Goal: Task Accomplishment & Management: Manage account settings

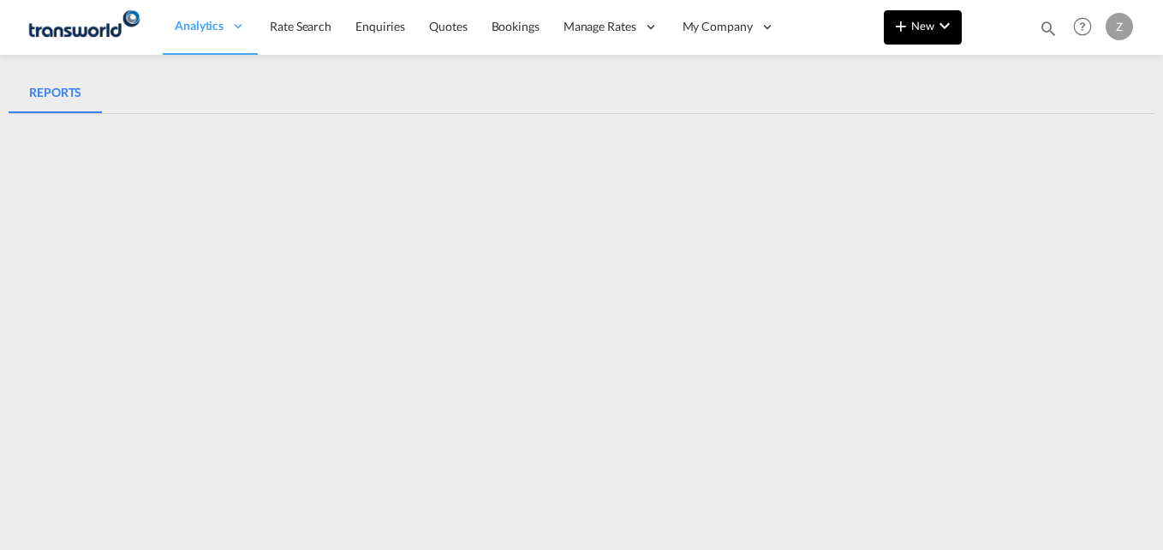
click at [945, 31] on md-icon "icon-chevron-down" at bounding box center [944, 25] width 21 height 21
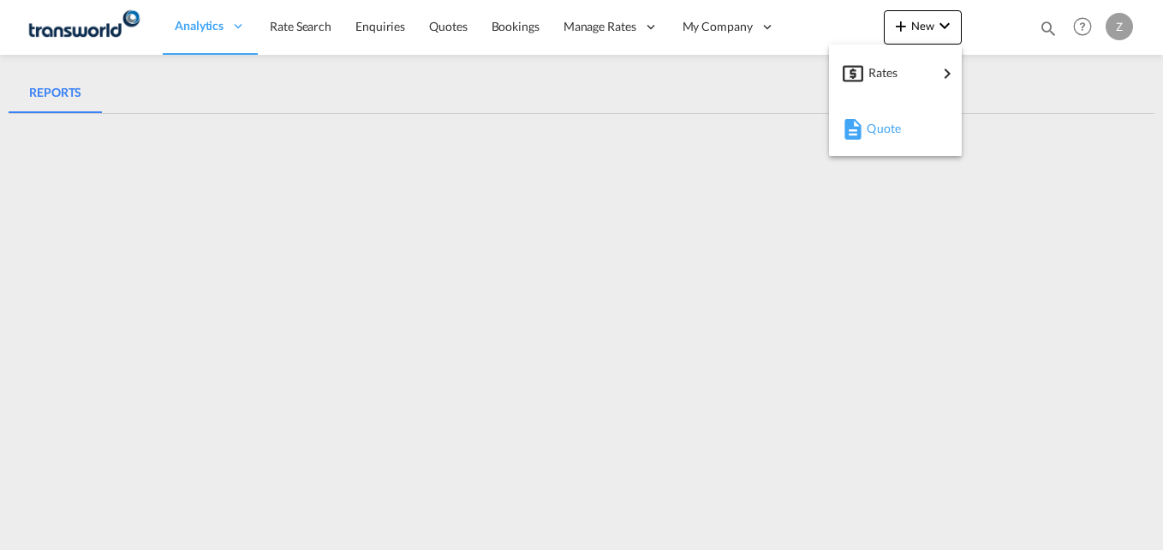
click at [867, 138] on span "Quote" at bounding box center [875, 128] width 19 height 34
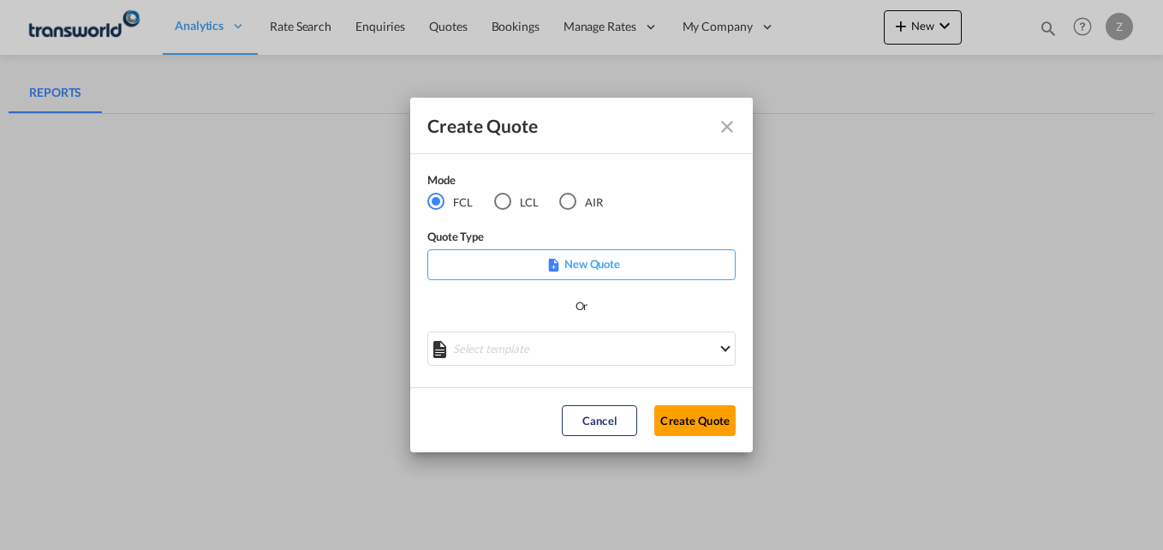
click at [570, 208] on div "AIR" at bounding box center [567, 201] width 17 height 17
click at [672, 422] on button "Create Quote" at bounding box center [694, 420] width 81 height 31
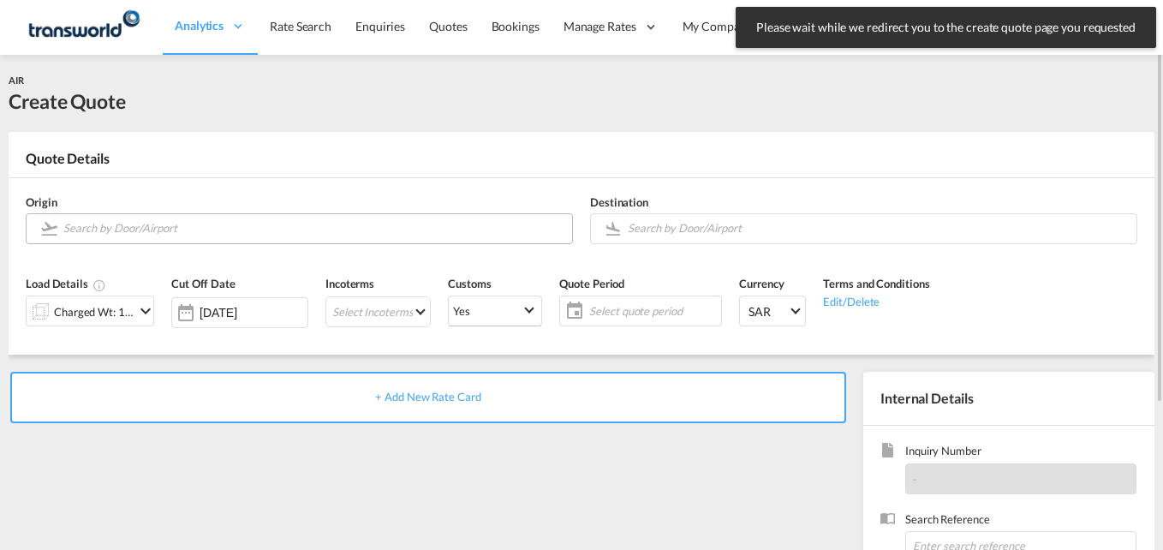
click at [153, 231] on input "Search by Door/Airport" at bounding box center [313, 228] width 500 height 30
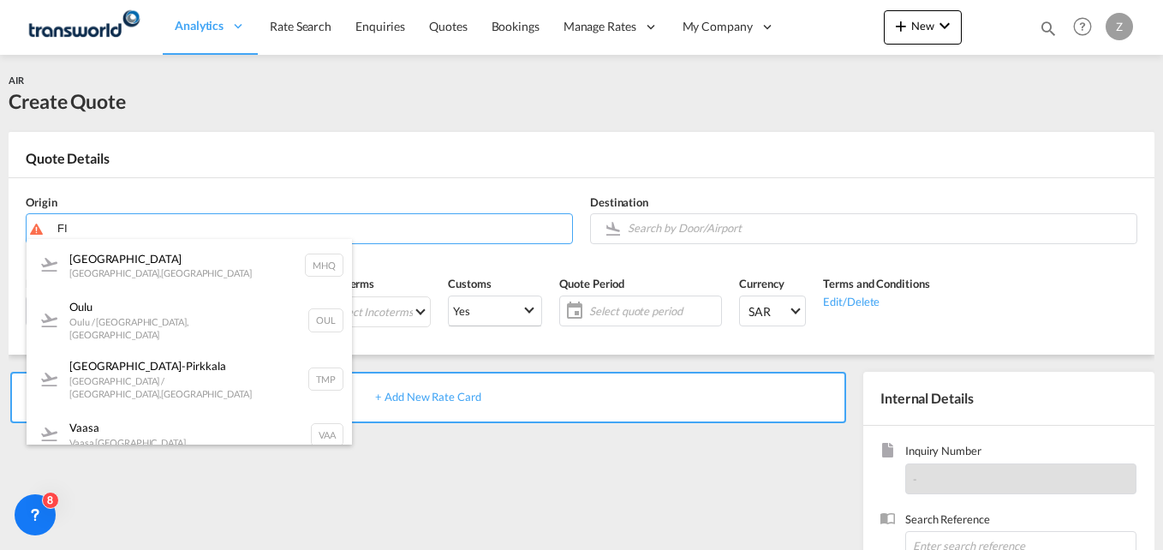
type input "F"
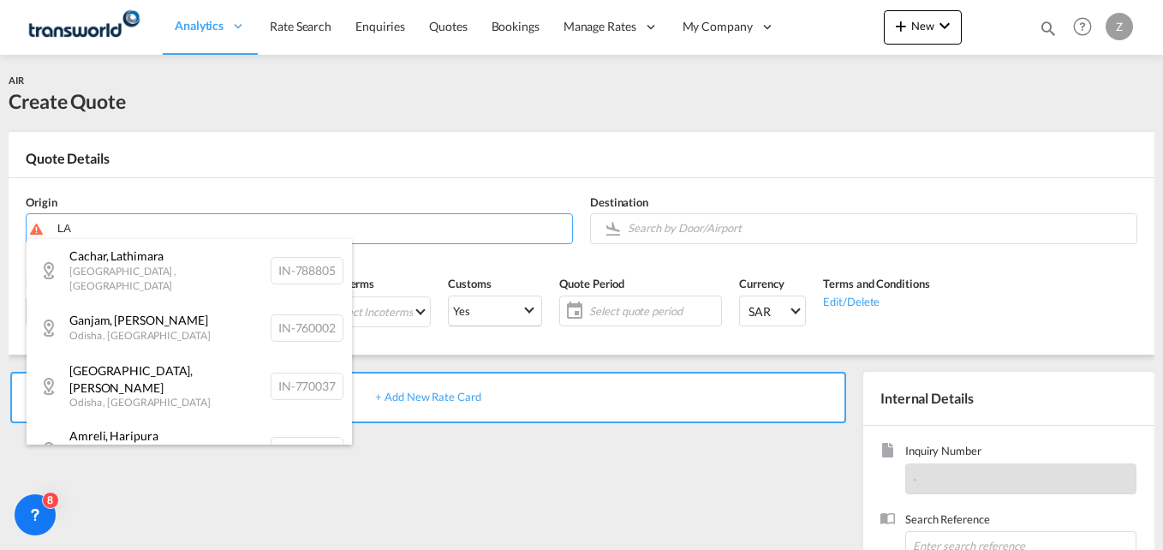
type input "L"
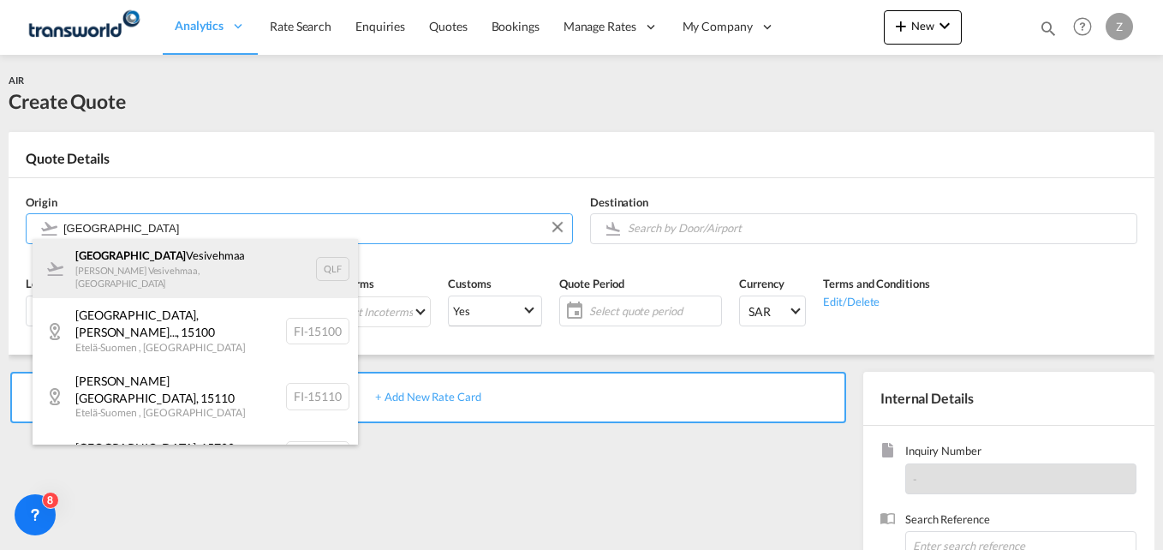
click at [205, 280] on div "[PERSON_NAME] [PERSON_NAME] , [GEOGRAPHIC_DATA] QLF" at bounding box center [195, 268] width 325 height 59
type input "[PERSON_NAME], [PERSON_NAME], QLF"
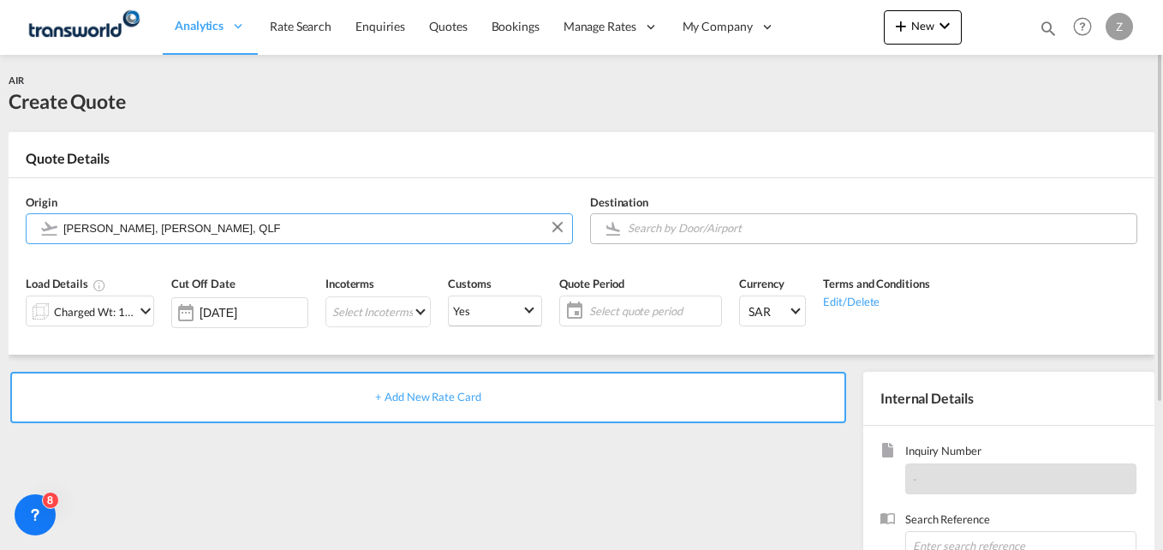
click at [686, 234] on input "Search by Door/Airport" at bounding box center [877, 228] width 500 height 30
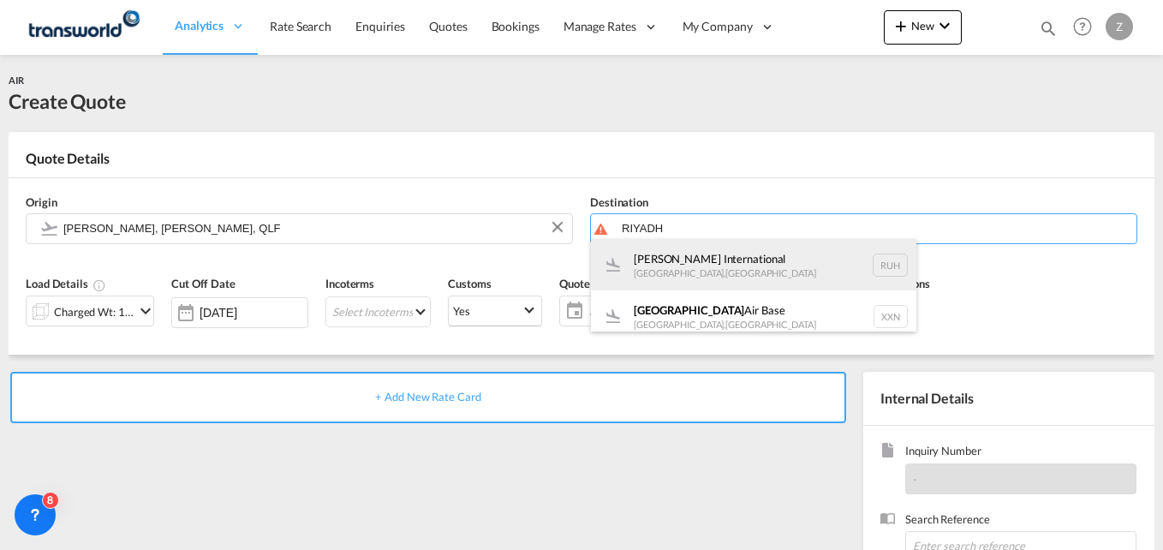
click at [699, 272] on div "[PERSON_NAME] International [GEOGRAPHIC_DATA] , [GEOGRAPHIC_DATA] RUH" at bounding box center [753, 264] width 325 height 51
type input "[PERSON_NAME] International, [GEOGRAPHIC_DATA], RUH"
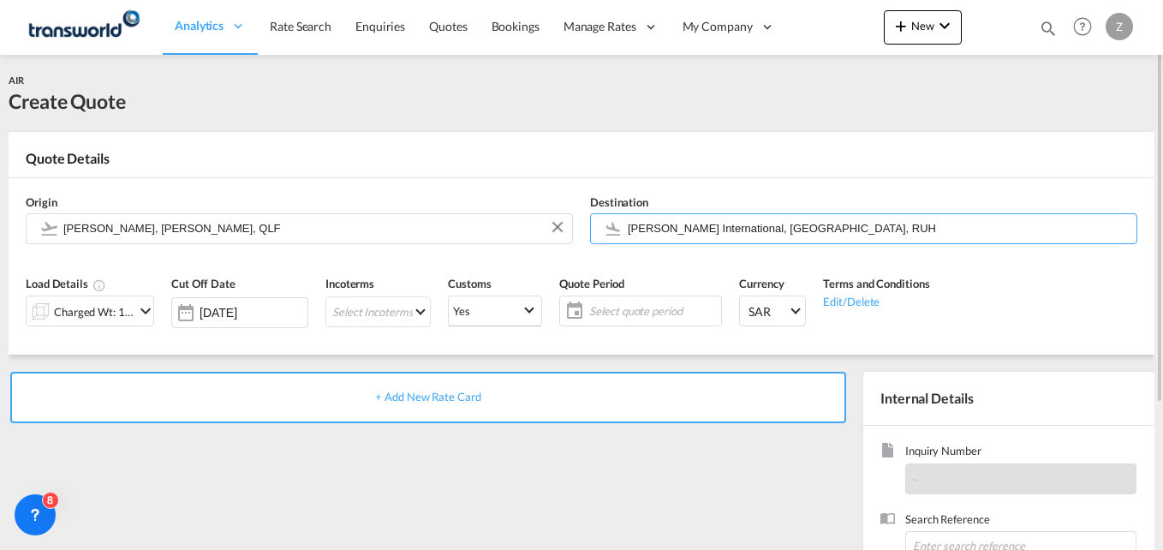
click at [121, 318] on div "Charged Wt: 1.00 KG" at bounding box center [94, 312] width 80 height 24
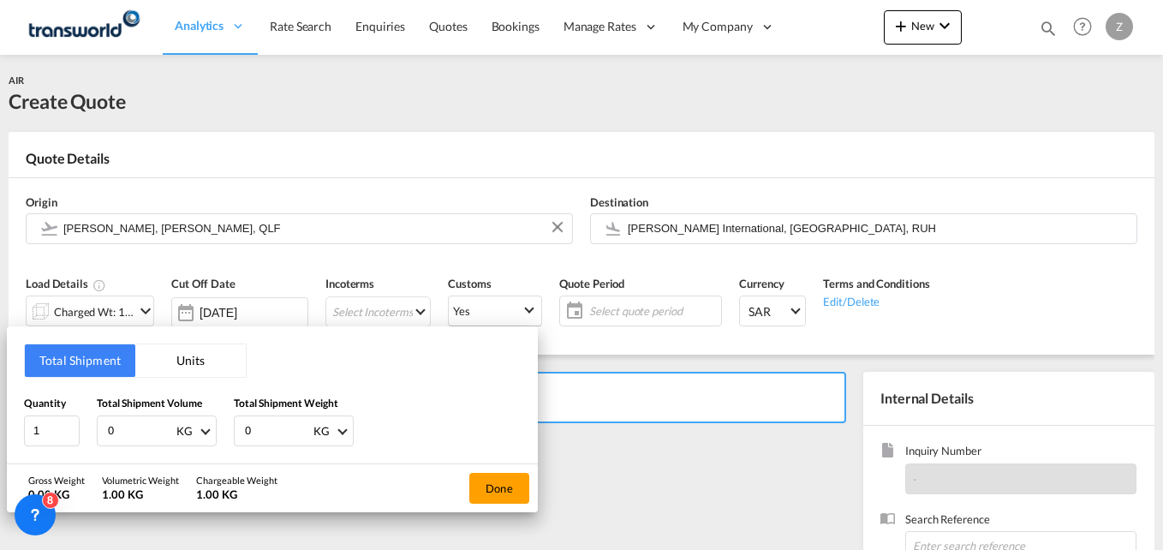
click at [149, 446] on div "Total Shipment Units Quantity 1 Total Shipment Volume 0 KG CBM CFT KG LB Total …" at bounding box center [272, 394] width 531 height 137
click at [141, 435] on input "0" at bounding box center [140, 430] width 68 height 29
type input "9.50"
click at [255, 424] on input "0" at bounding box center [277, 430] width 68 height 29
type input "9.50"
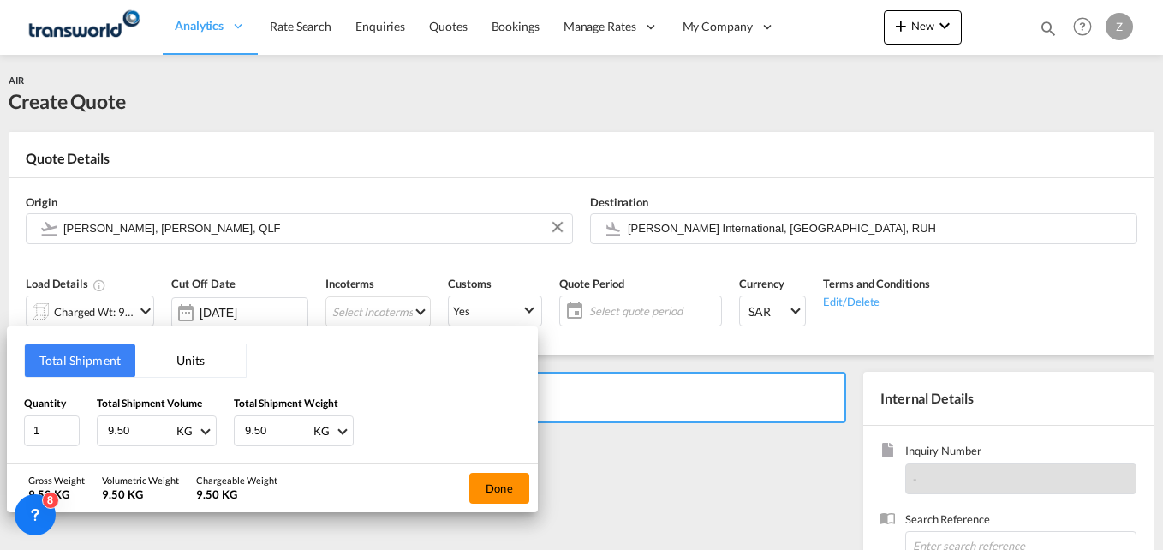
click at [491, 495] on button "Done" at bounding box center [499, 488] width 60 height 31
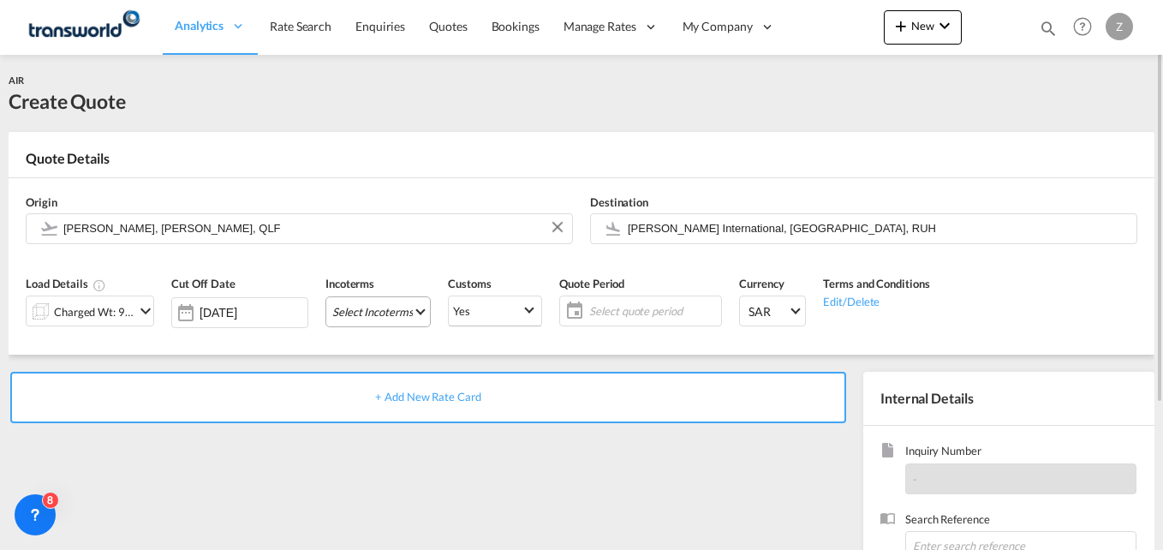
click at [382, 319] on md-select "Select Incoterms CFR - import Cost and Freight CFR - export Cost and Freight DA…" at bounding box center [377, 311] width 105 height 31
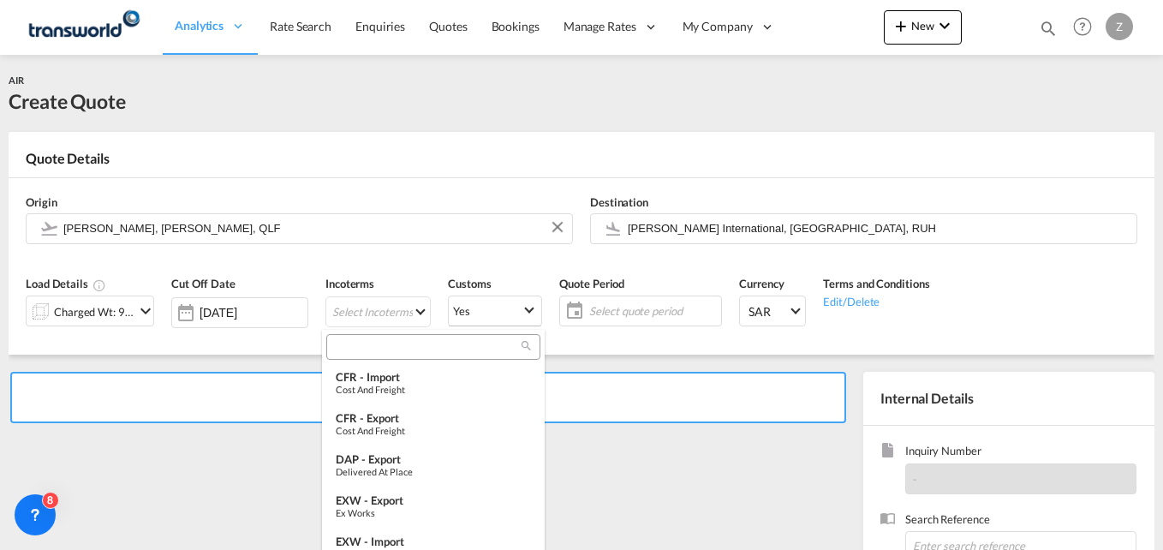
click at [354, 337] on div at bounding box center [433, 347] width 214 height 26
click at [348, 348] on input "search" at bounding box center [426, 346] width 190 height 15
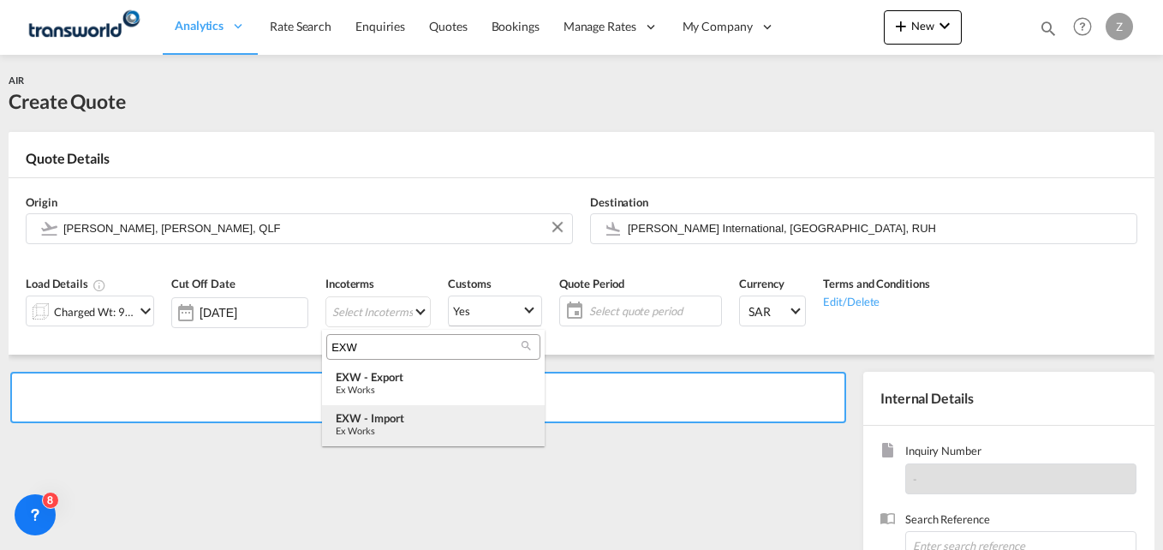
type input "EXW"
click at [405, 416] on div "EXW - import" at bounding box center [433, 418] width 195 height 14
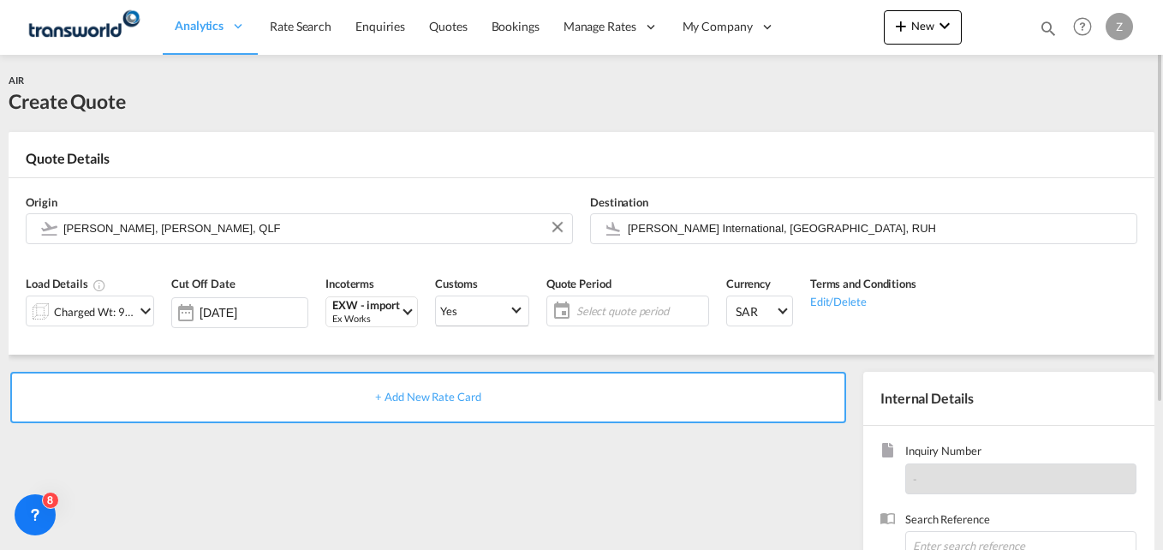
click at [612, 313] on span "Select quote period" at bounding box center [640, 310] width 128 height 15
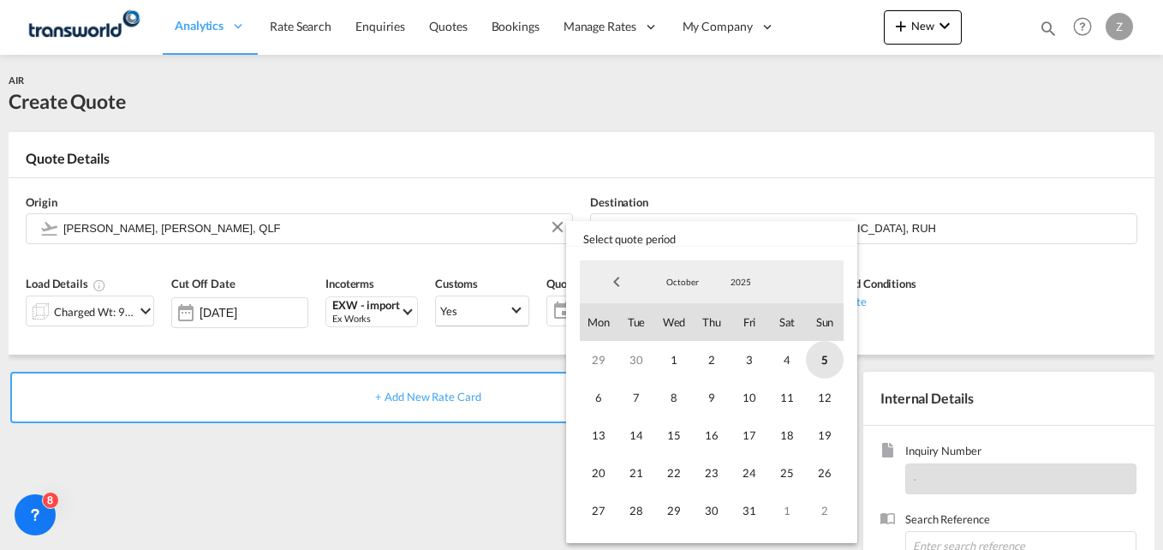
click at [831, 365] on span "5" at bounding box center [825, 360] width 38 height 38
click at [746, 506] on span "31" at bounding box center [749, 510] width 38 height 38
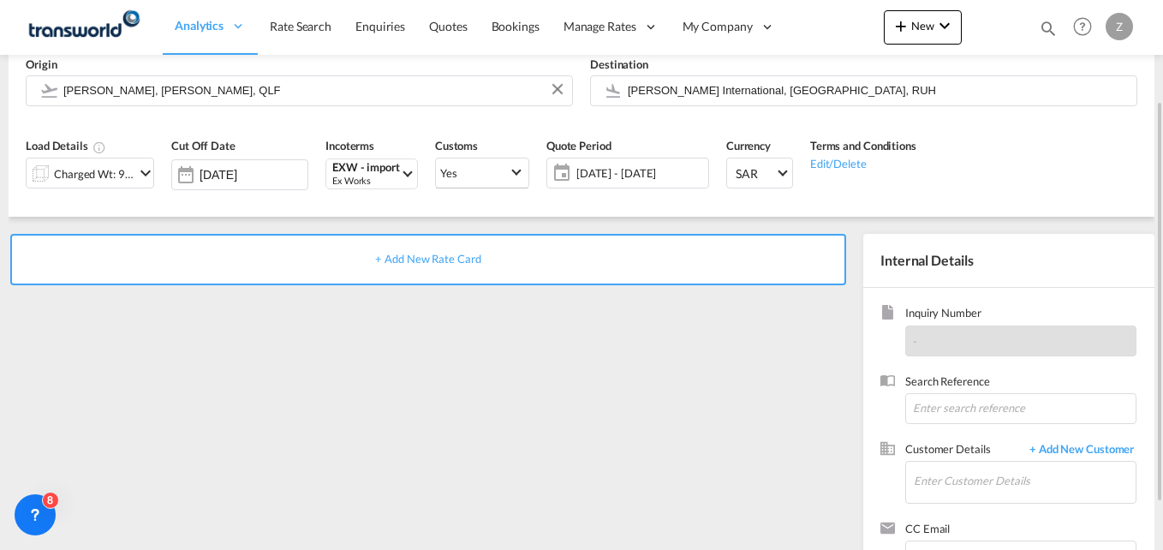
scroll to position [139, 0]
click at [960, 415] on input at bounding box center [1020, 407] width 231 height 31
type input "V"
paste input "TW0510789"
type input "TW0510789"
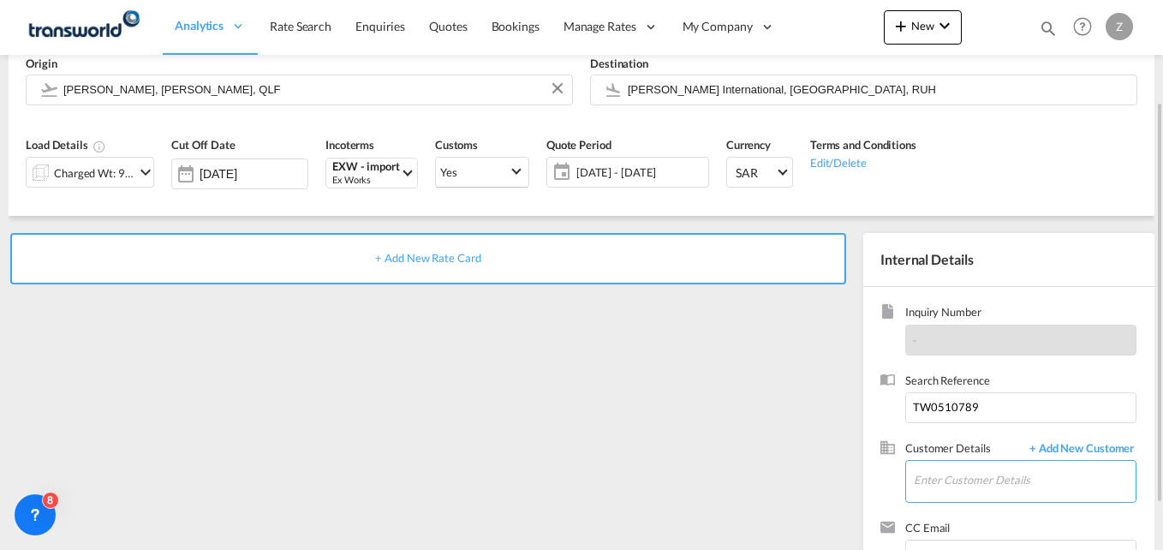
click at [954, 486] on input "Enter Customer Details" at bounding box center [1024, 480] width 222 height 39
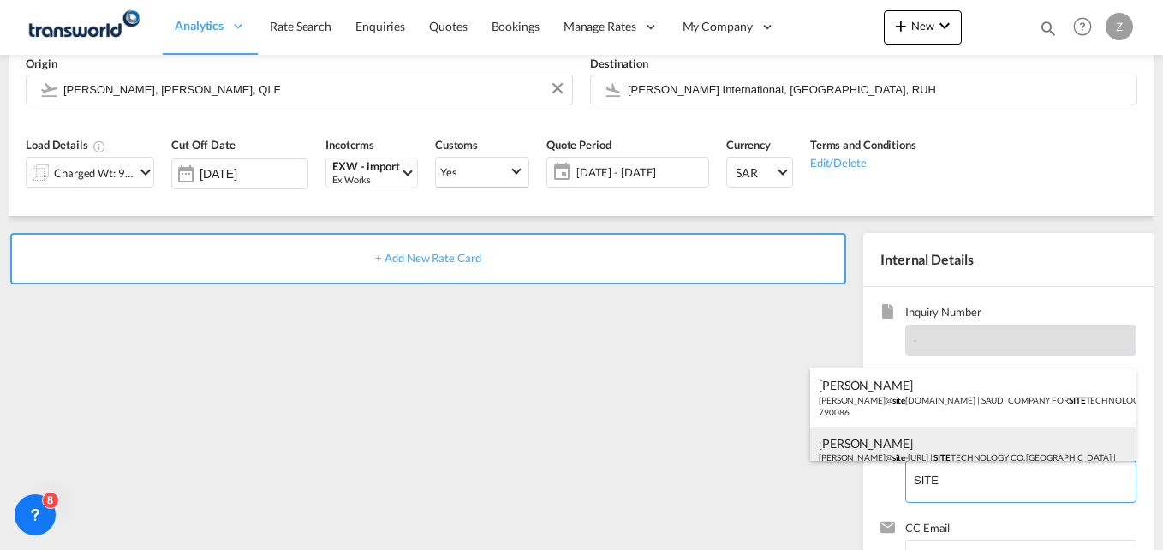
click at [901, 440] on div "[PERSON_NAME]@ site -[URL] | SITE TECHNOLOGY CO. [GEOGRAPHIC_DATA] | 1798848" at bounding box center [972, 455] width 325 height 58
type input "SITE TECHNOLOGY CO. [GEOGRAPHIC_DATA], [PERSON_NAME], [PERSON_NAME][EMAIL_ADDRE…"
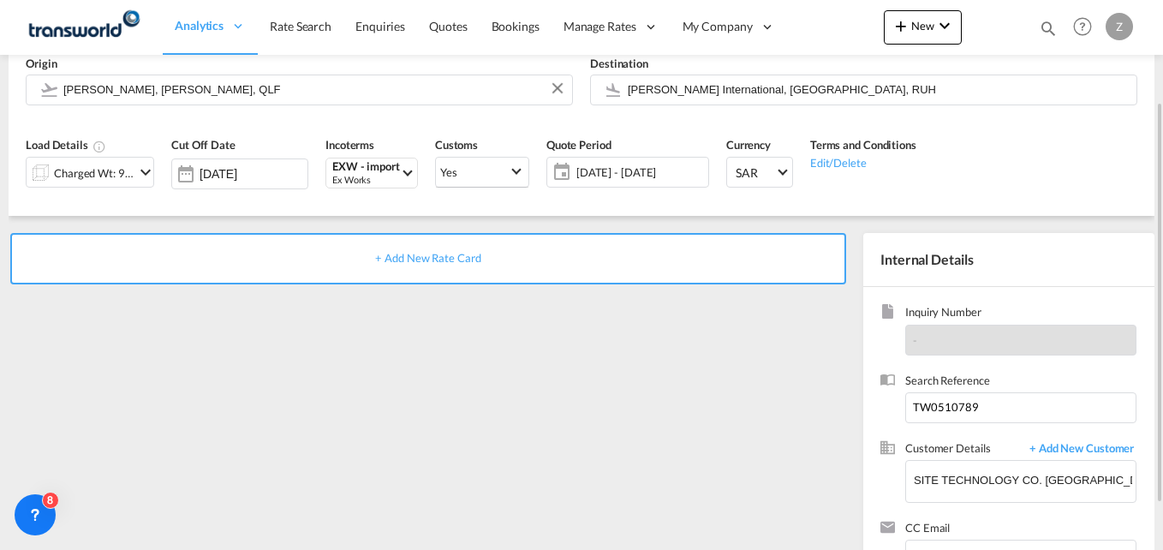
click at [453, 271] on div "+ Add New Rate Card" at bounding box center [428, 258] width 836 height 51
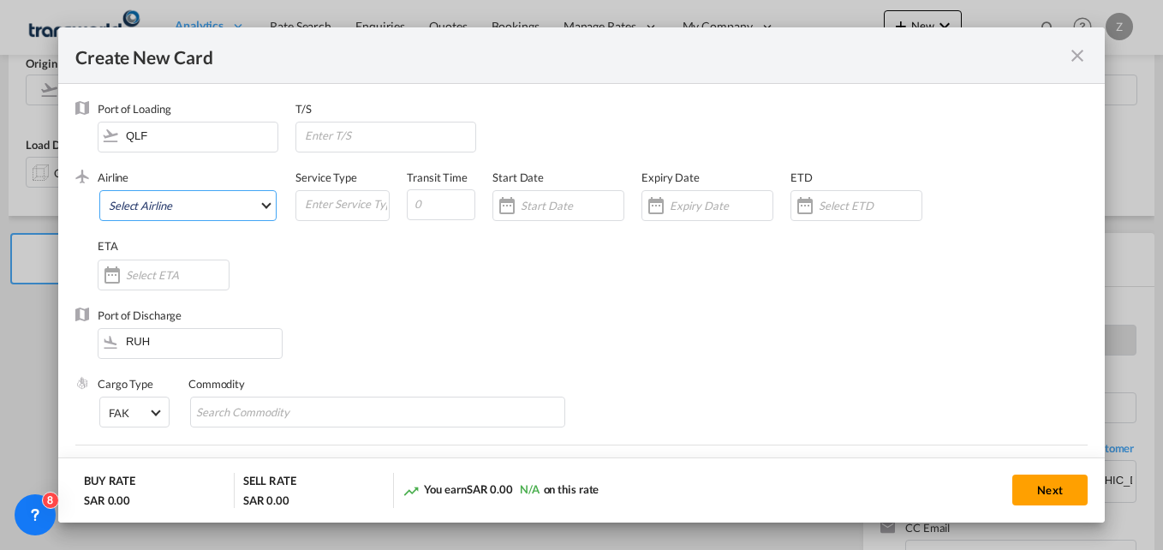
click at [169, 203] on md-select "Select Airline AIR EXPRESS S.A. (1166- / -) CMA CGM Air Cargo (1140-2C / -) DDW…" at bounding box center [187, 205] width 177 height 31
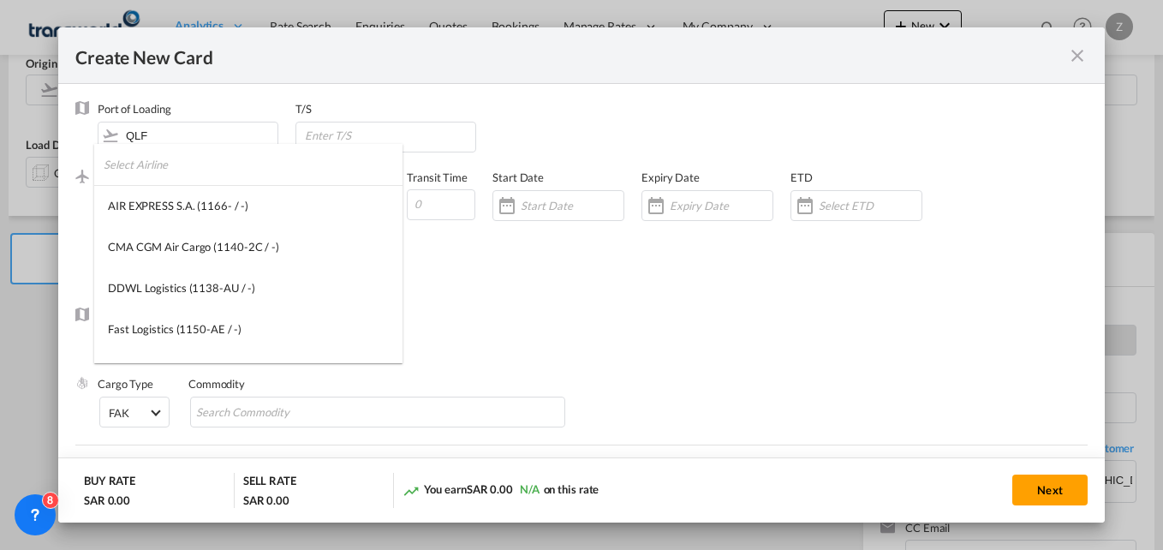
click at [183, 168] on input "search" at bounding box center [253, 164] width 299 height 41
type input "E"
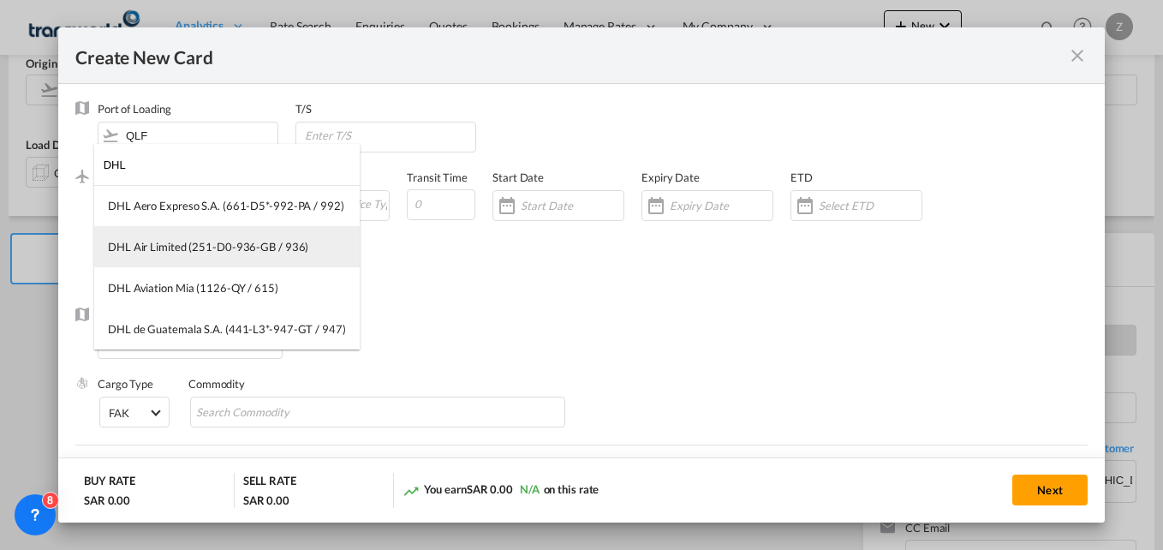
type input "DHL"
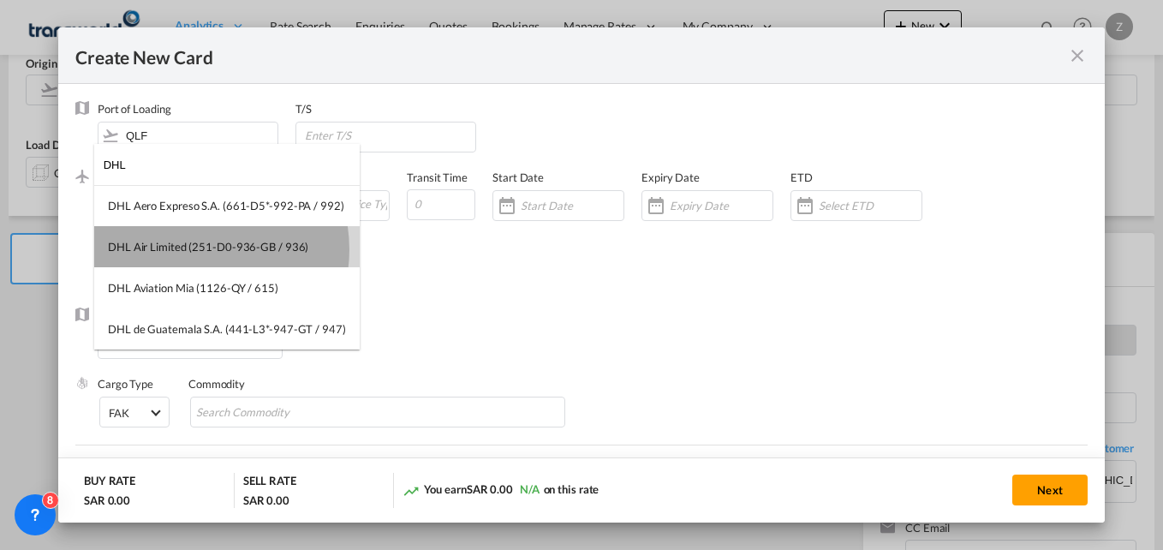
click at [194, 249] on div "DHL Air Limited (251-D0-936-GB / 936)" at bounding box center [208, 246] width 200 height 15
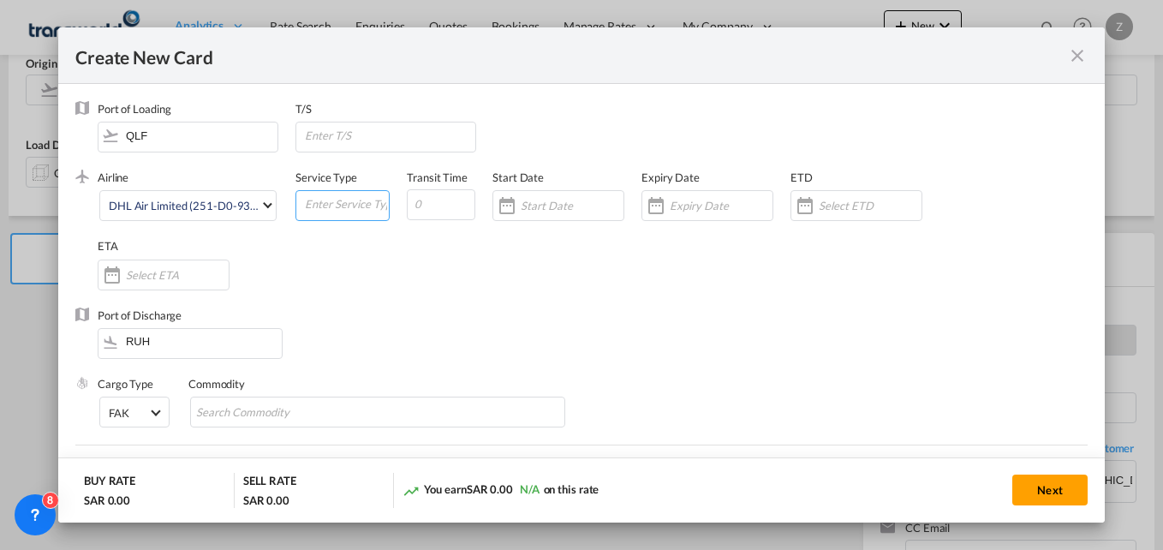
click at [353, 210] on input "Create New CardPort ..." at bounding box center [346, 204] width 86 height 26
type input "AIR"
click at [440, 217] on input "Create New CardPort ..." at bounding box center [441, 204] width 68 height 31
type input "4"
click at [546, 212] on input "Create New CardPort ..." at bounding box center [571, 206] width 103 height 14
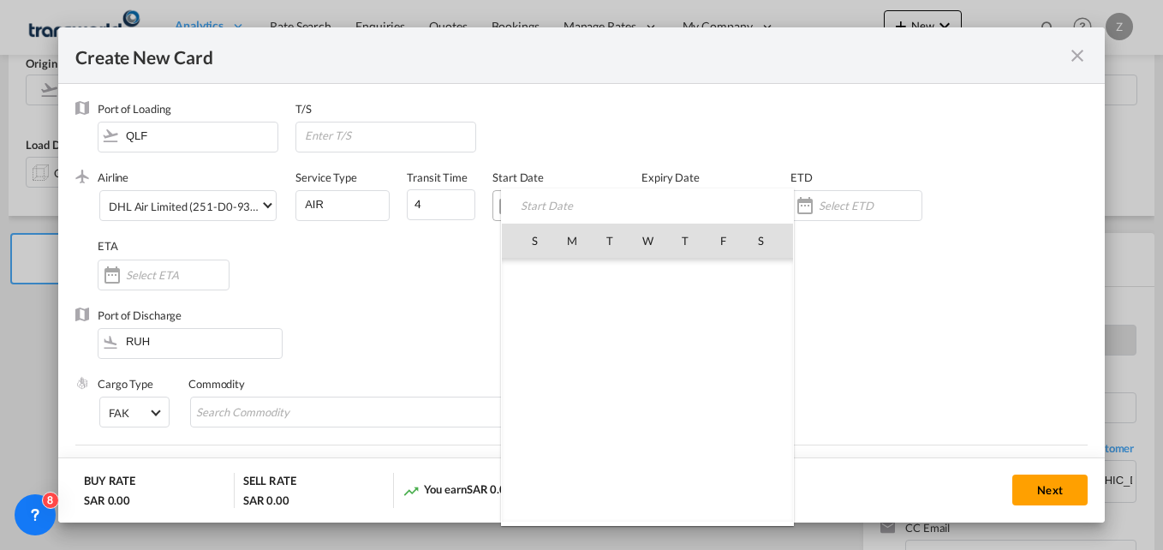
scroll to position [396768, 0]
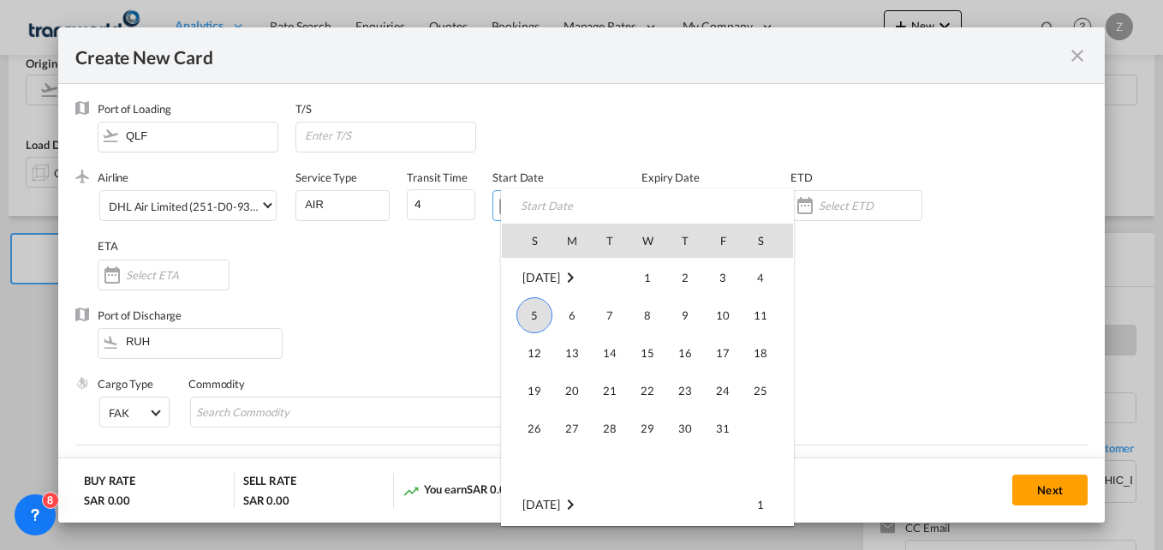
click at [526, 316] on span "5" at bounding box center [534, 315] width 36 height 36
type input "[DATE]"
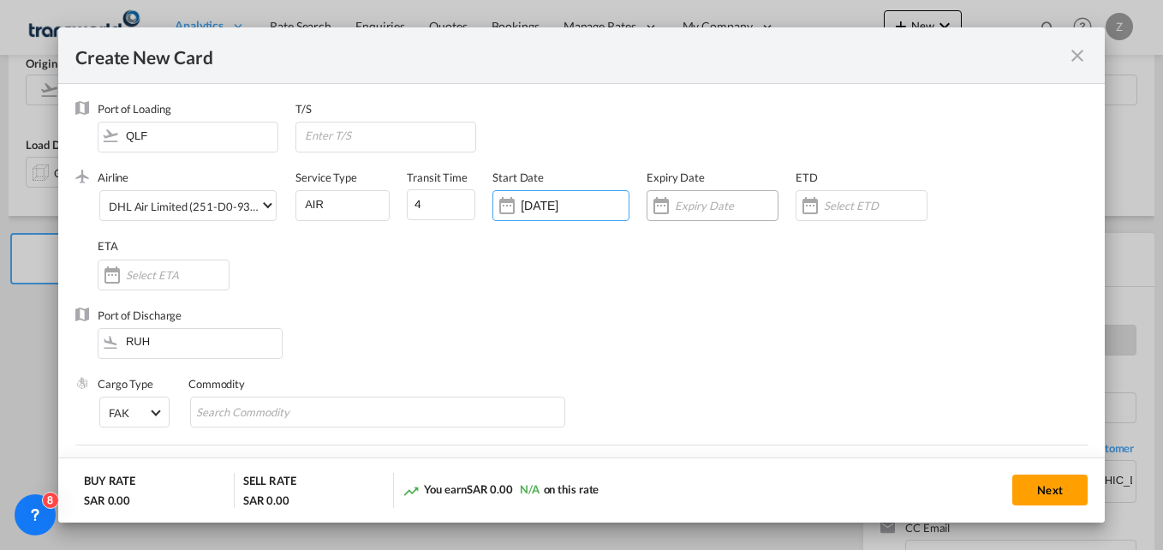
click at [678, 217] on div "Create New CardPort ..." at bounding box center [712, 205] width 132 height 31
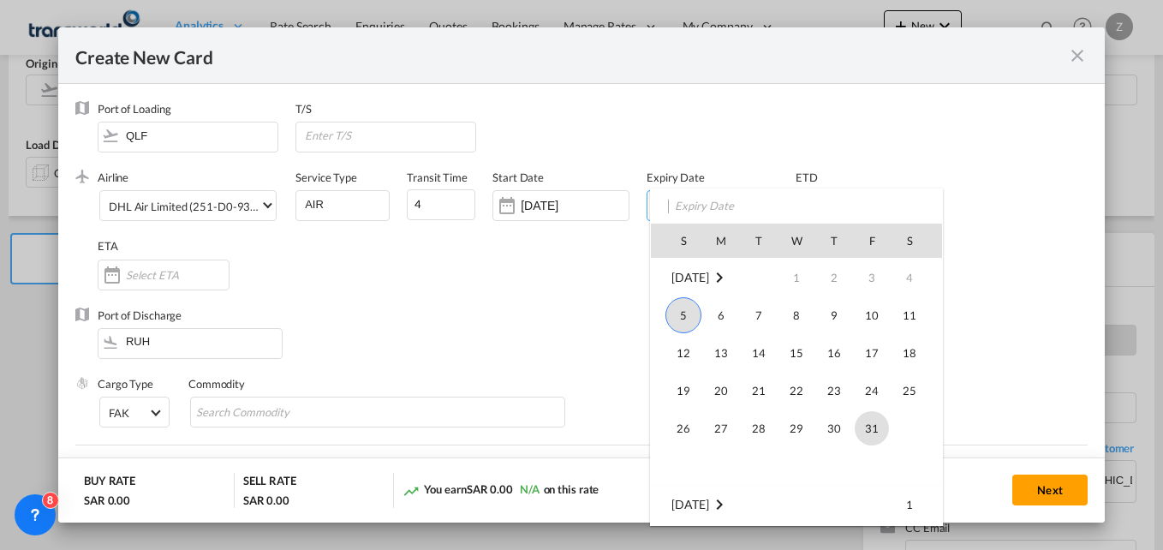
click at [871, 425] on span "31" at bounding box center [871, 428] width 34 height 34
type input "[DATE]"
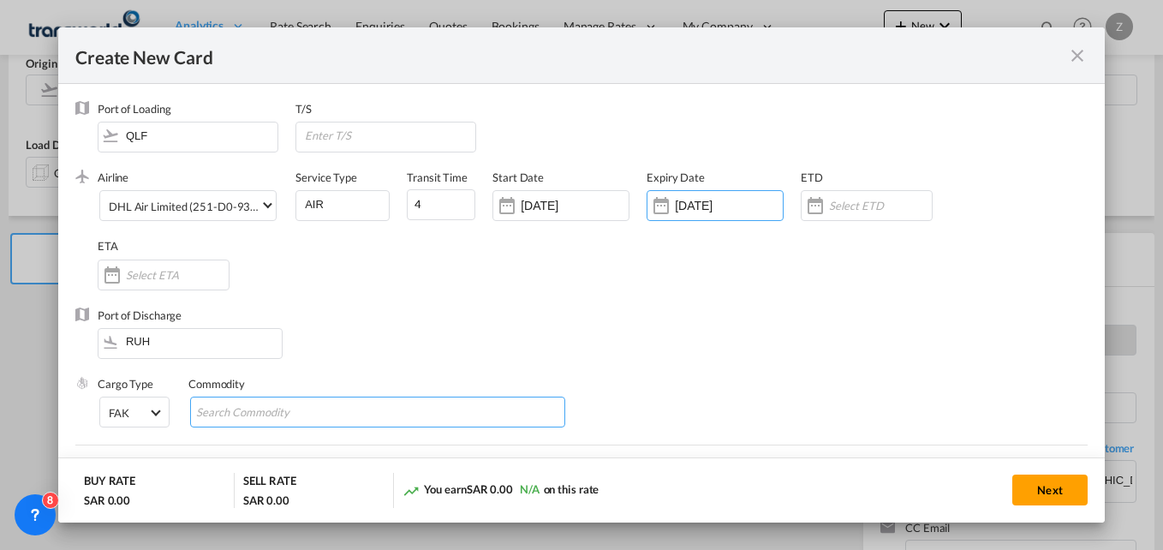
click at [260, 415] on input "Search Commodity" at bounding box center [274, 412] width 157 height 27
type input "GC"
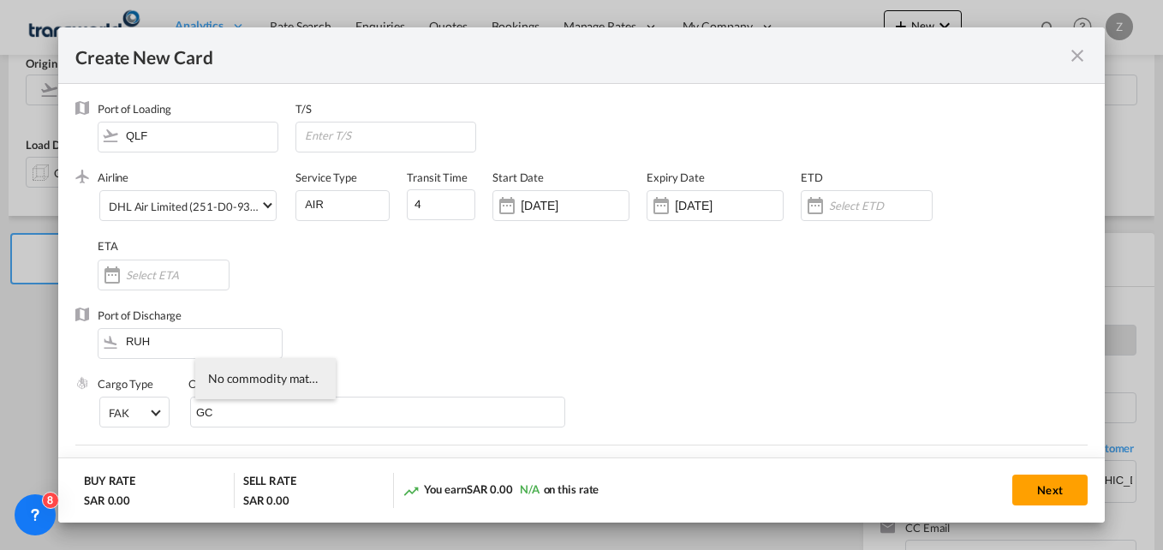
click at [473, 357] on div "Port of Discharge RUH" at bounding box center [581, 341] width 1012 height 68
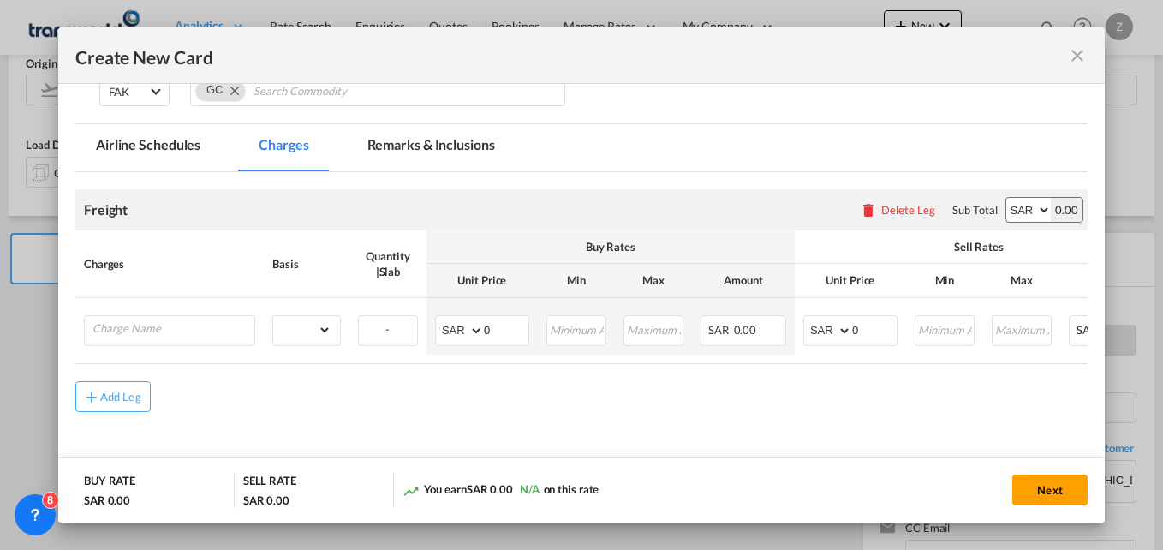
scroll to position [322, 0]
click at [141, 330] on input "Charge Name" at bounding box center [173, 328] width 162 height 26
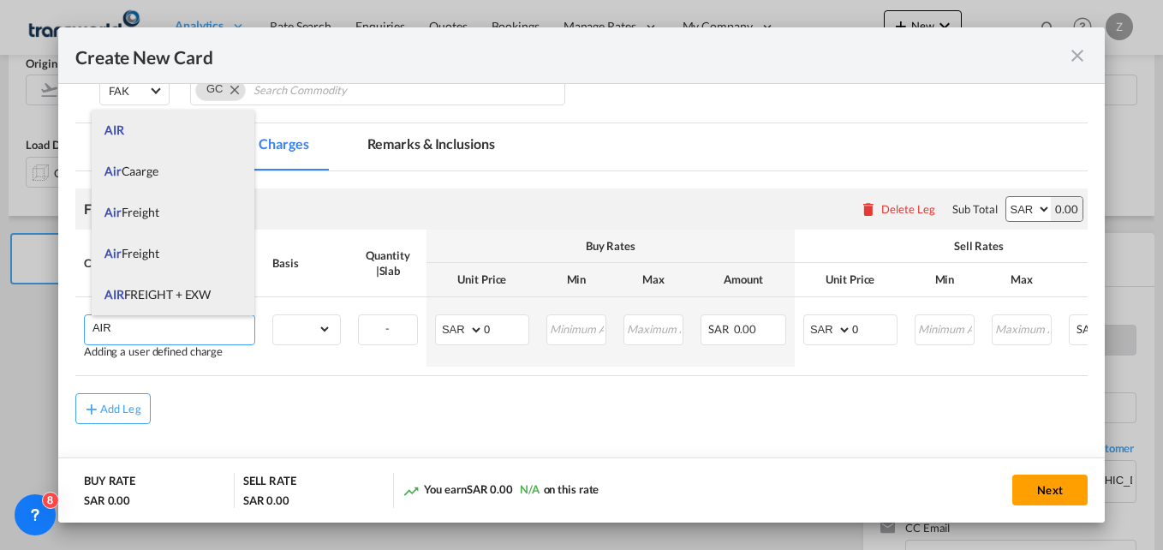
click at [157, 299] on span "AIR FREIGHT + EXW" at bounding box center [157, 294] width 106 height 15
type input "AIR FREIGHT + EXW"
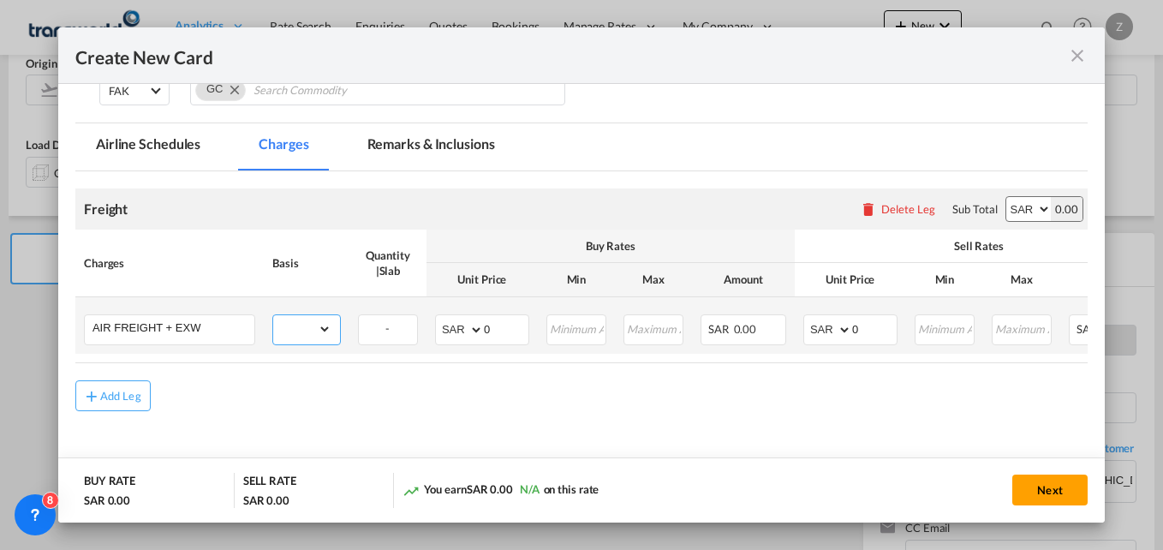
click at [311, 325] on select "gross_weight volumetric_weight per_shipment per_bl per_km % on air freight per_…" at bounding box center [302, 328] width 58 height 27
drag, startPoint x: 203, startPoint y: 332, endPoint x: -3, endPoint y: 330, distance: 206.3
click at [0, 330] on html "Analytics Dashboard Reports Rate Search Enquiries Quotes" at bounding box center [581, 275] width 1163 height 550
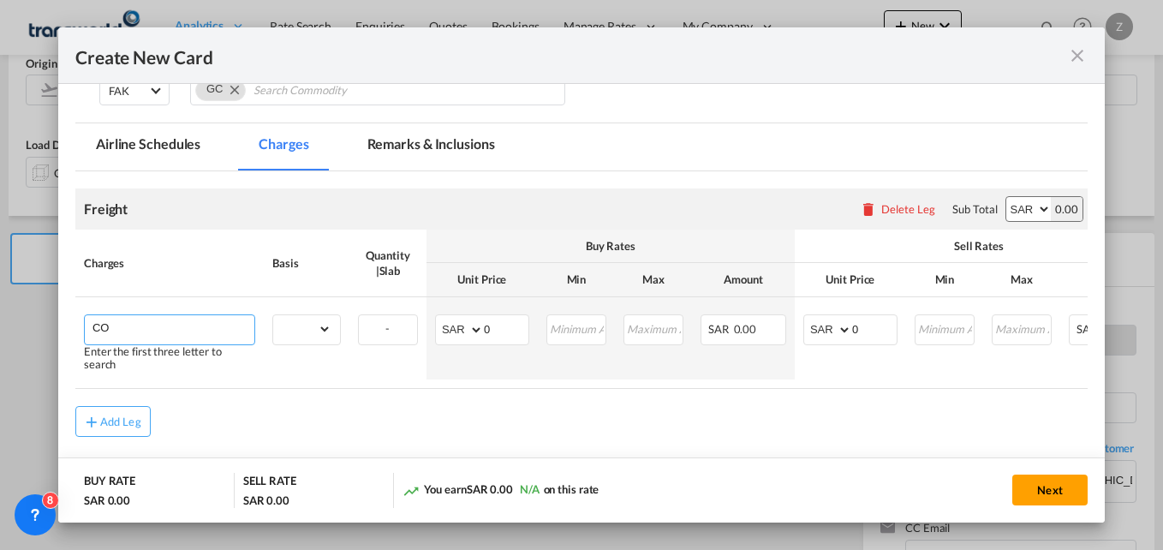
type input "C"
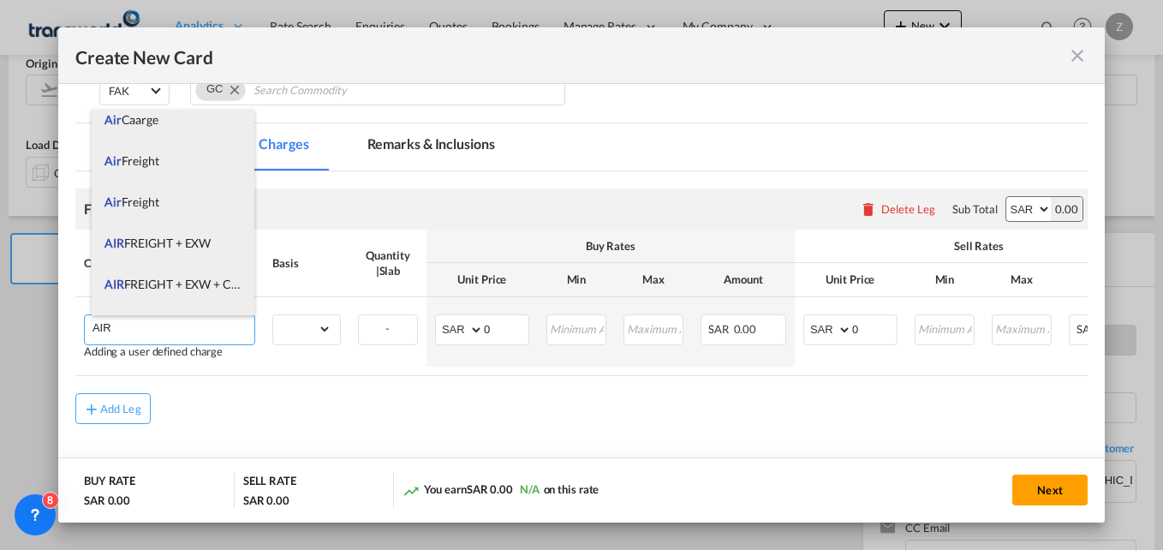
scroll to position [51, 0]
click at [158, 247] on span "AIR FREIGHT + EXW" at bounding box center [157, 243] width 106 height 15
type input "AIR FREIGHT + EXW"
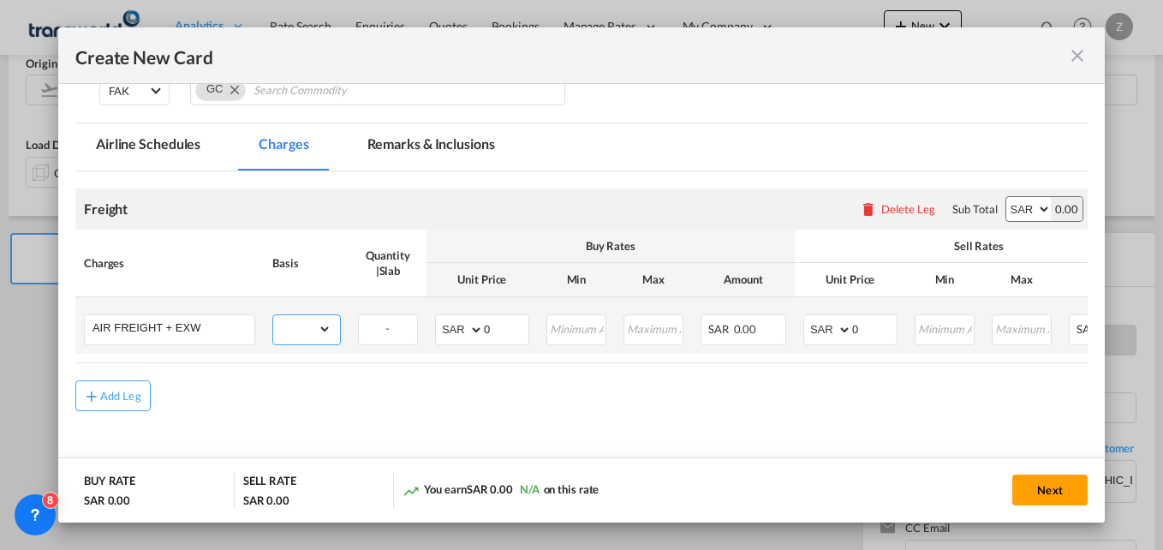
click at [302, 330] on select "gross_weight volumetric_weight per_shipment per_bl per_km % on air freight per_…" at bounding box center [302, 328] width 58 height 27
select select "per_shipment"
click at [273, 315] on select "gross_weight volumetric_weight per_shipment per_bl per_km % on air freight per_…" at bounding box center [302, 328] width 58 height 27
click at [501, 328] on input "0" at bounding box center [506, 328] width 45 height 26
type input "788"
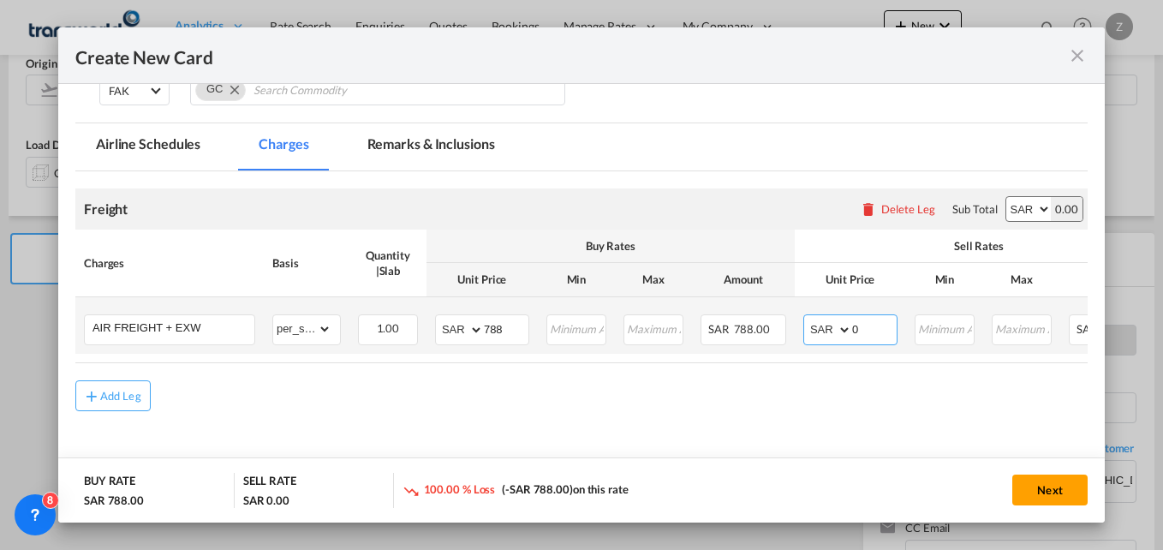
click at [871, 335] on input "0" at bounding box center [874, 328] width 45 height 26
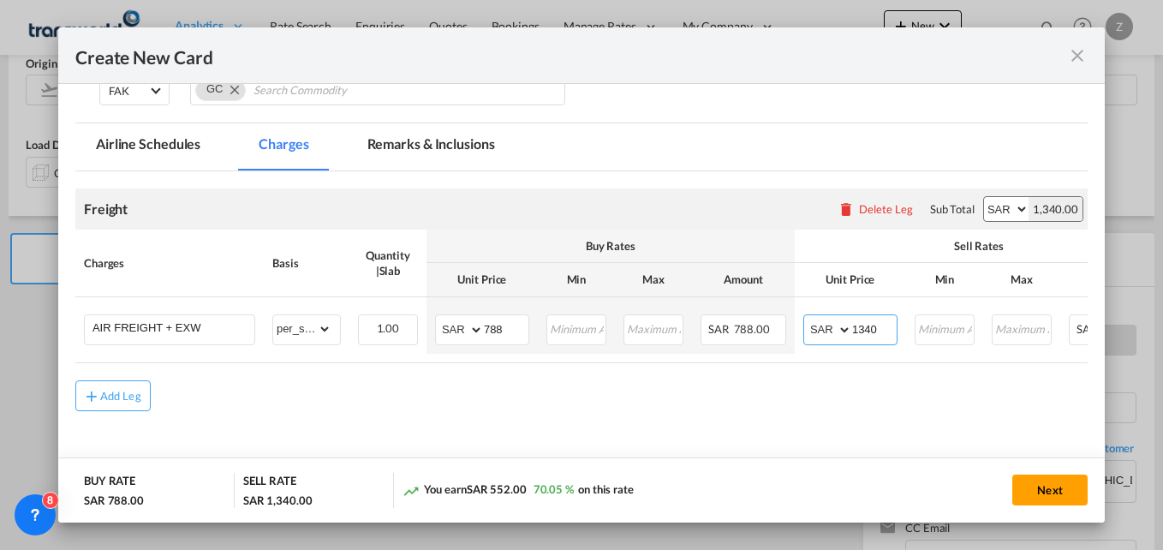
type input "1340"
click at [801, 402] on div "Add Leg" at bounding box center [581, 395] width 1012 height 31
click at [1031, 490] on button "Next" at bounding box center [1049, 489] width 75 height 31
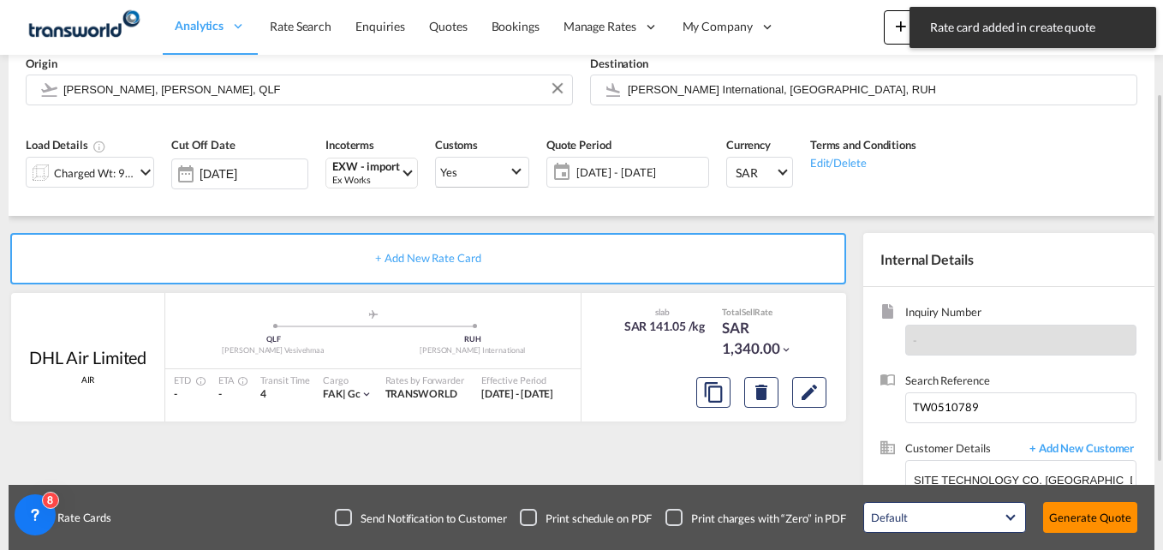
click at [1074, 509] on button "Generate Quote" at bounding box center [1090, 517] width 94 height 31
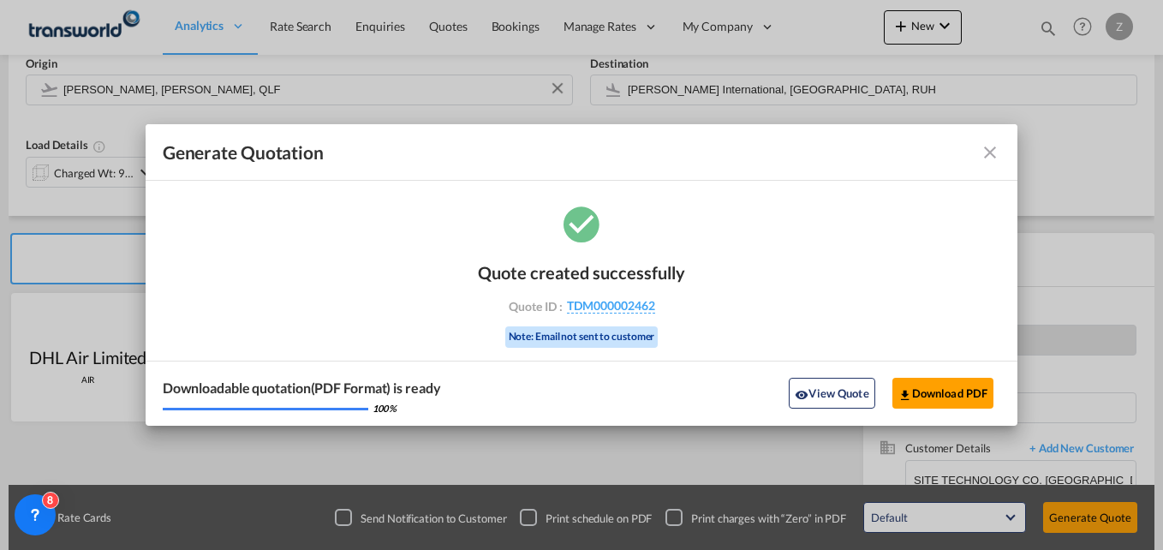
click at [980, 158] on md-icon "icon-close fg-AAA8AD cursor m-0" at bounding box center [989, 152] width 21 height 21
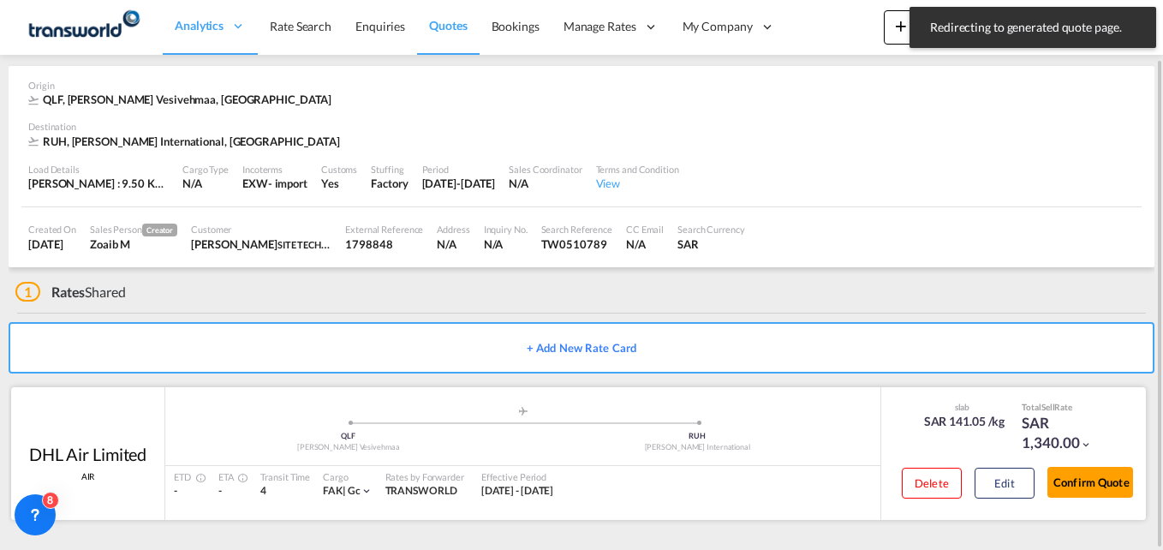
scroll to position [64, 0]
click at [1066, 488] on button "Confirm Quote" at bounding box center [1090, 482] width 86 height 31
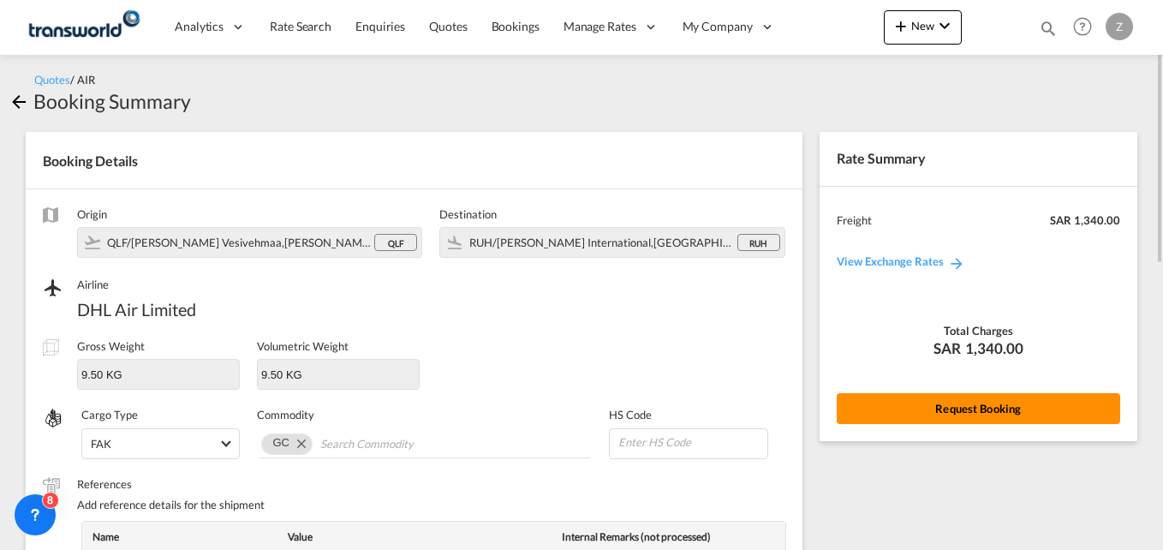
click at [949, 406] on button "Request Booking" at bounding box center [977, 408] width 283 height 31
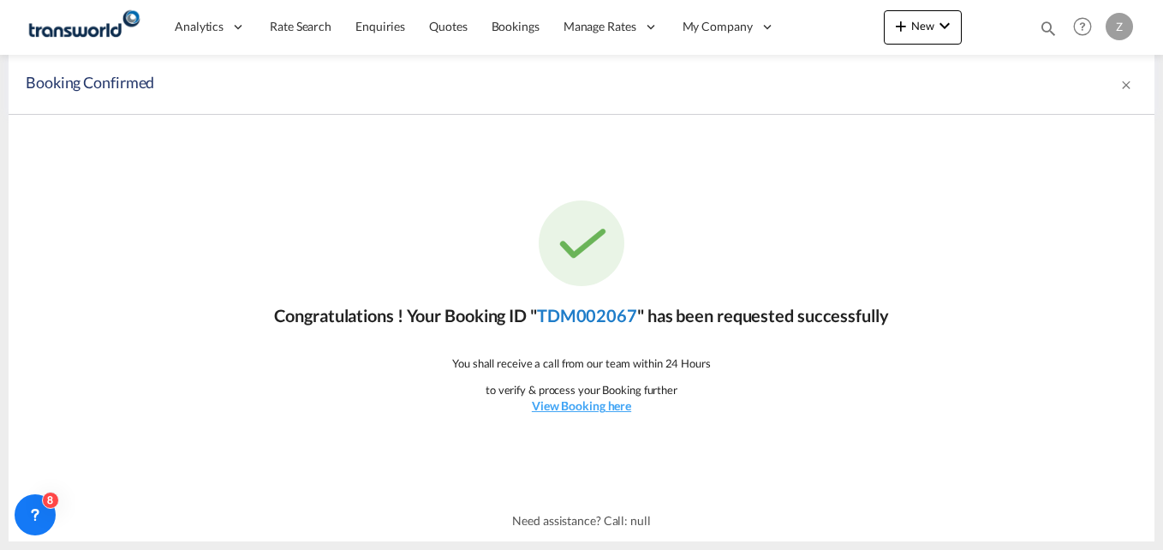
click at [592, 317] on link "TDM002067" at bounding box center [587, 315] width 100 height 21
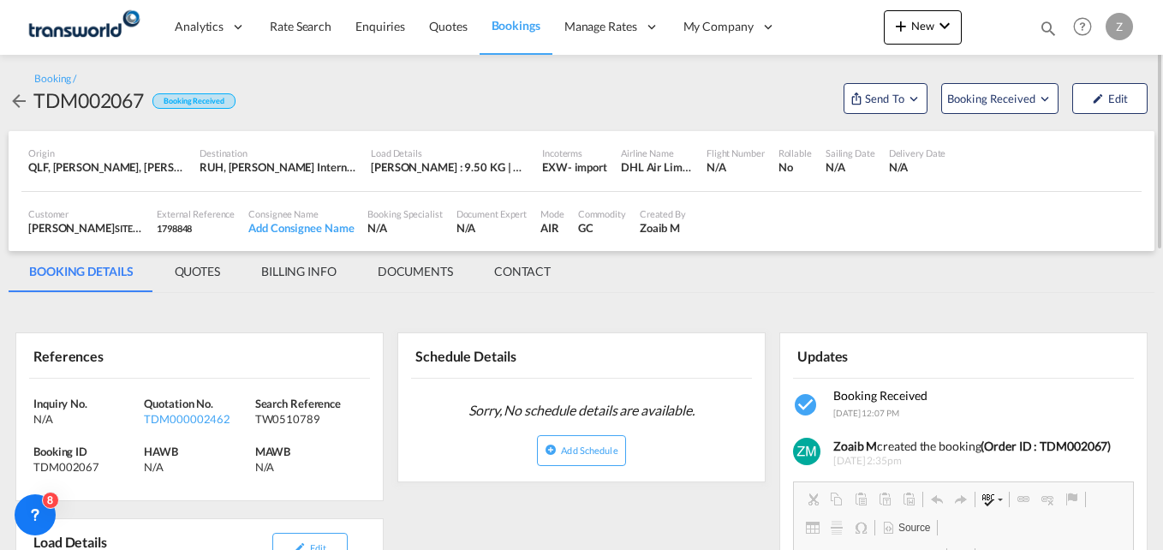
click at [510, 269] on md-tab-item "CONTACT" at bounding box center [522, 271] width 98 height 41
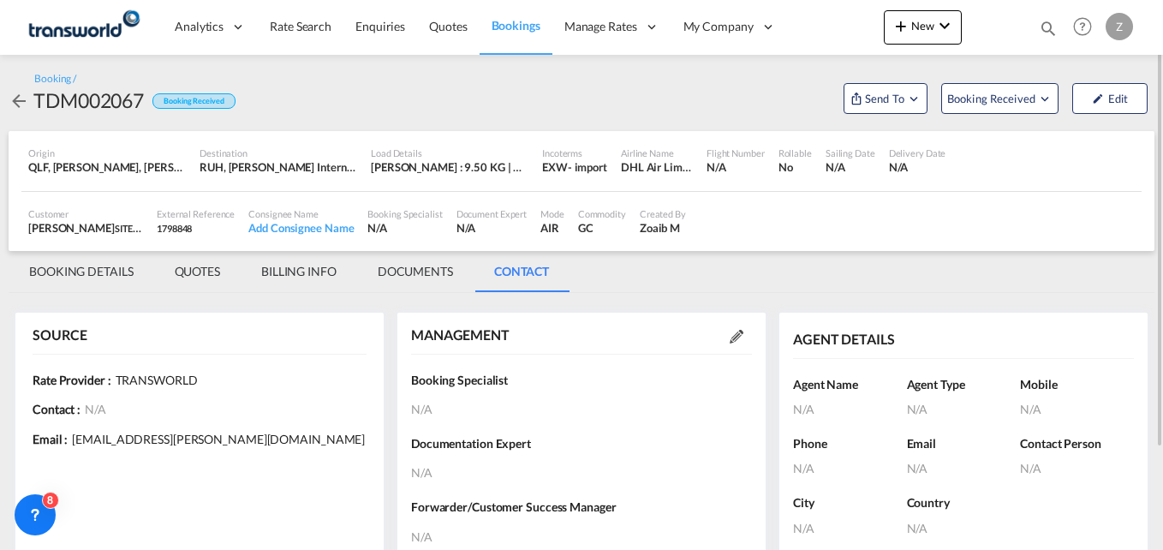
click at [740, 341] on md-icon at bounding box center [736, 337] width 14 height 14
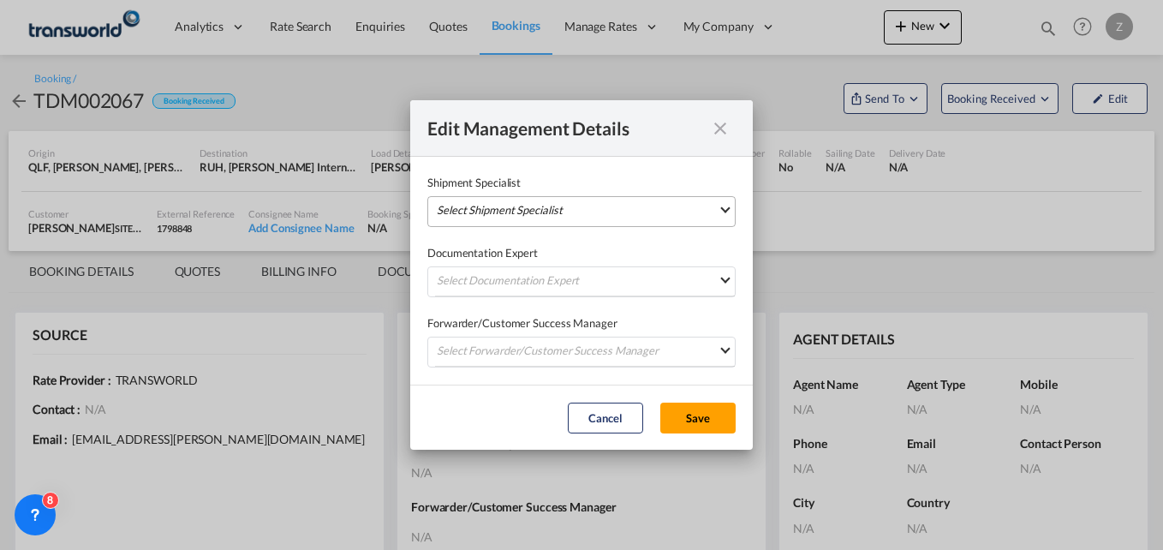
click at [552, 223] on md-select "Select Shipment Specialist [PERSON_NAME] W [PERSON_NAME][EMAIL_ADDRESS][PERSON_…" at bounding box center [581, 211] width 308 height 31
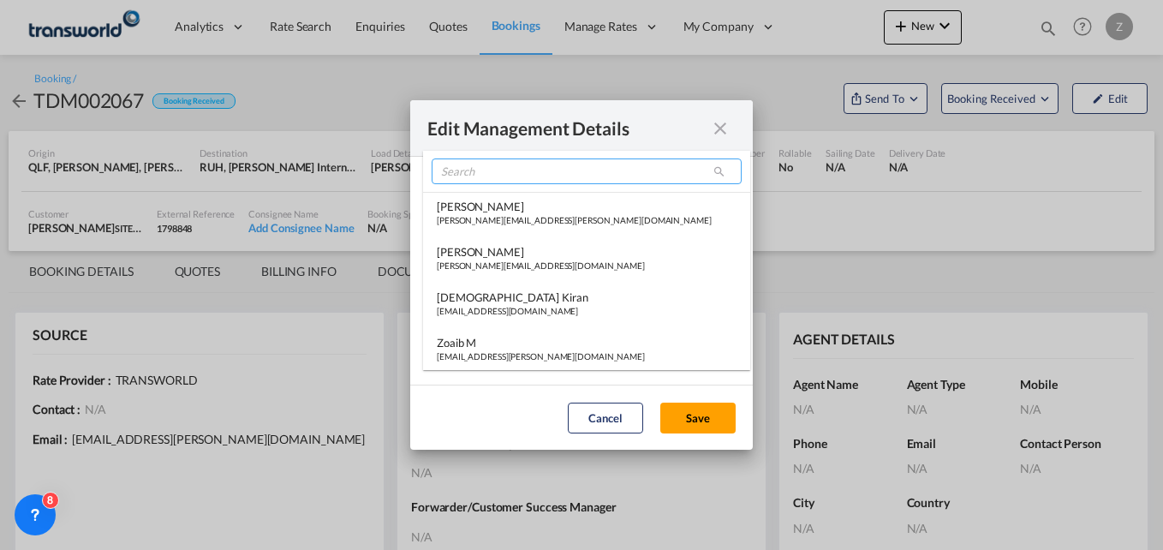
click at [483, 164] on input "search" at bounding box center [586, 171] width 310 height 26
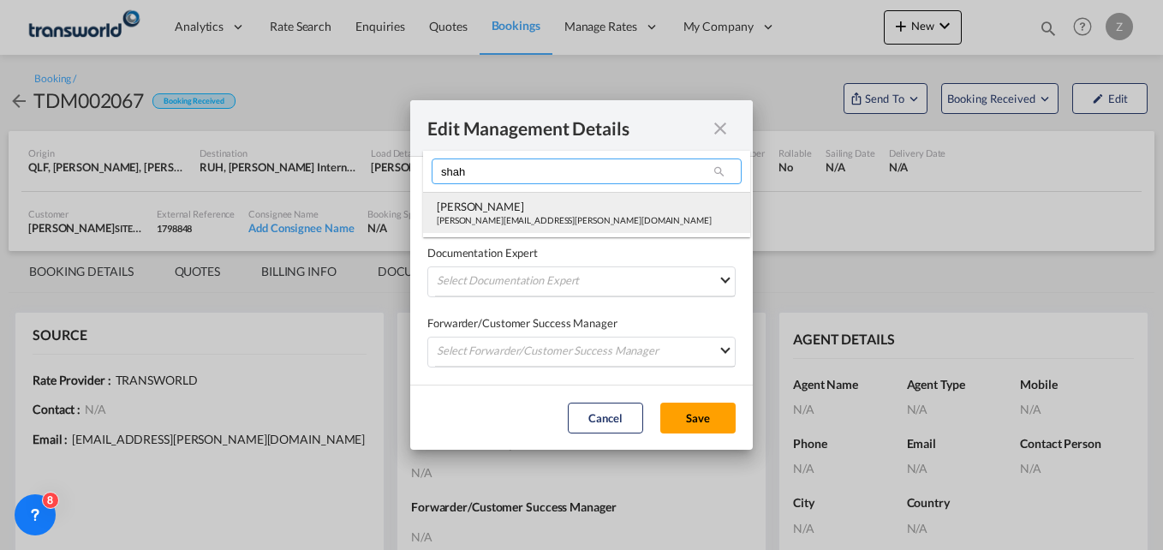
type input "shah"
click at [485, 211] on div "[PERSON_NAME]" at bounding box center [574, 206] width 275 height 15
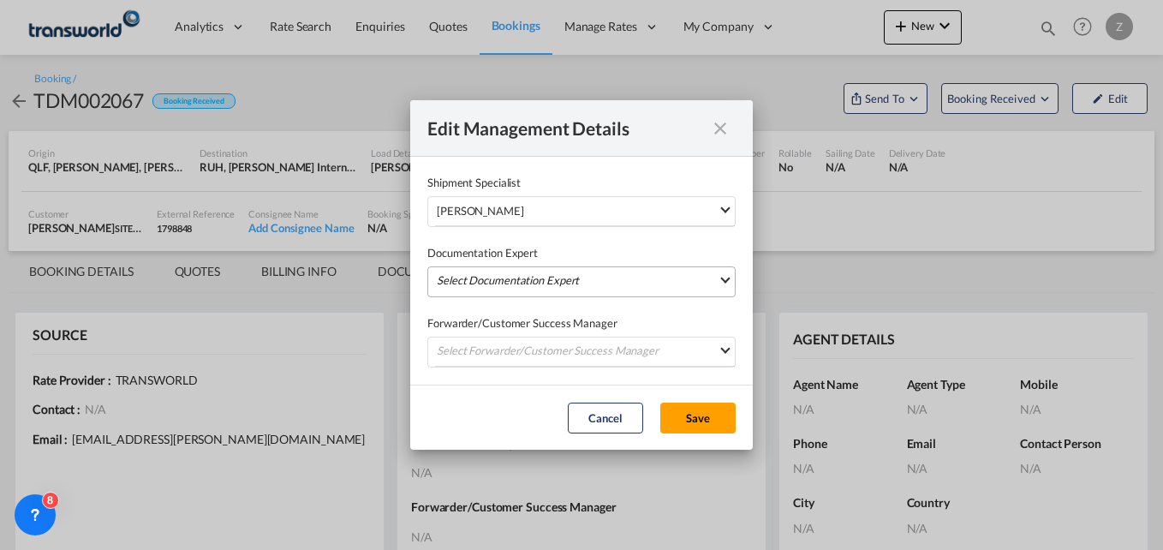
click at [473, 271] on md-select "Select Documentation Expert [PERSON_NAME] W [PERSON_NAME][EMAIL_ADDRESS][PERSON…" at bounding box center [581, 281] width 308 height 31
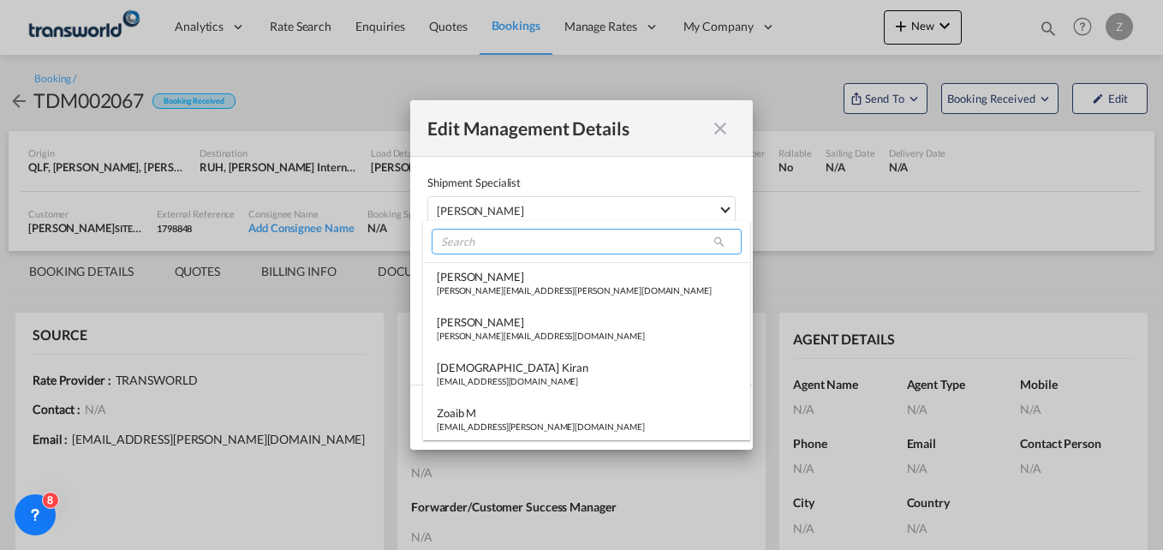
click at [467, 236] on input "search" at bounding box center [586, 242] width 310 height 26
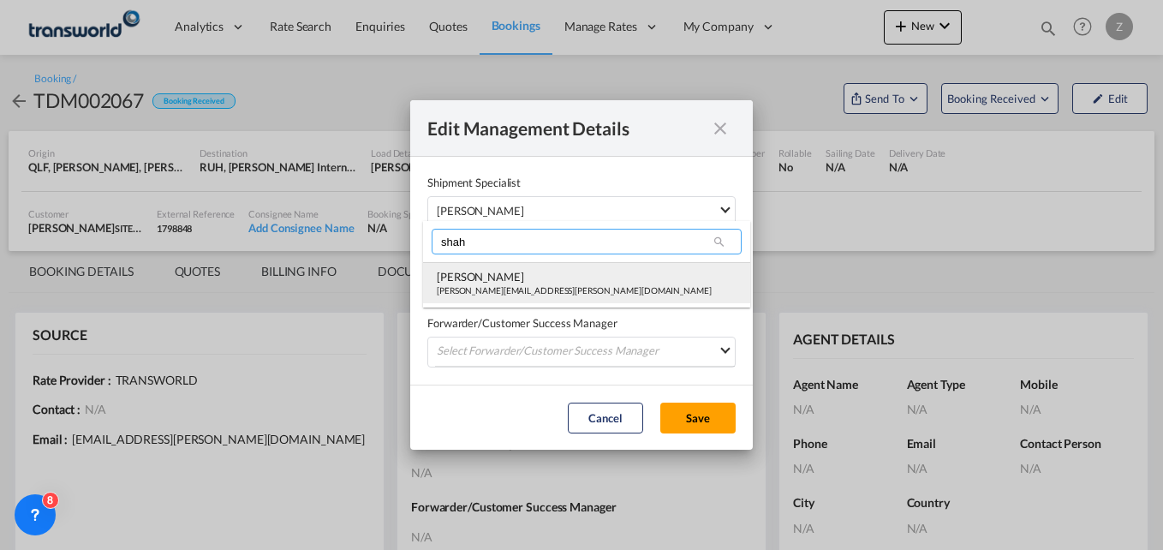
type input "shah"
click at [475, 297] on md-option "[PERSON_NAME] Shahil [EMAIL_ADDRESS][PERSON_NAME][DOMAIN_NAME]" at bounding box center [586, 282] width 327 height 41
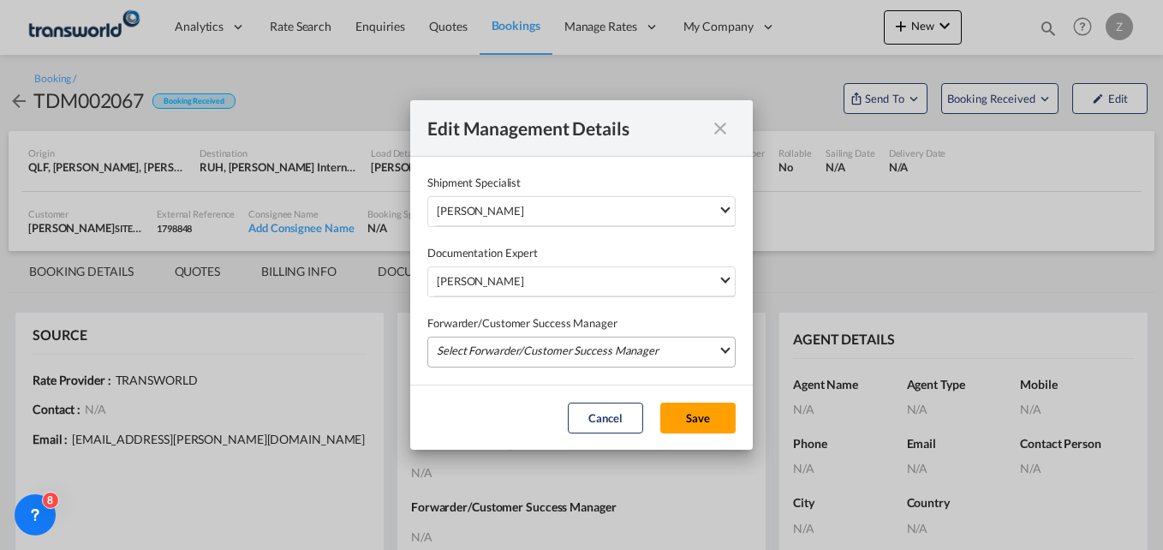
click at [467, 356] on md-select "Select Forwarder/Customer Success Manager [PERSON_NAME] [PERSON_NAME][EMAIL_ADD…" at bounding box center [581, 351] width 308 height 31
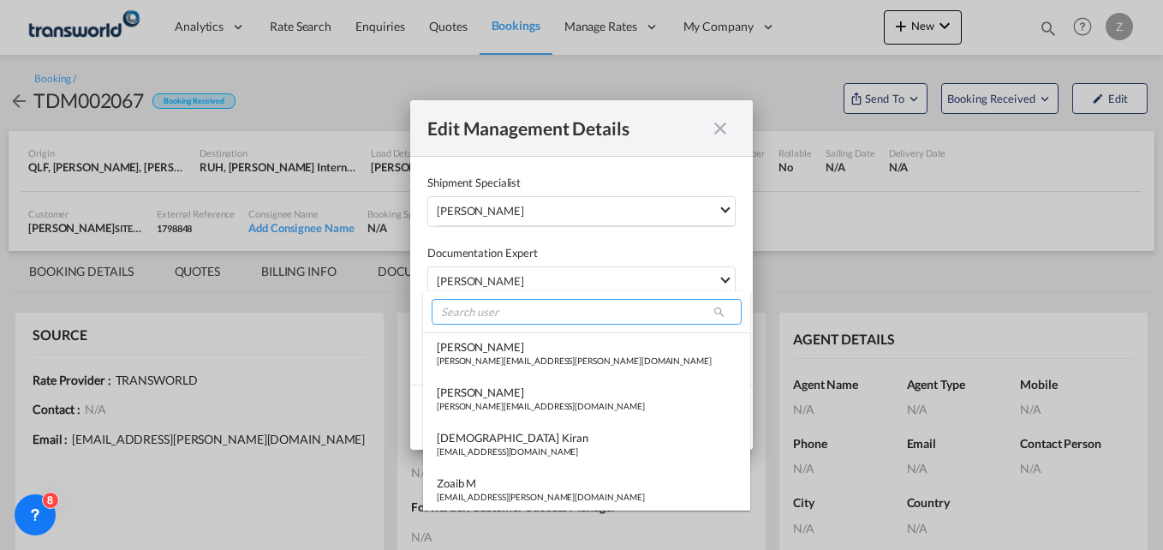
click at [480, 310] on input "search" at bounding box center [586, 312] width 310 height 26
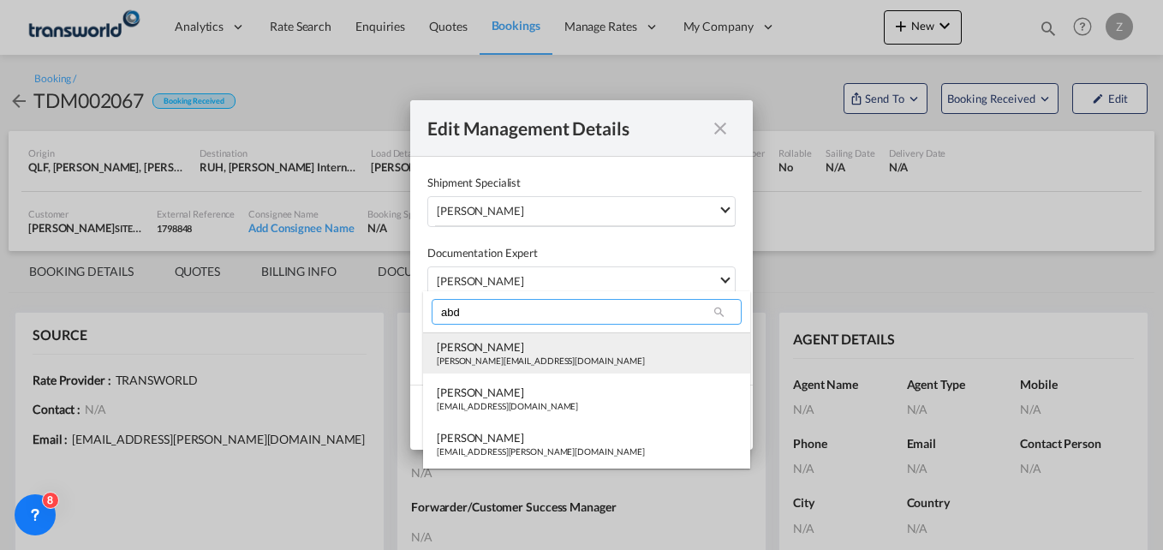
type input "abd"
click at [506, 366] on div "[PERSON_NAME][EMAIL_ADDRESS][DOMAIN_NAME]" at bounding box center [541, 360] width 208 height 12
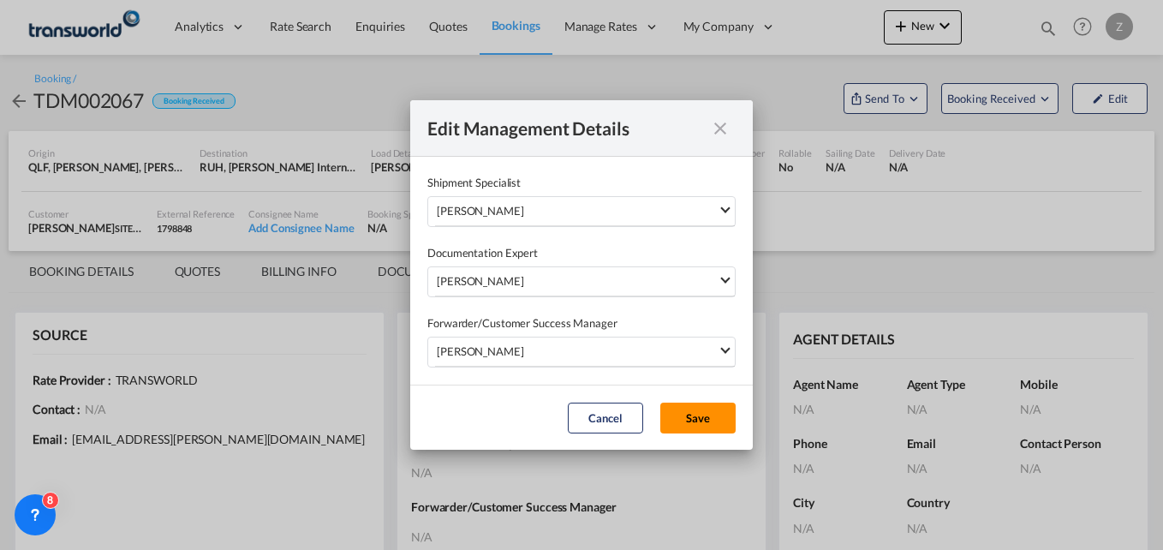
click at [696, 426] on button "Save" at bounding box center [697, 417] width 75 height 31
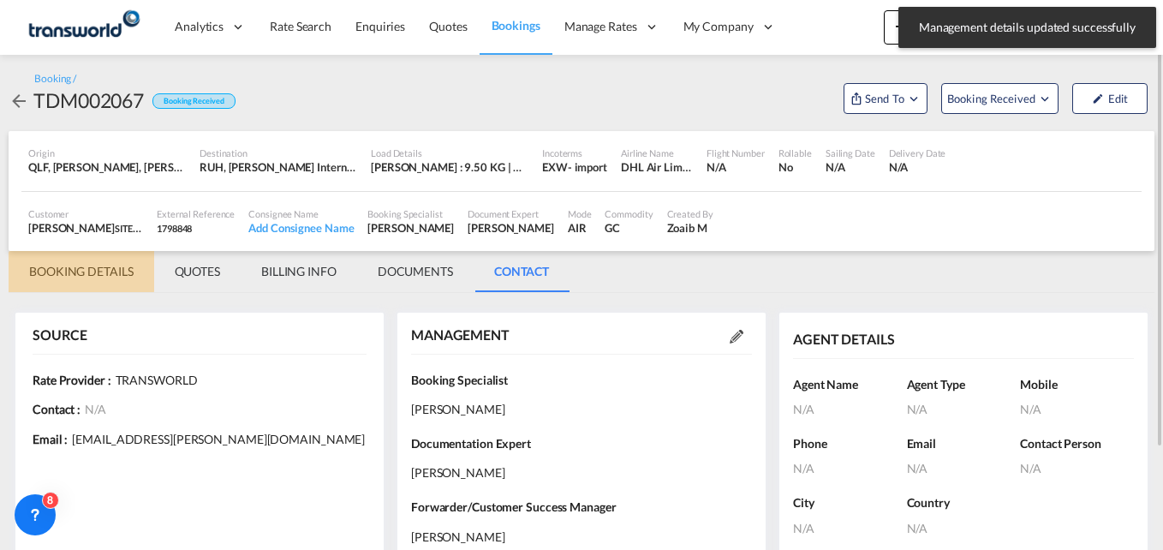
click at [27, 265] on md-tab-item "BOOKING DETAILS" at bounding box center [82, 271] width 146 height 41
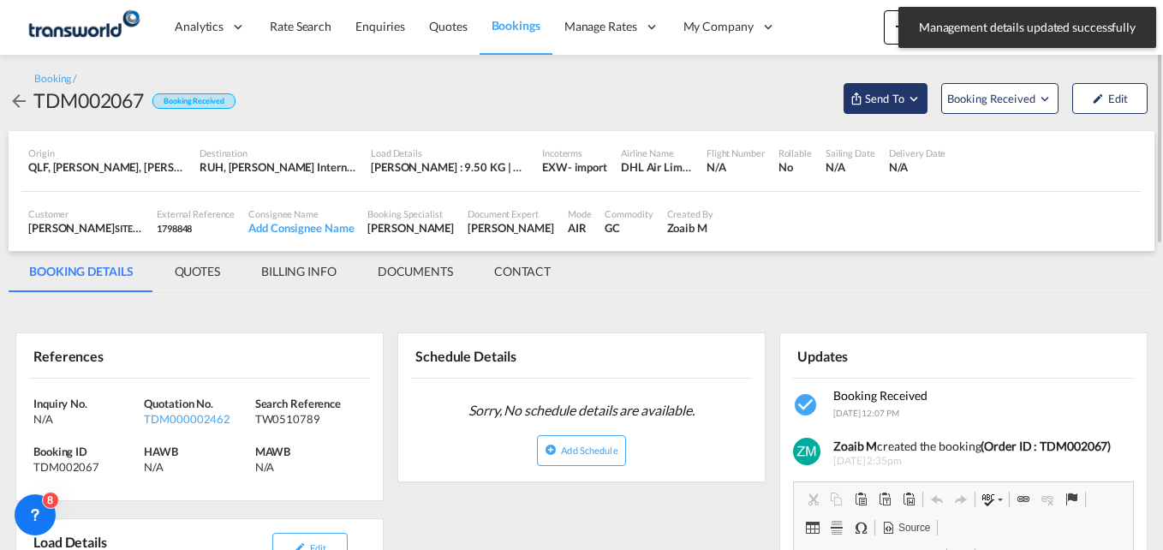
click at [887, 113] on button "Send To" at bounding box center [885, 98] width 84 height 31
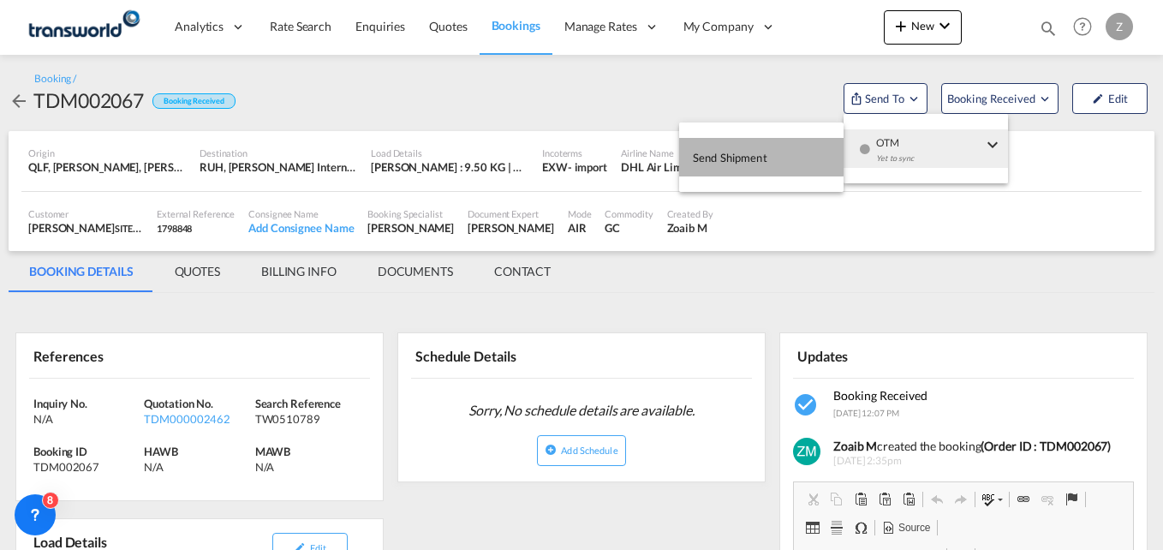
click at [740, 140] on button "Send Shipment" at bounding box center [761, 157] width 164 height 39
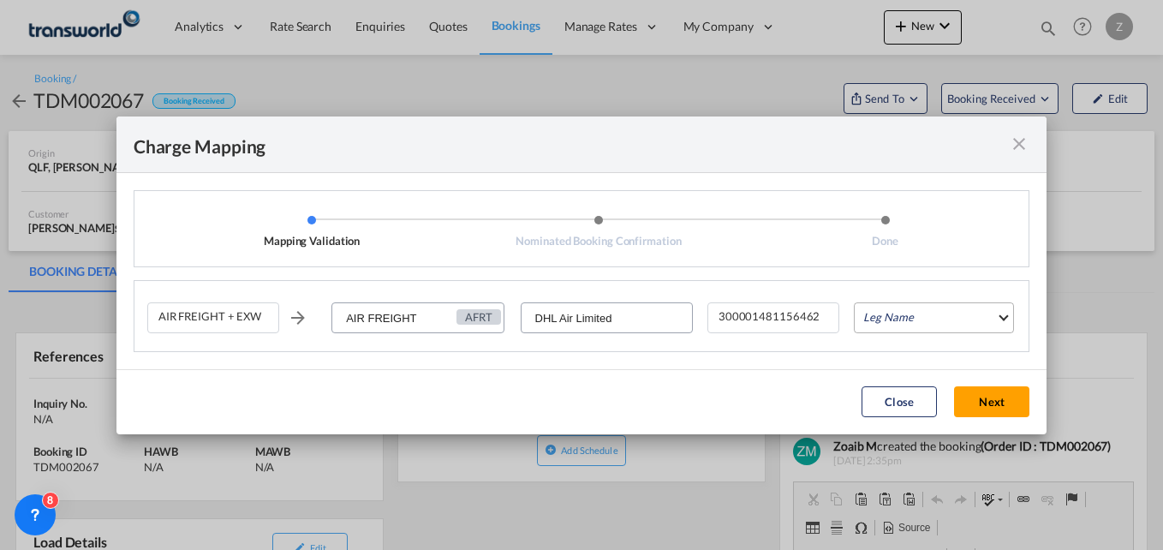
click at [948, 323] on md-select "Leg Name HANDLING ORIGIN HANDLING DESTINATION OTHERS TL PICK UP CUSTOMS ORIGIN …" at bounding box center [933, 317] width 160 height 31
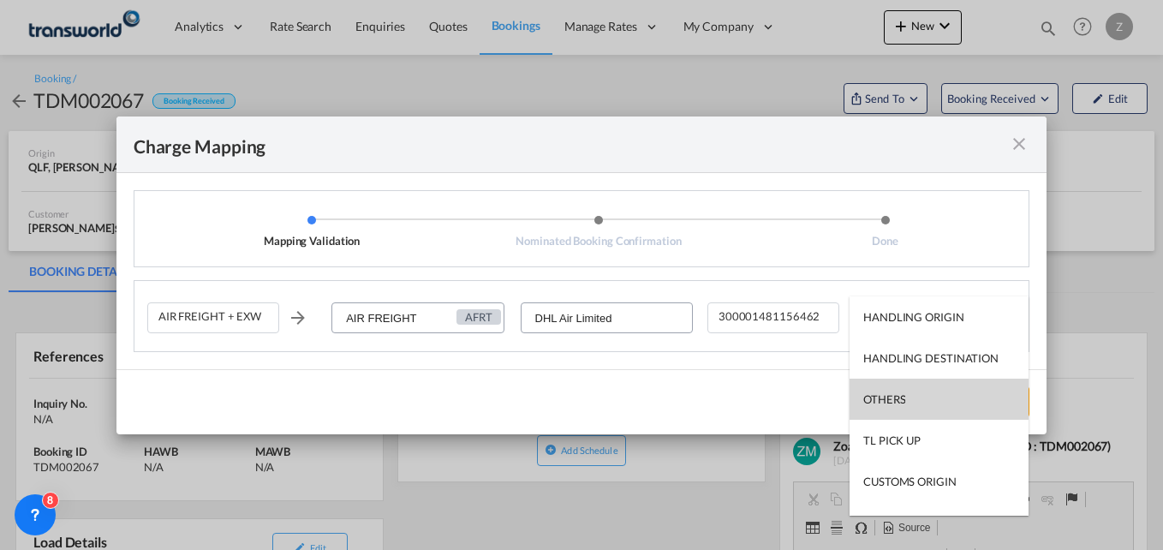
click at [895, 393] on div "OTHERS" at bounding box center [884, 398] width 42 height 15
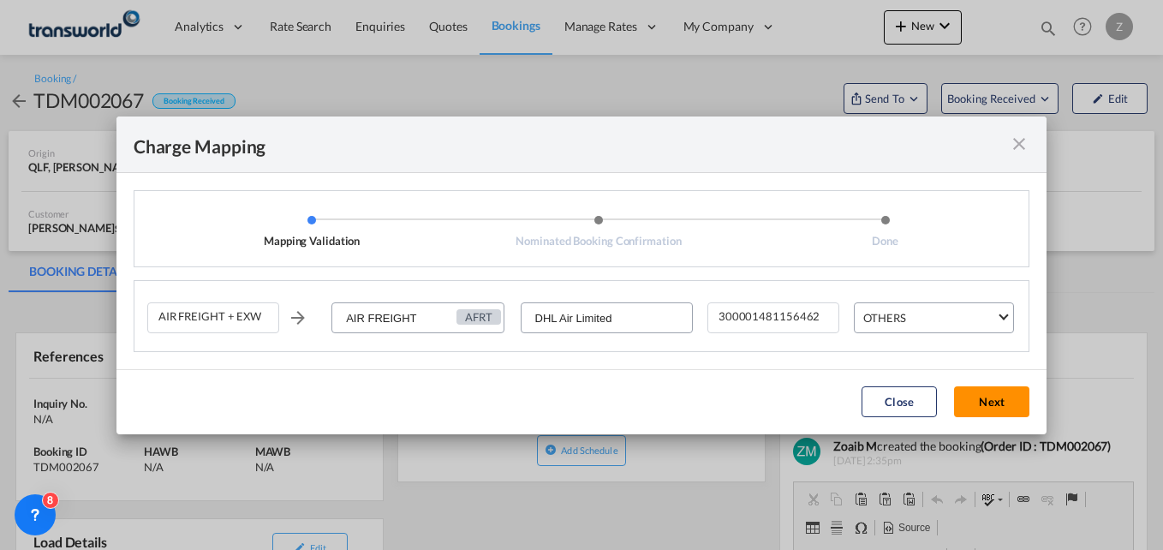
click at [980, 406] on button "Next" at bounding box center [991, 401] width 75 height 31
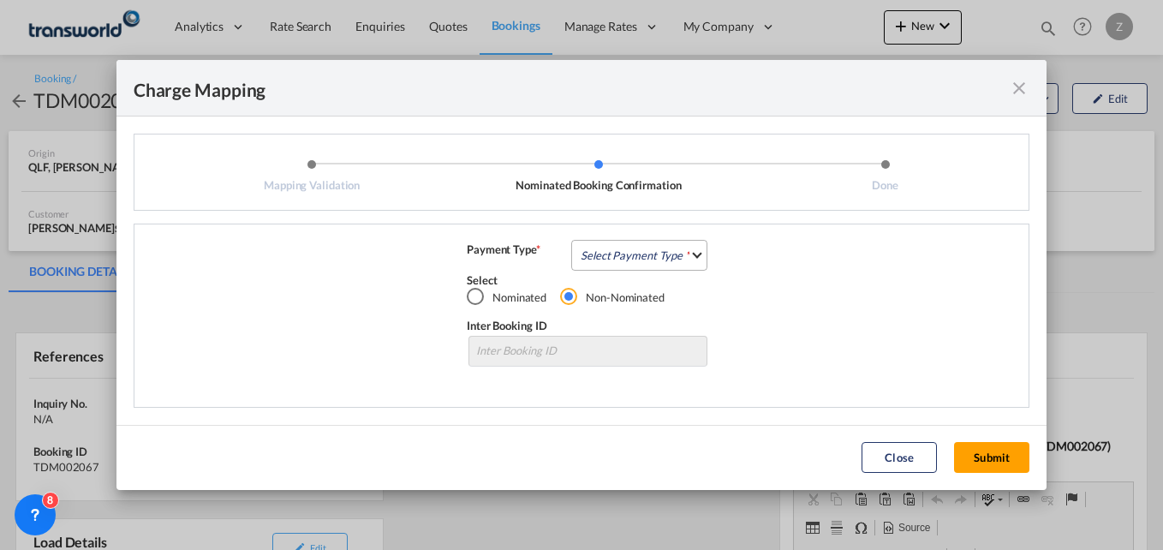
click at [607, 254] on md-select "Select Payment Type COLLECT PREPAID" at bounding box center [639, 255] width 136 height 31
click at [615, 266] on md-option "COLLECT" at bounding box center [644, 255] width 152 height 41
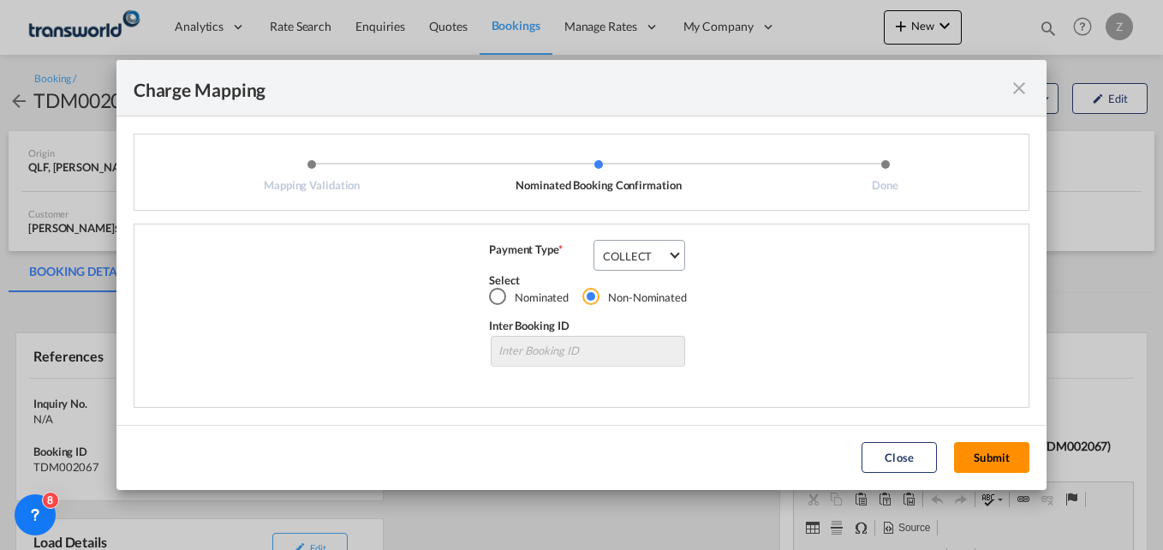
click at [977, 464] on button "Submit" at bounding box center [991, 457] width 75 height 31
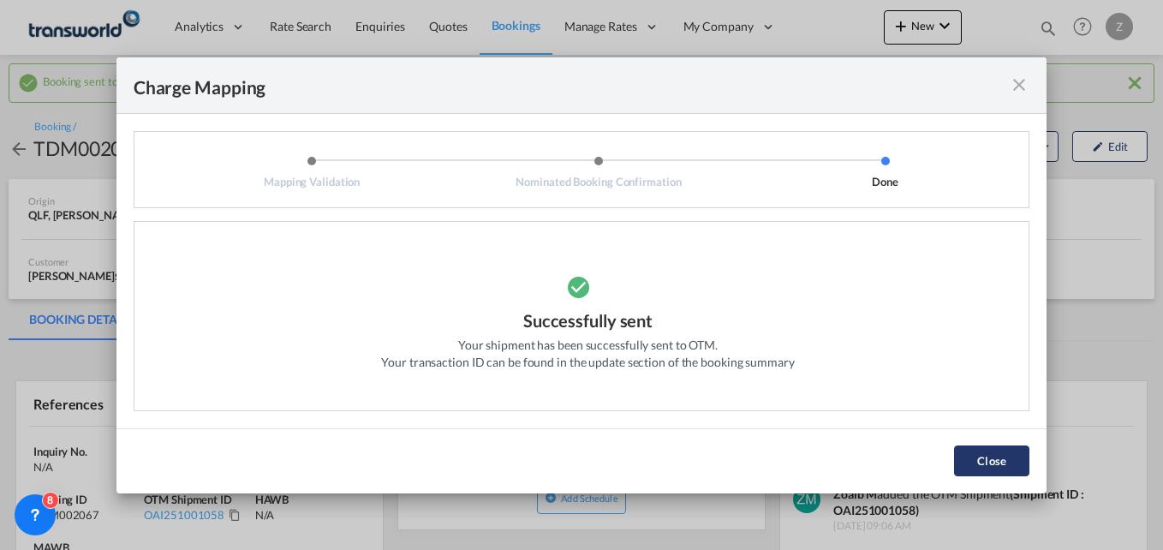
click at [975, 458] on button "Close" at bounding box center [991, 460] width 75 height 31
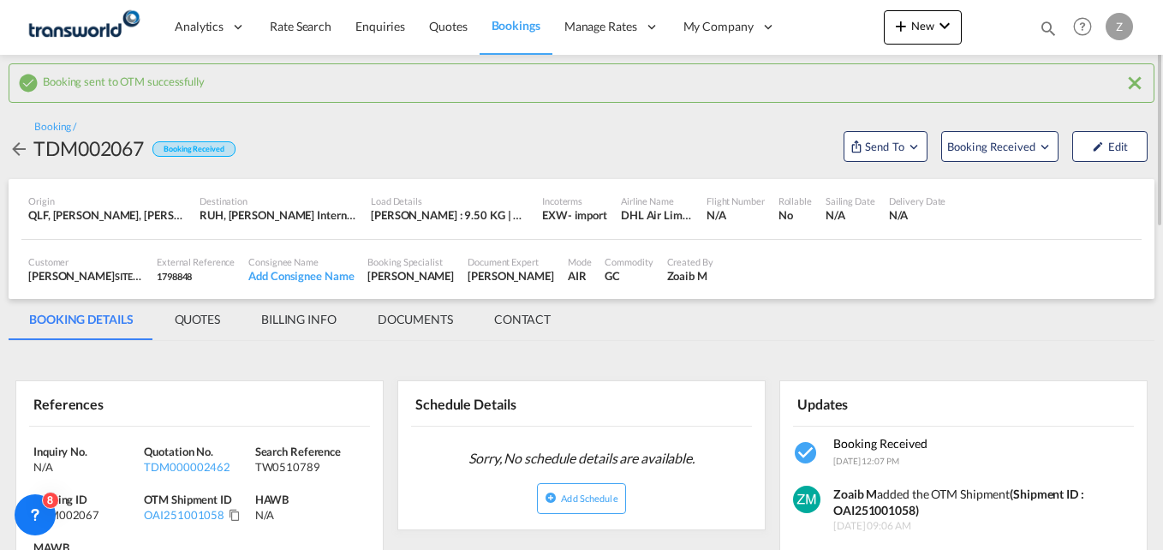
click at [1049, 26] on md-icon "icon-magnify" at bounding box center [1047, 28] width 19 height 19
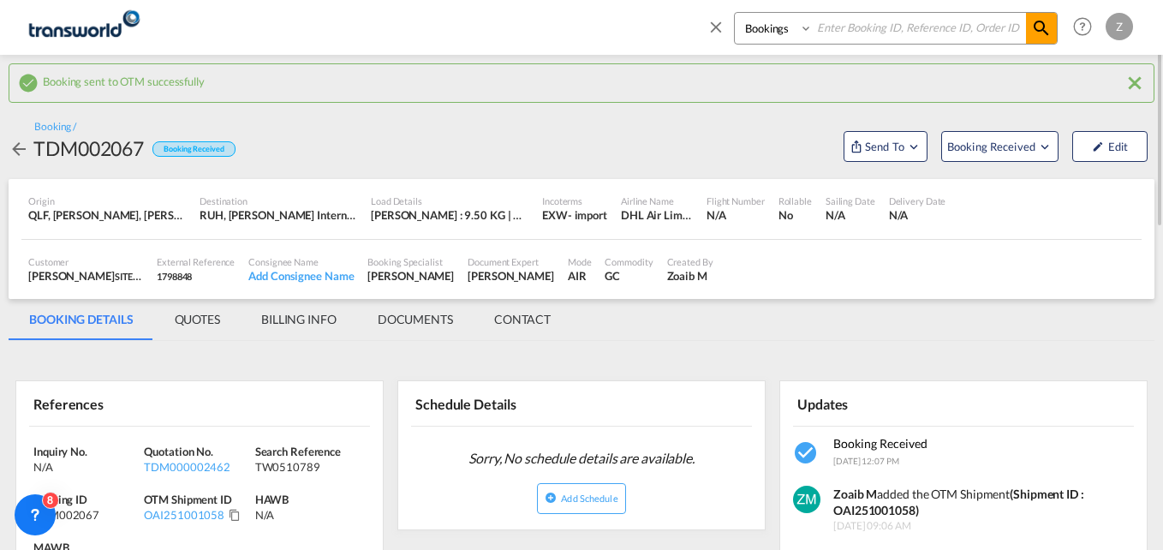
click at [761, 33] on select "Bookings Quotes Enquiries" at bounding box center [774, 28] width 81 height 31
select select "Quotes"
click at [734, 13] on select "Bookings Quotes Enquiries" at bounding box center [774, 28] width 81 height 31
click at [841, 23] on input at bounding box center [918, 28] width 213 height 30
paste input "TDM000002442"
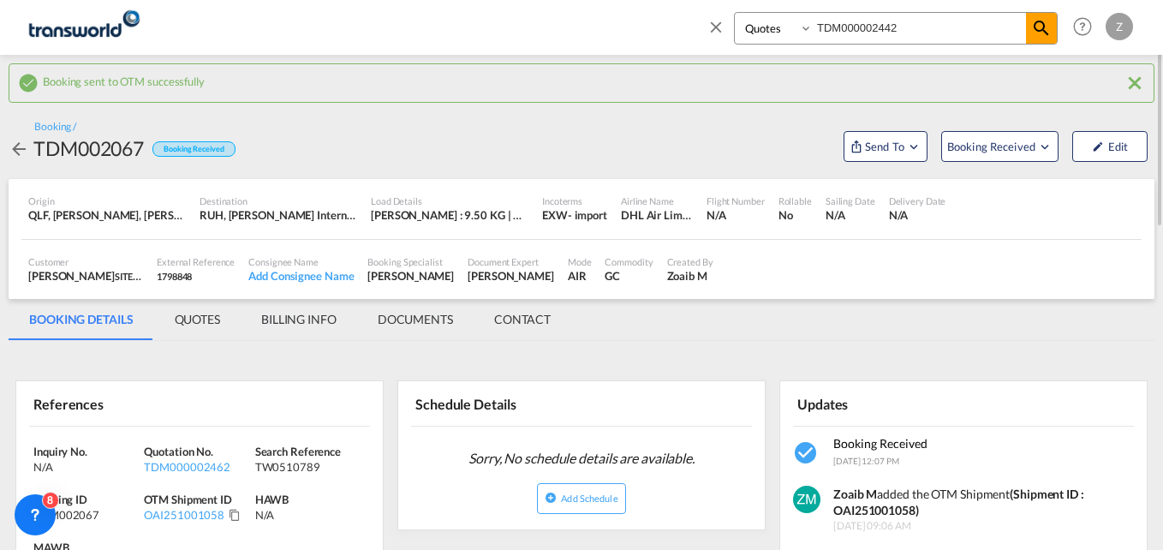
type input "TDM000002442"
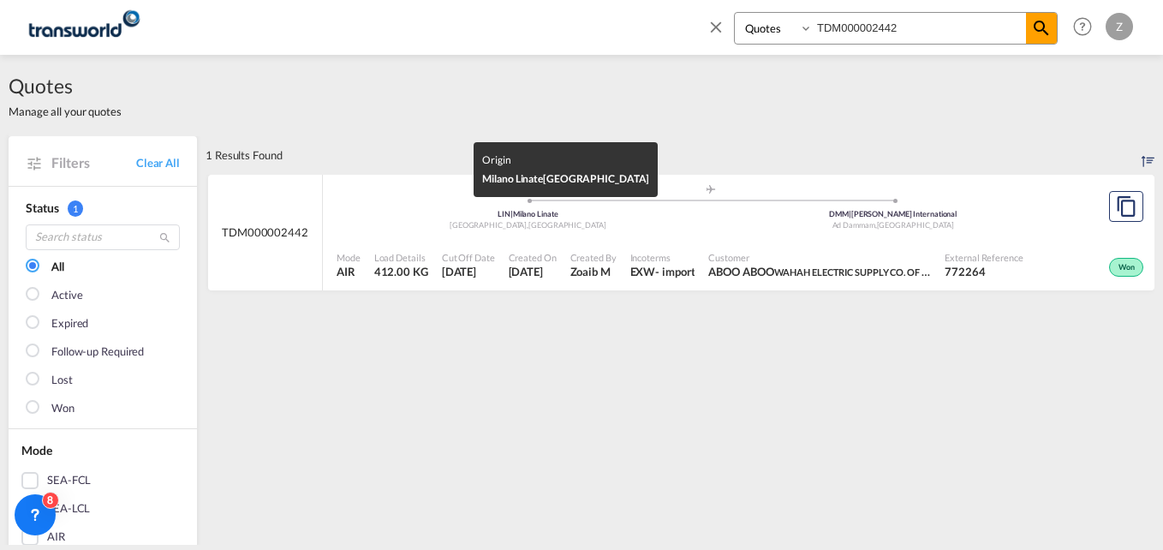
click at [699, 227] on div "[GEOGRAPHIC_DATA] , [GEOGRAPHIC_DATA]" at bounding box center [528, 225] width 366 height 11
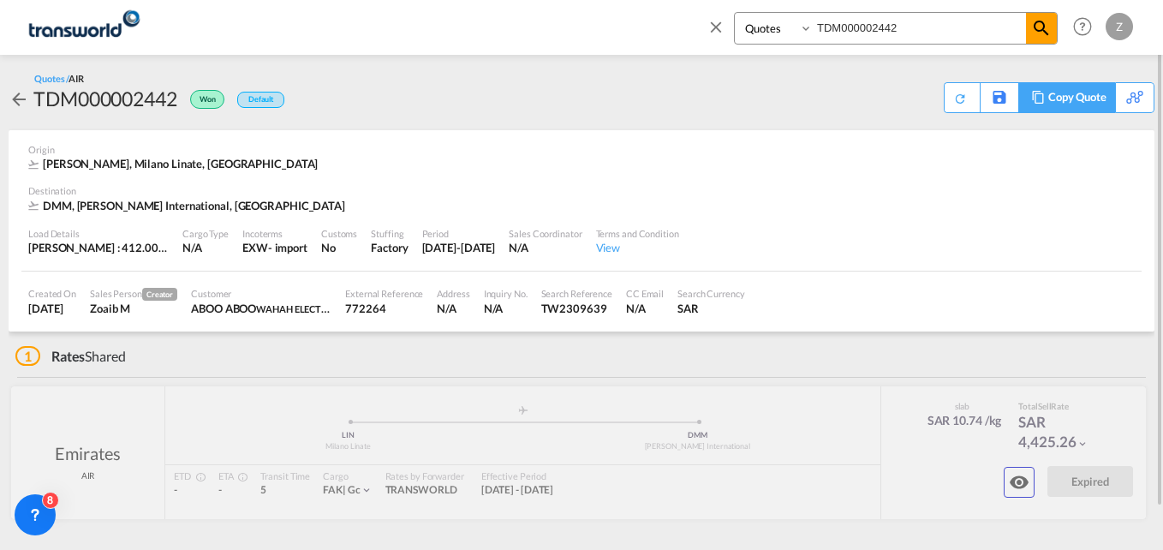
click at [1068, 93] on div "Copy Quote" at bounding box center [1077, 97] width 58 height 29
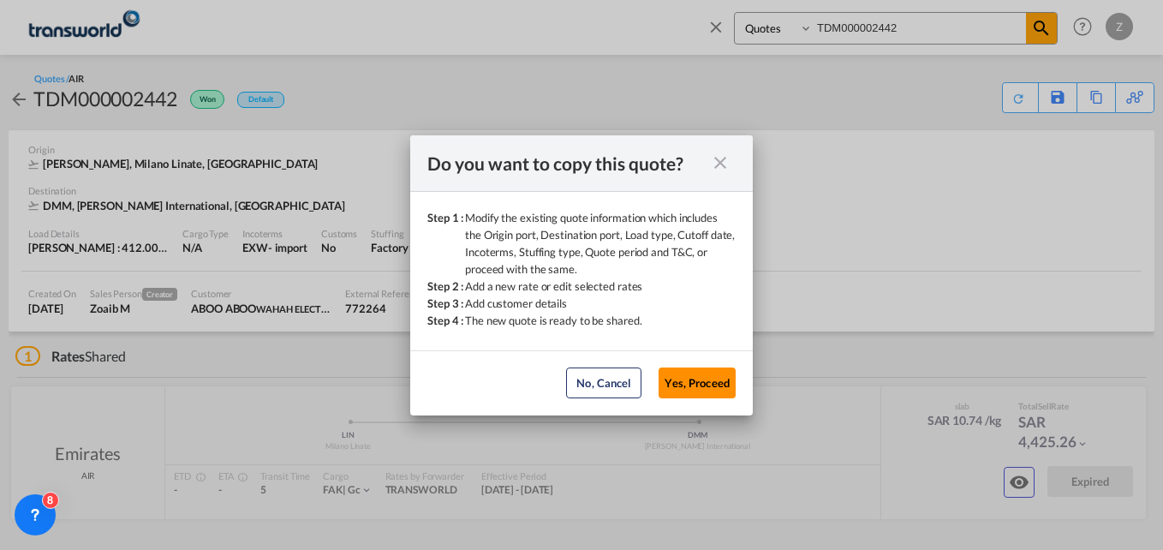
click at [698, 389] on button "Yes, Proceed" at bounding box center [696, 382] width 77 height 31
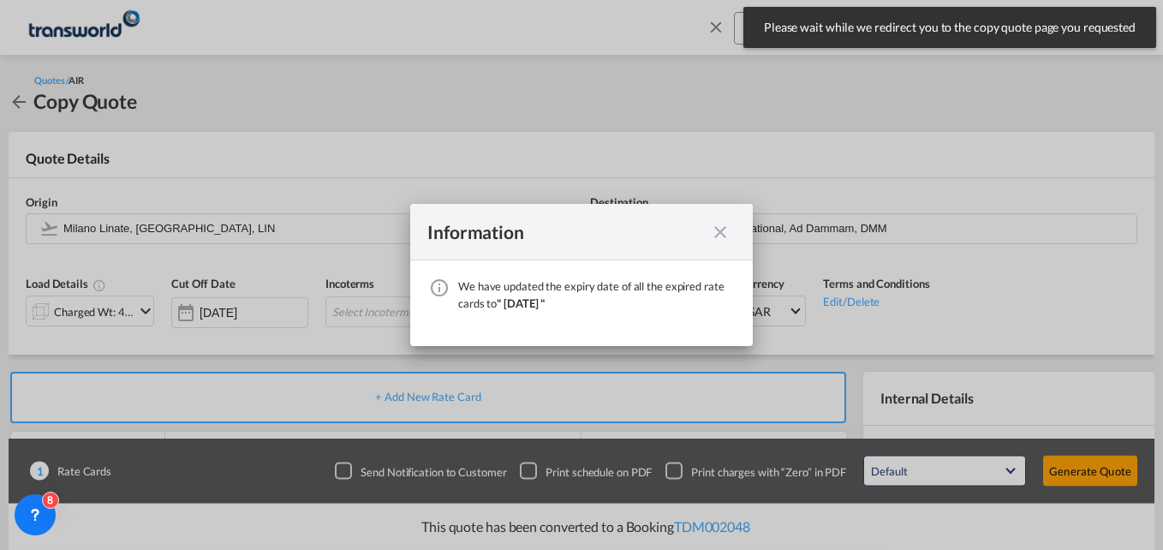
click at [726, 229] on md-icon "icon-close fg-AAA8AD cursor" at bounding box center [720, 232] width 21 height 21
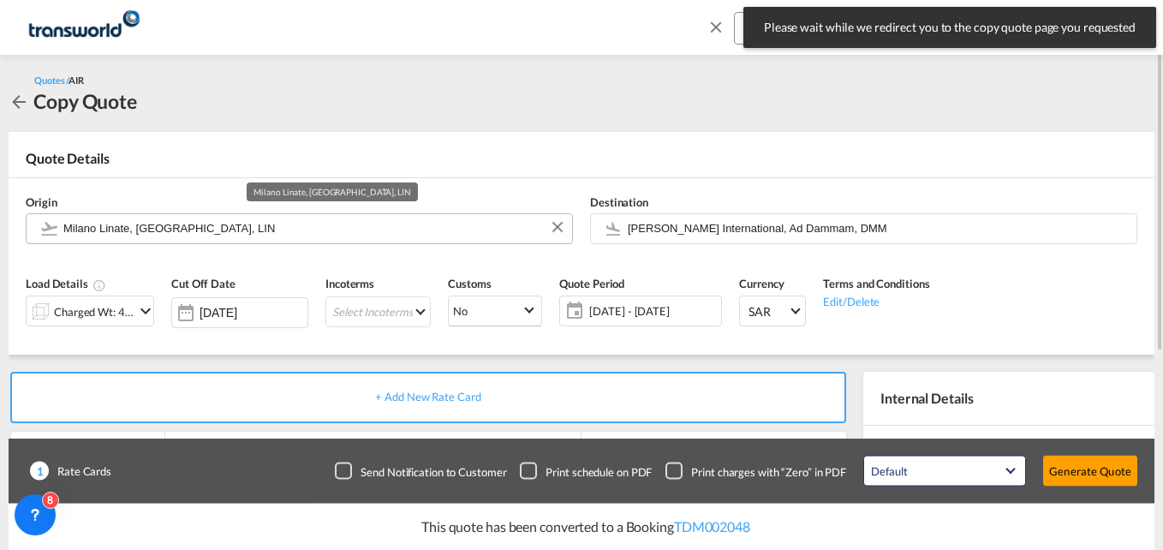
click at [268, 225] on input "Milano Linate, [GEOGRAPHIC_DATA], LIN" at bounding box center [313, 228] width 500 height 30
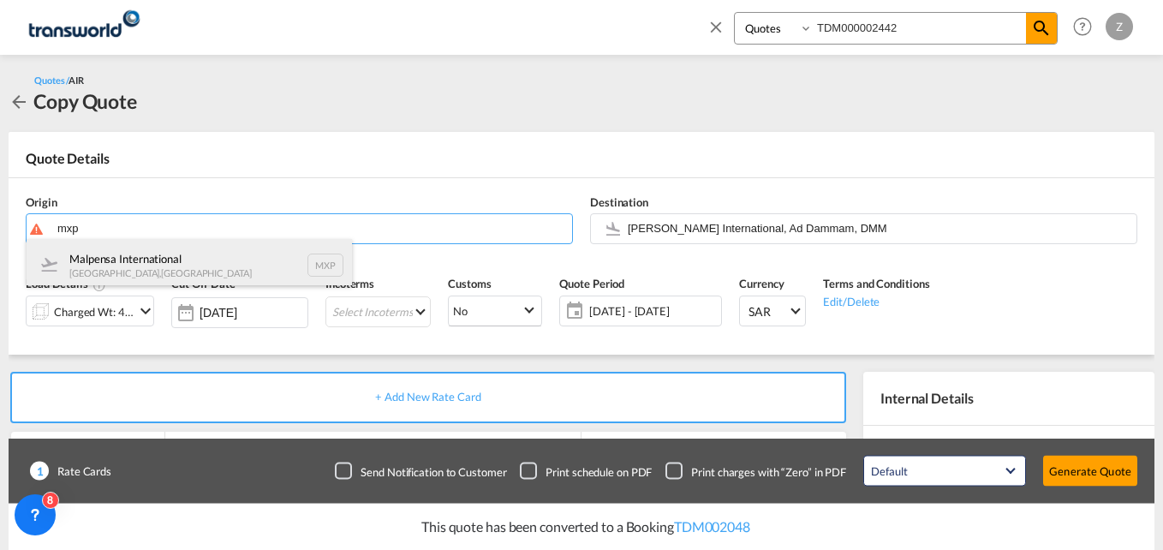
click at [177, 271] on div "Malpensa International [GEOGRAPHIC_DATA] , [GEOGRAPHIC_DATA] MXP" at bounding box center [189, 264] width 325 height 51
type input "Malpensa International, [GEOGRAPHIC_DATA], MXP"
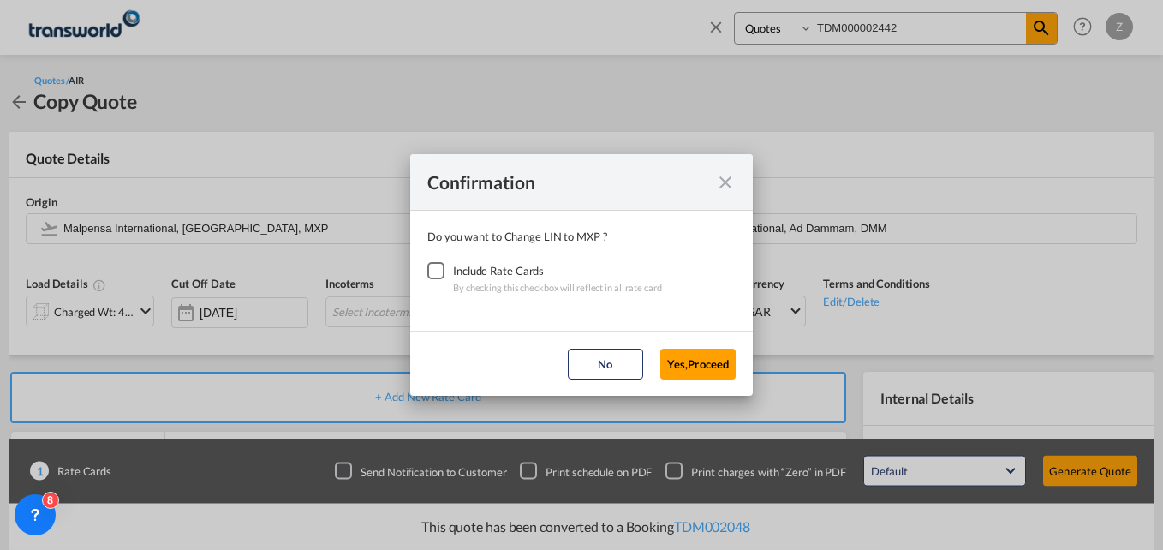
click at [437, 268] on div "Checkbox No Ink" at bounding box center [435, 270] width 17 height 17
click at [678, 360] on button "Yes,Proceed" at bounding box center [697, 363] width 75 height 31
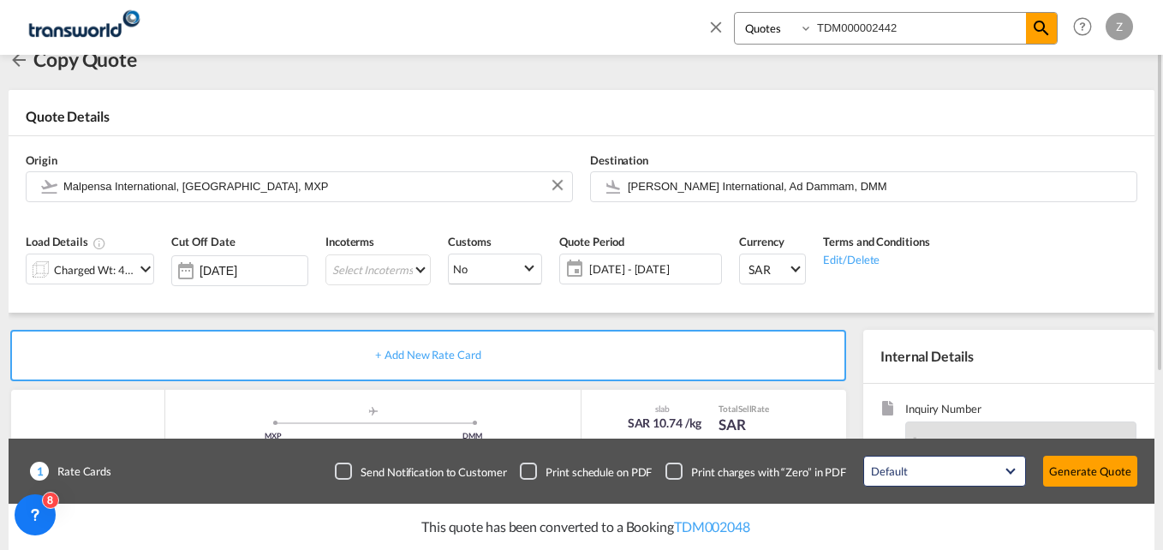
scroll to position [43, 0]
click at [401, 279] on md-select "Select Incoterms CFR - import Cost and Freight CFR - export Cost and Freight DA…" at bounding box center [377, 268] width 105 height 31
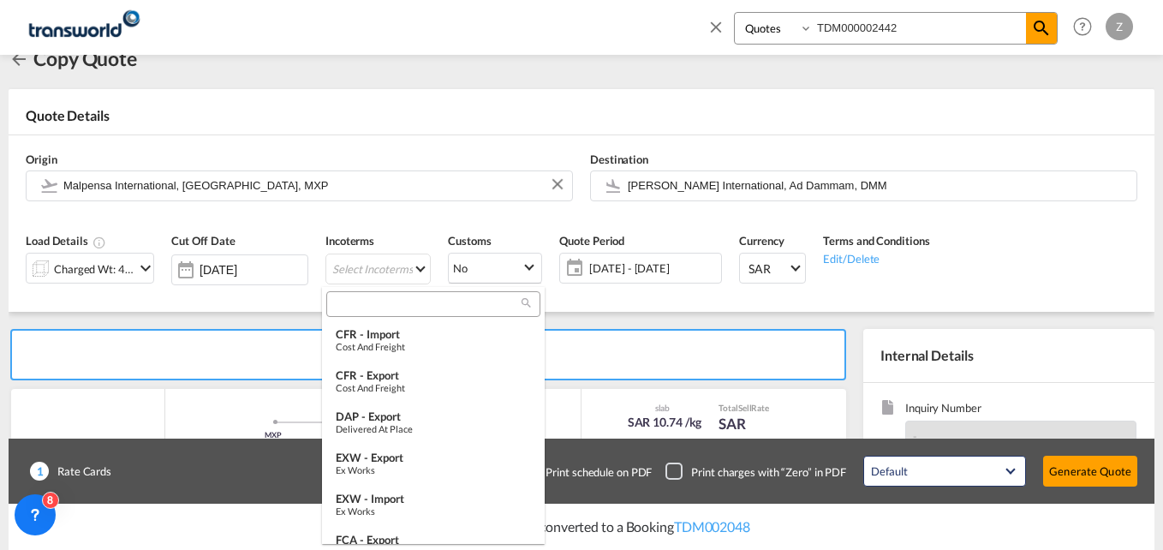
click at [365, 306] on input "search" at bounding box center [426, 303] width 190 height 15
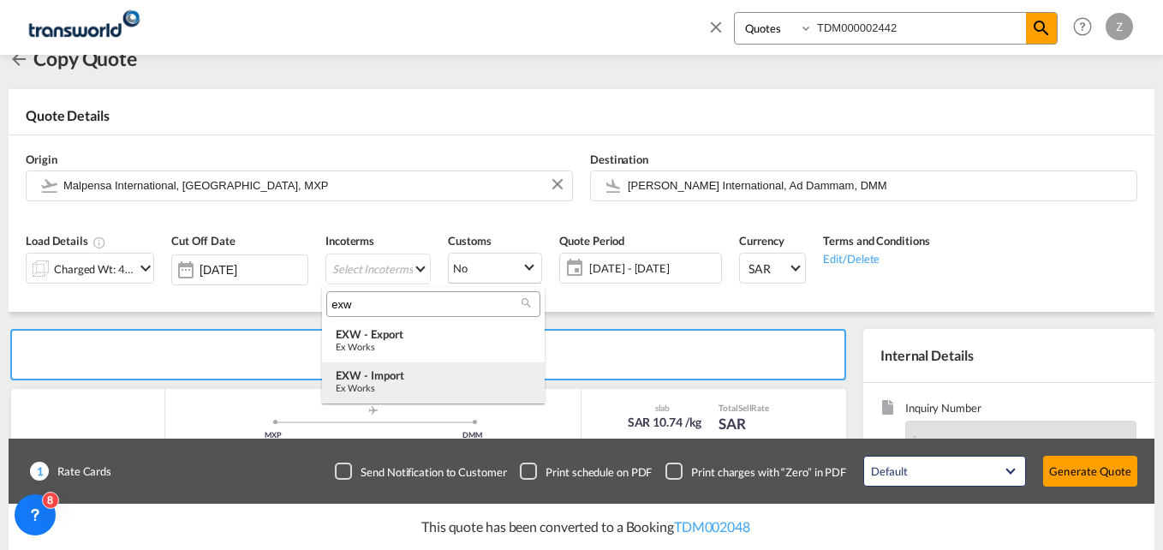
type input "exw"
click at [378, 388] on div "Ex Works" at bounding box center [433, 387] width 195 height 11
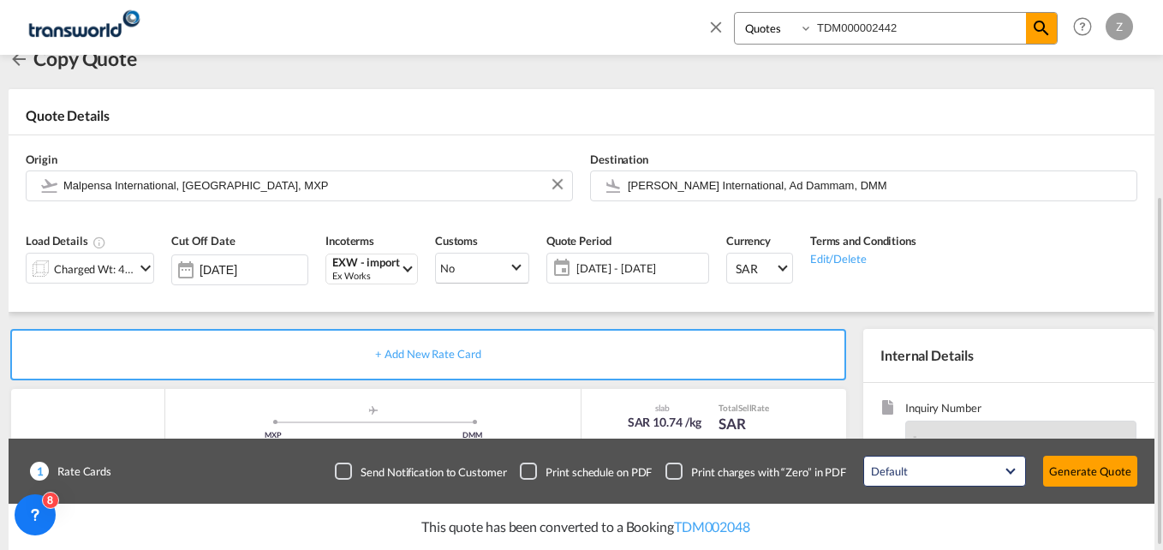
scroll to position [230, 0]
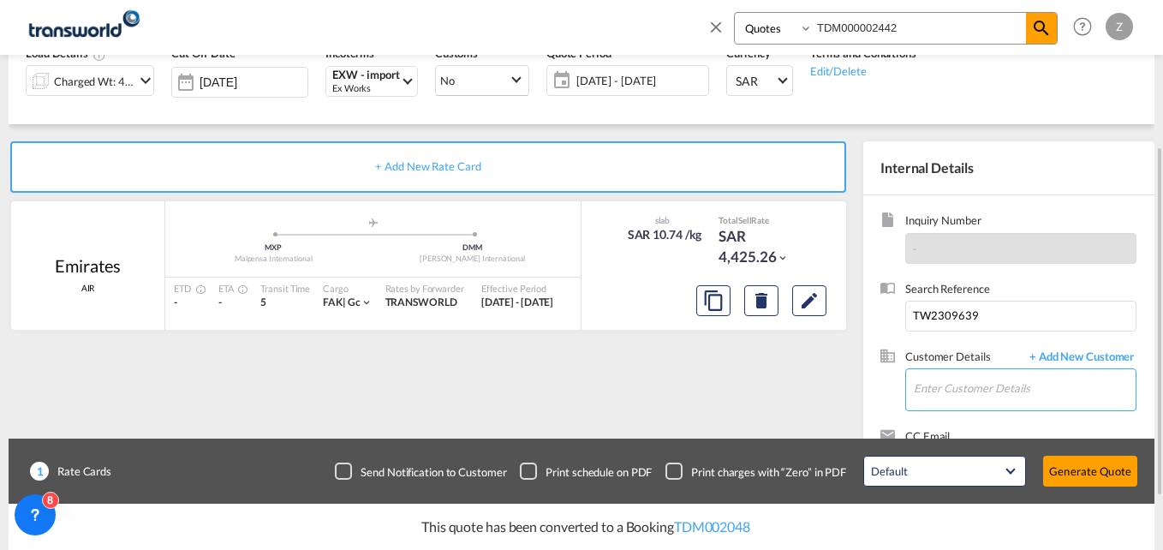
click at [972, 386] on input "Enter Customer Details" at bounding box center [1024, 388] width 222 height 39
type input "w"
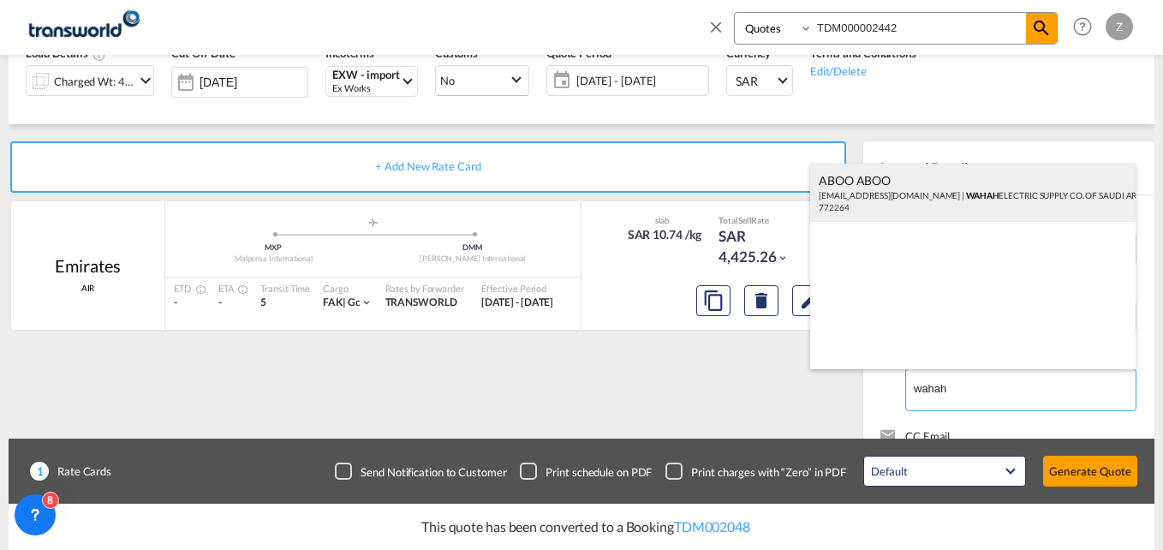
click at [886, 190] on div "ABOO ABOO [EMAIL_ADDRESS][DOMAIN_NAME] | WAHAH ELECTRIC SUPPLY CO. OF SAUDI ARA…" at bounding box center [972, 193] width 325 height 58
type input "WAHAH ELECTRIC SUPPLY CO. OF SAUDI ARABIA (LTD.), ABOO ABOO, [EMAIL_ADDRESS][DO…"
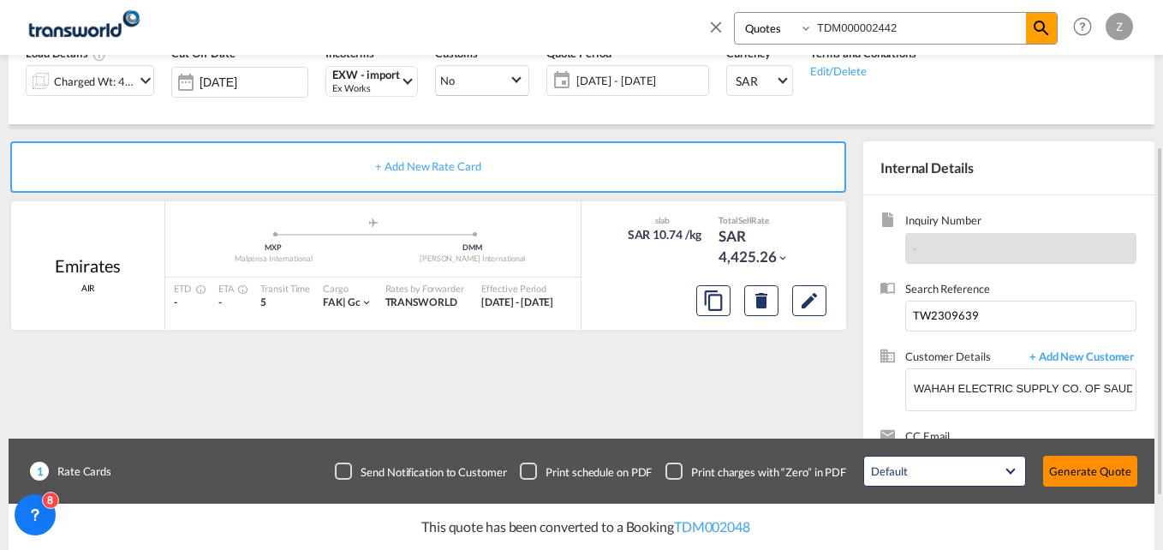
click at [1063, 478] on button "Generate Quote" at bounding box center [1090, 470] width 94 height 31
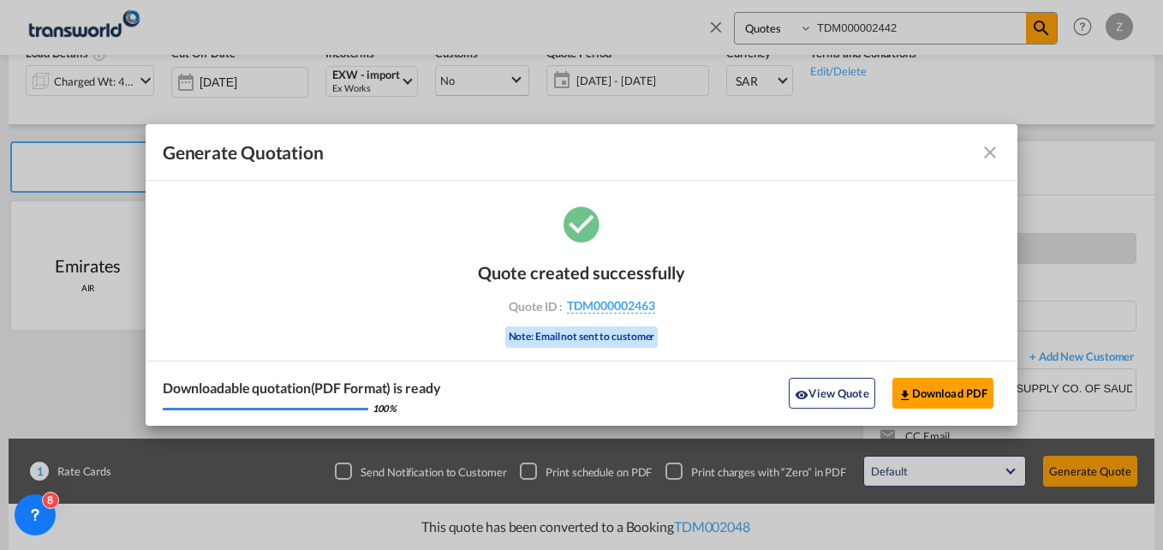
click at [983, 158] on md-icon "icon-close fg-AAA8AD cursor m-0" at bounding box center [989, 152] width 21 height 21
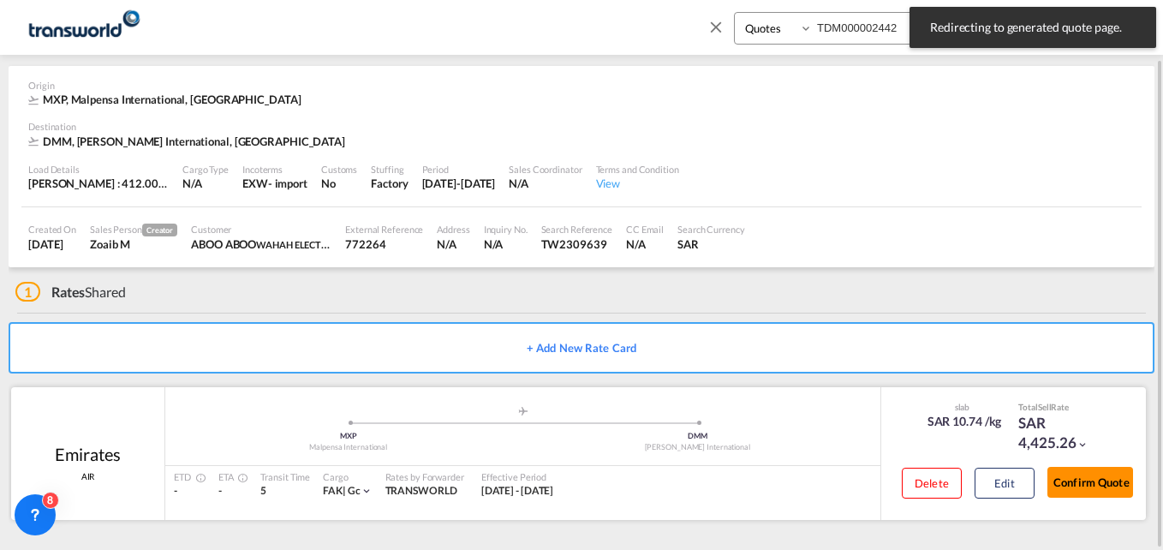
click at [1066, 467] on button "Confirm Quote" at bounding box center [1090, 482] width 86 height 31
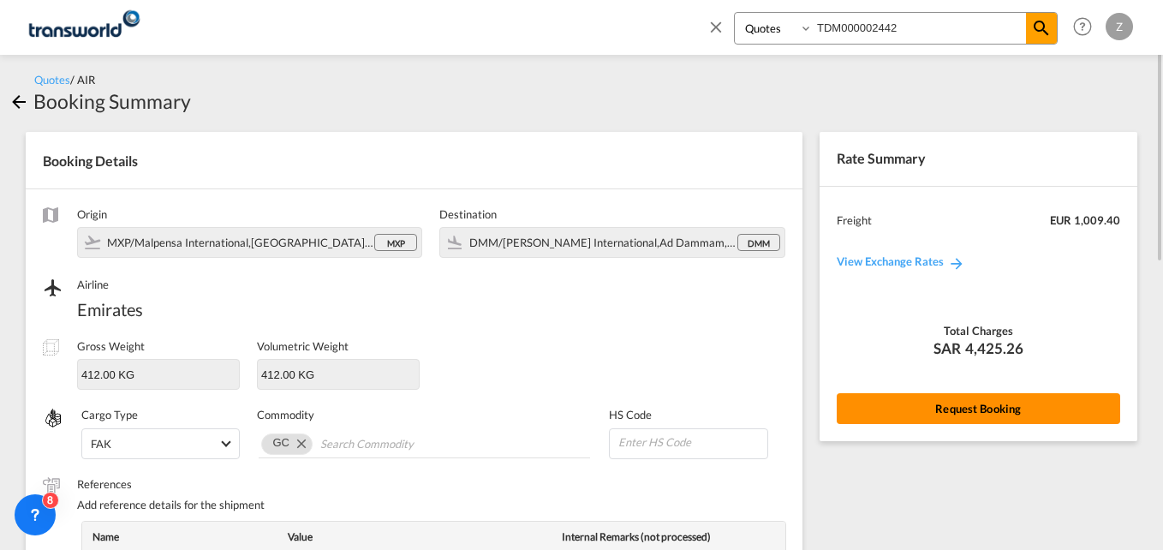
click at [960, 413] on button "Request Booking" at bounding box center [977, 408] width 283 height 31
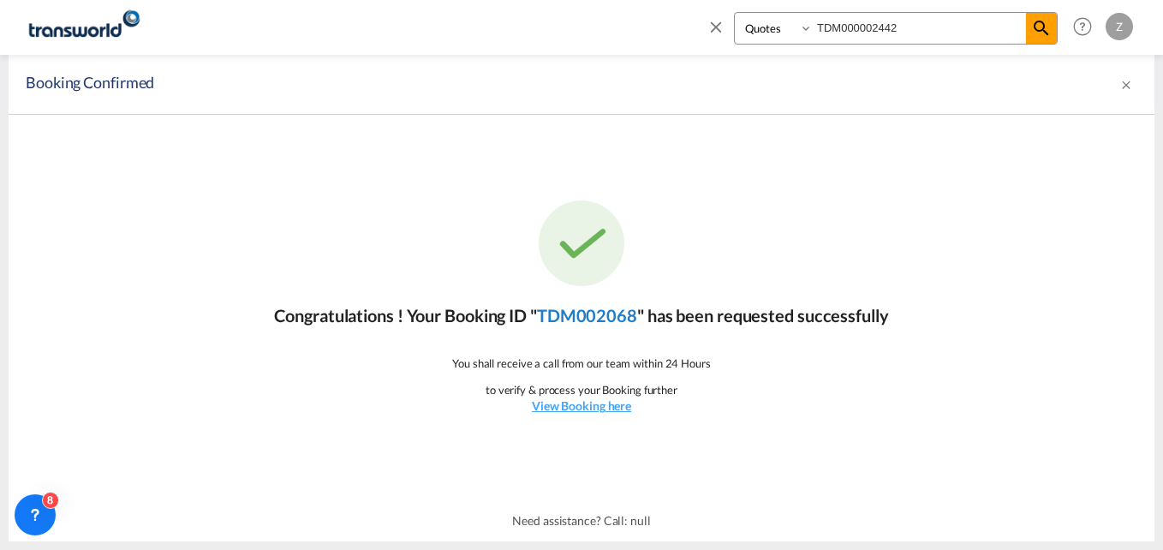
click at [597, 321] on link "TDM002068" at bounding box center [587, 315] width 100 height 21
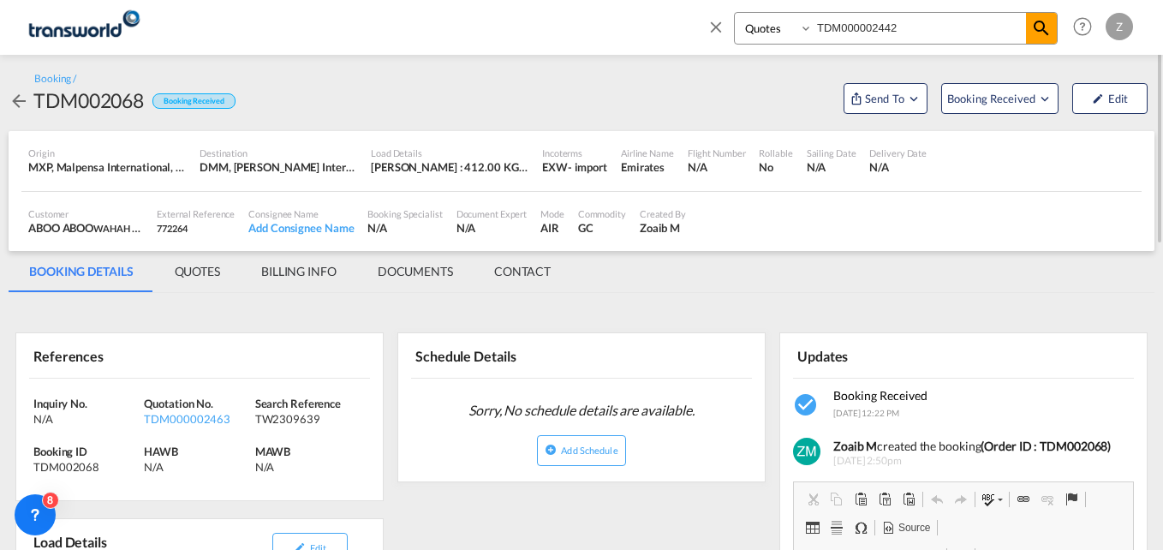
click at [516, 273] on md-tab-item "CONTACT" at bounding box center [522, 271] width 98 height 41
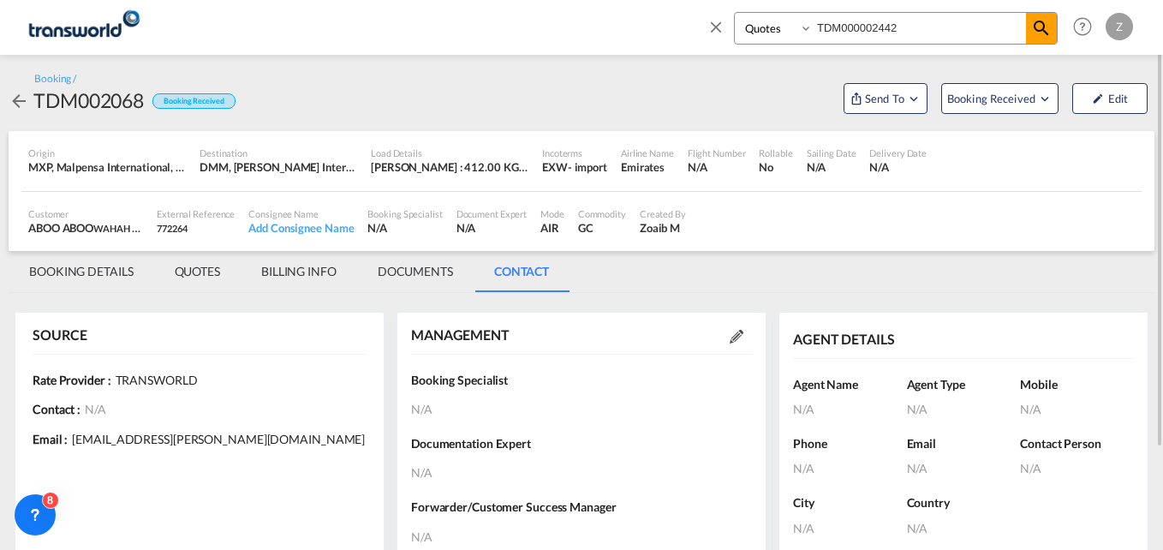
click at [739, 342] on md-icon at bounding box center [736, 337] width 14 height 14
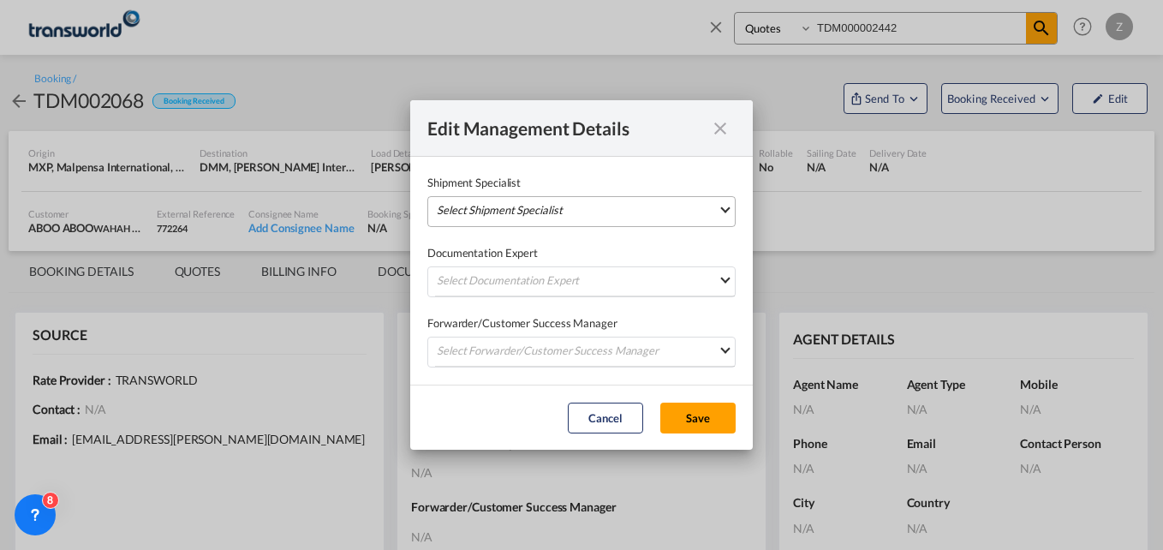
click at [596, 207] on md-select "Select Shipment Specialist [PERSON_NAME] W [PERSON_NAME][EMAIL_ADDRESS][PERSON_…" at bounding box center [581, 211] width 308 height 31
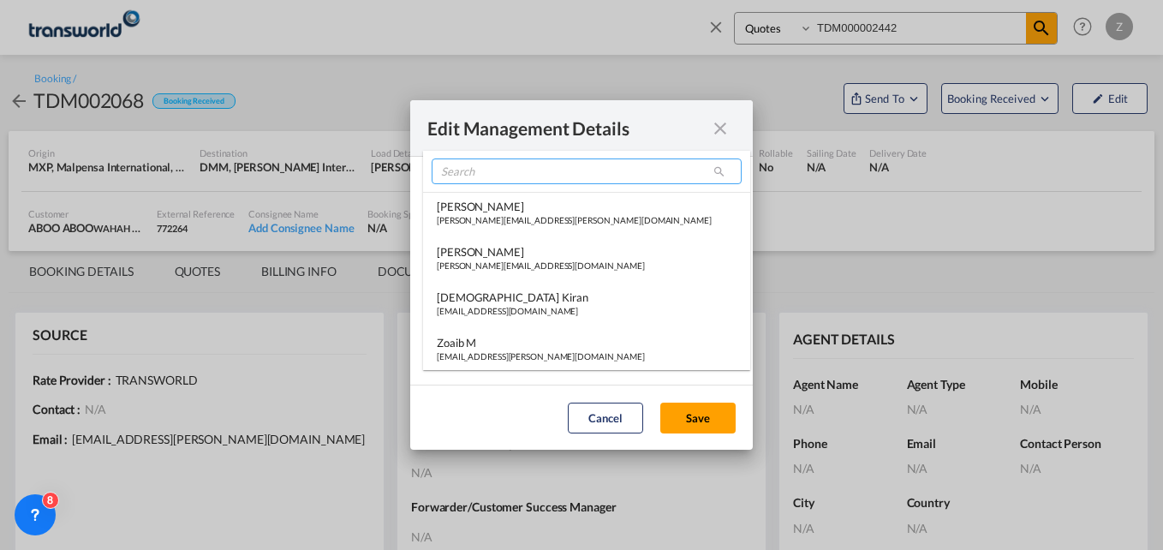
click at [502, 168] on input "search" at bounding box center [586, 171] width 310 height 26
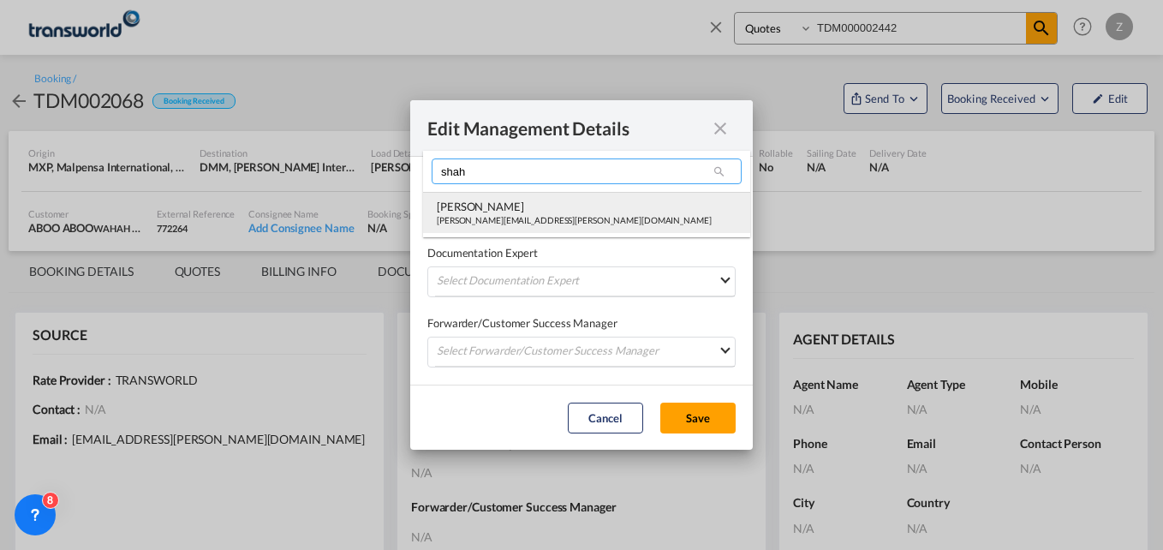
type input "shah"
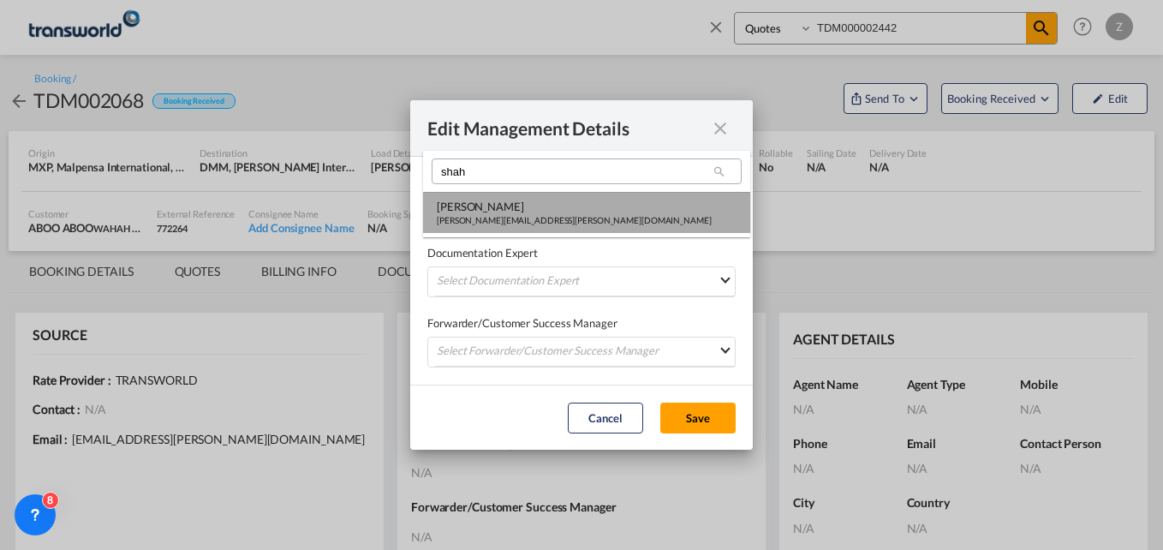
click at [492, 207] on div "[PERSON_NAME]" at bounding box center [574, 206] width 275 height 15
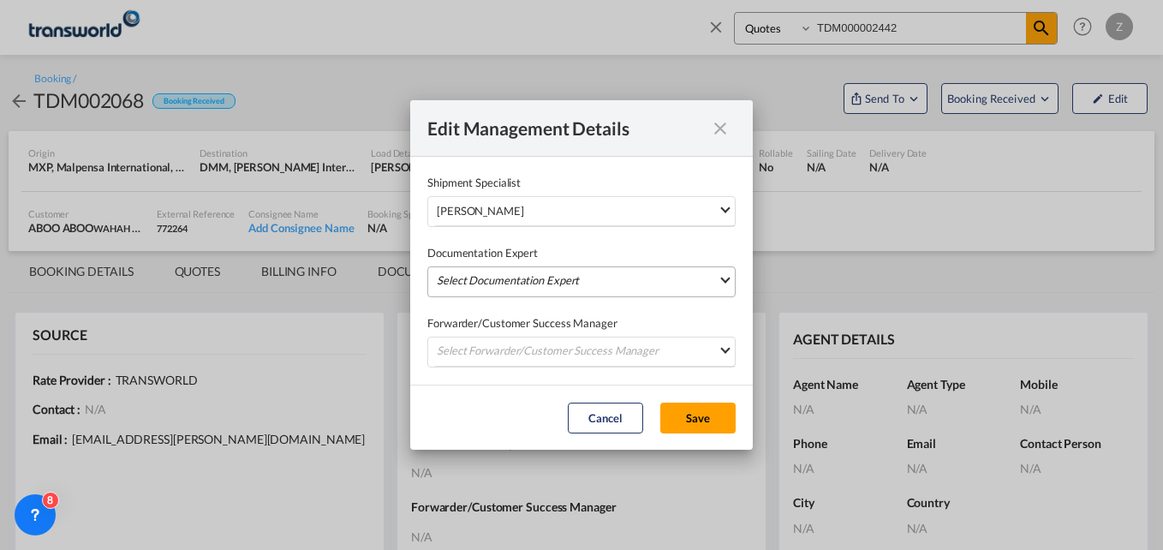
click at [471, 276] on md-select "Select Documentation Expert [PERSON_NAME] W [PERSON_NAME][EMAIL_ADDRESS][PERSON…" at bounding box center [581, 281] width 308 height 31
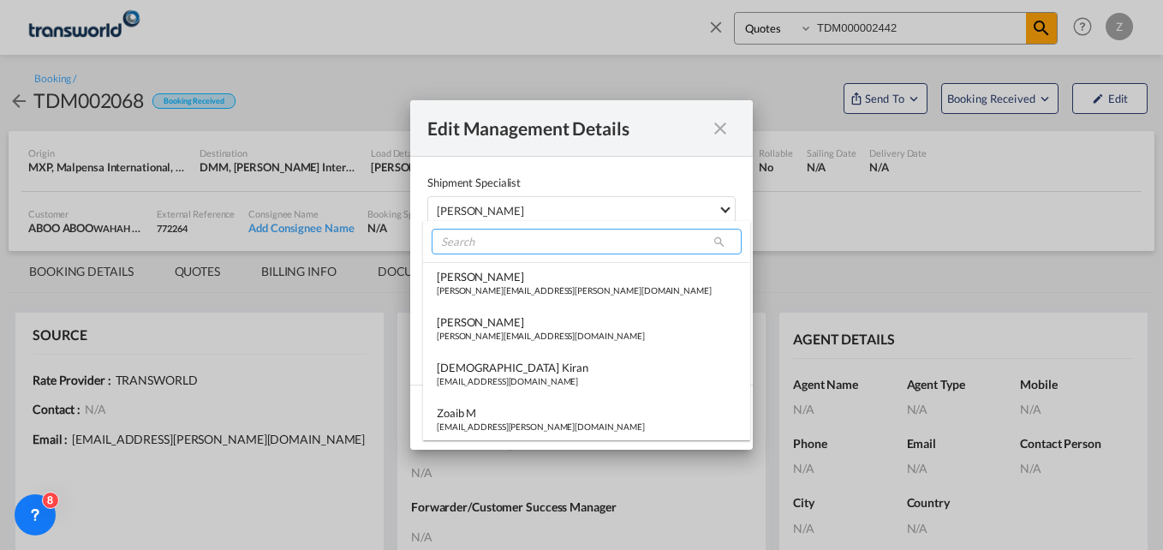
click at [469, 250] on input "search" at bounding box center [586, 242] width 310 height 26
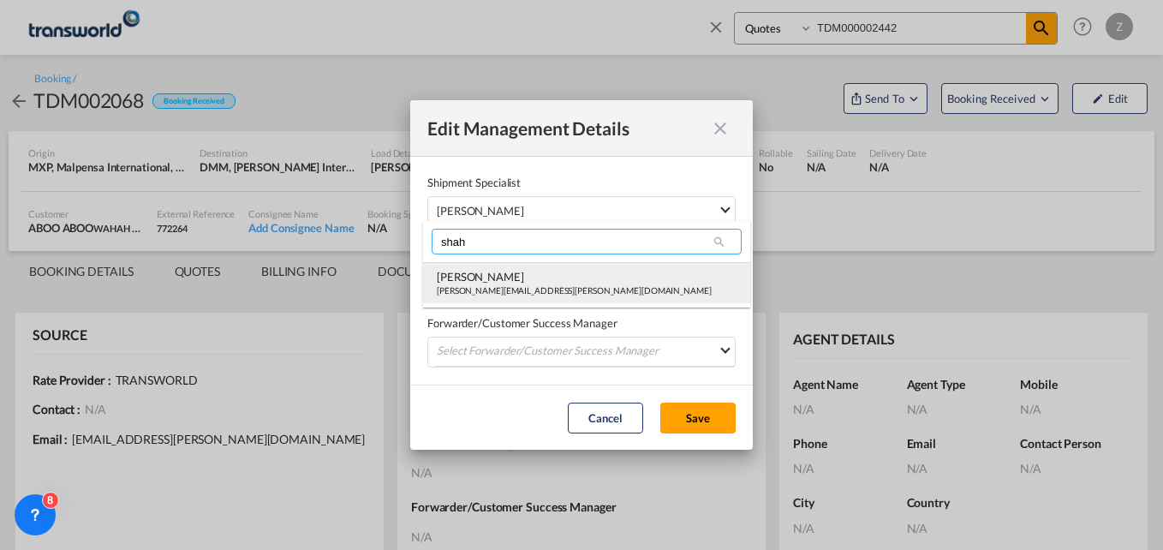
type input "shah"
click at [470, 277] on div "[PERSON_NAME]" at bounding box center [574, 276] width 275 height 15
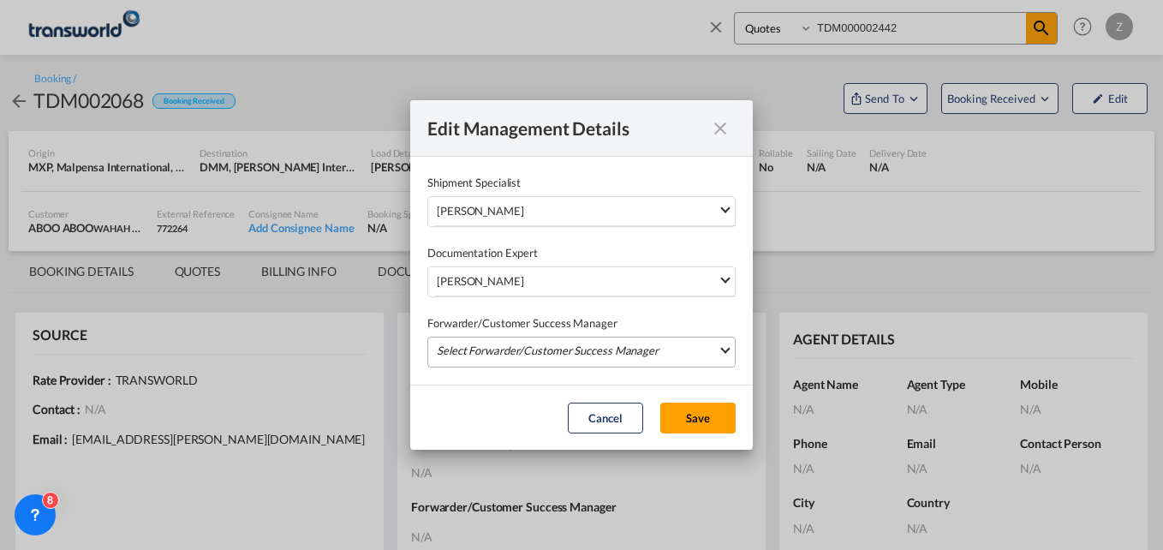
click at [479, 353] on md-select "Select Forwarder/Customer Success Manager [PERSON_NAME] [PERSON_NAME][EMAIL_ADD…" at bounding box center [581, 351] width 308 height 31
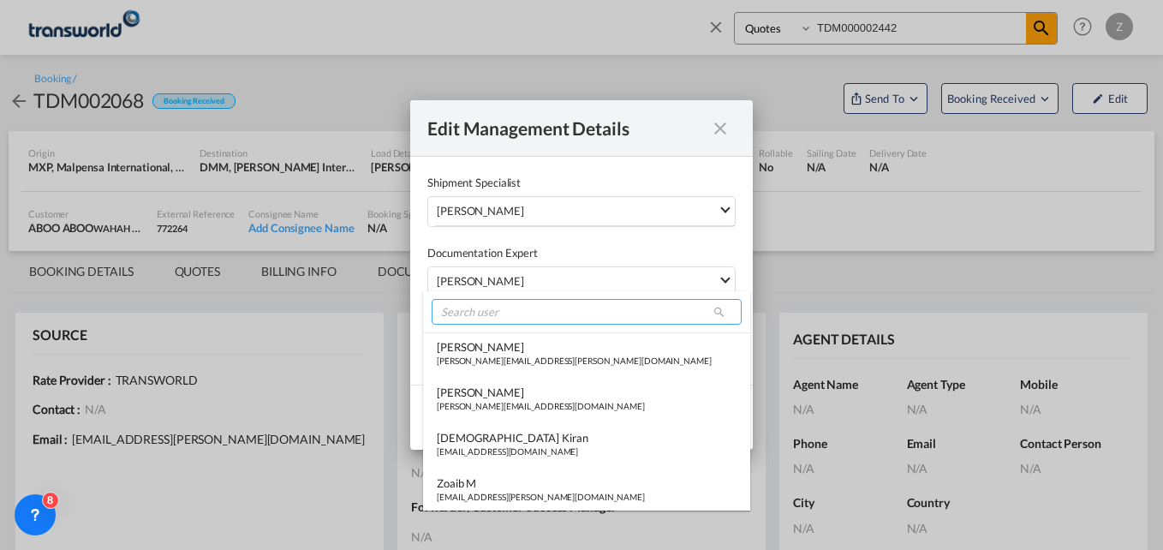
click at [480, 321] on input "search" at bounding box center [586, 312] width 310 height 26
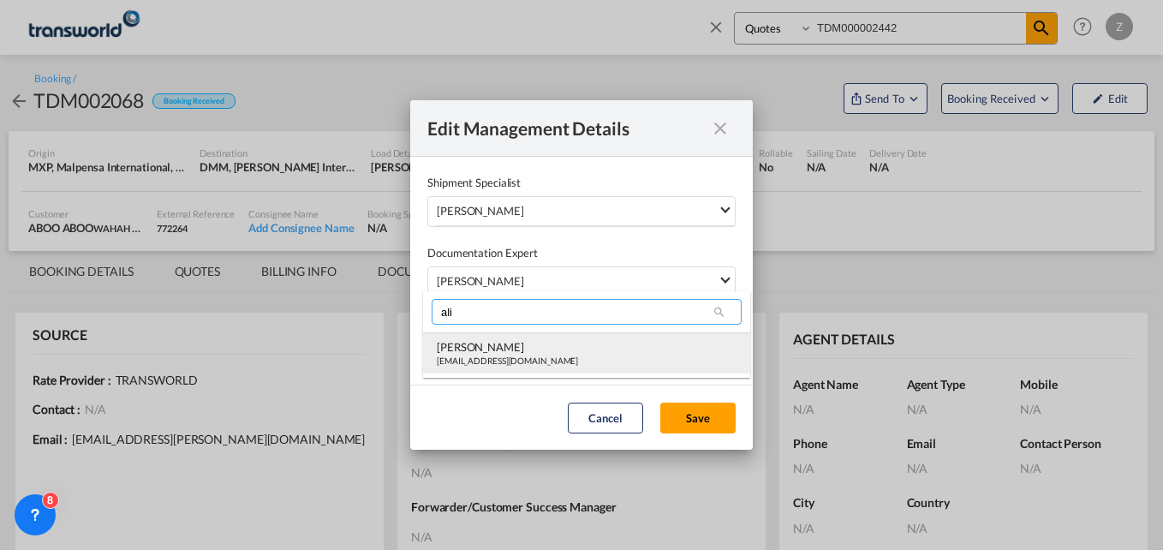
type input "ali"
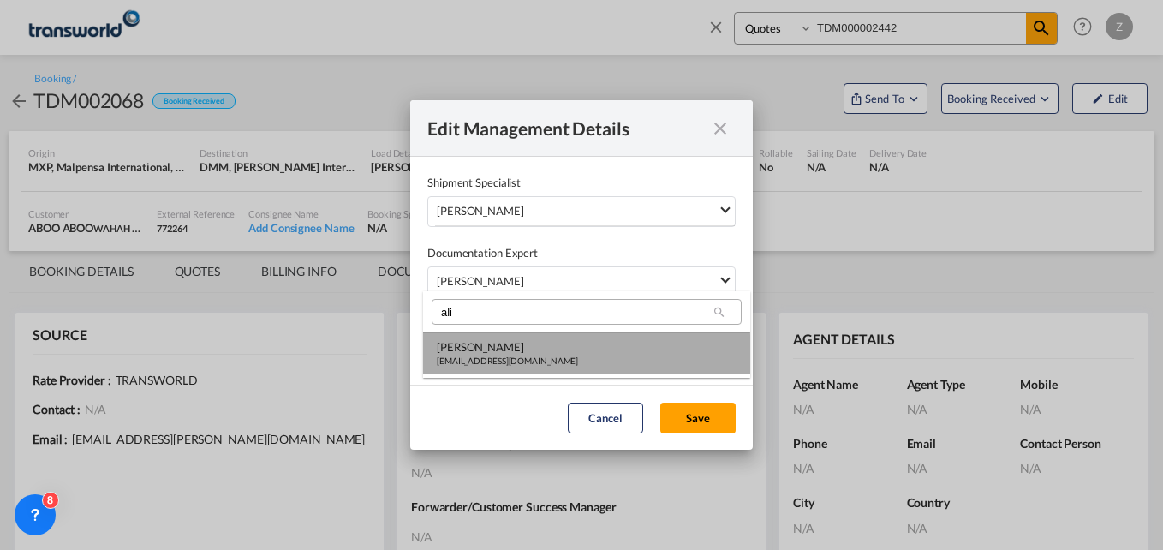
click at [482, 360] on div "[EMAIL_ADDRESS][DOMAIN_NAME]" at bounding box center [507, 360] width 141 height 12
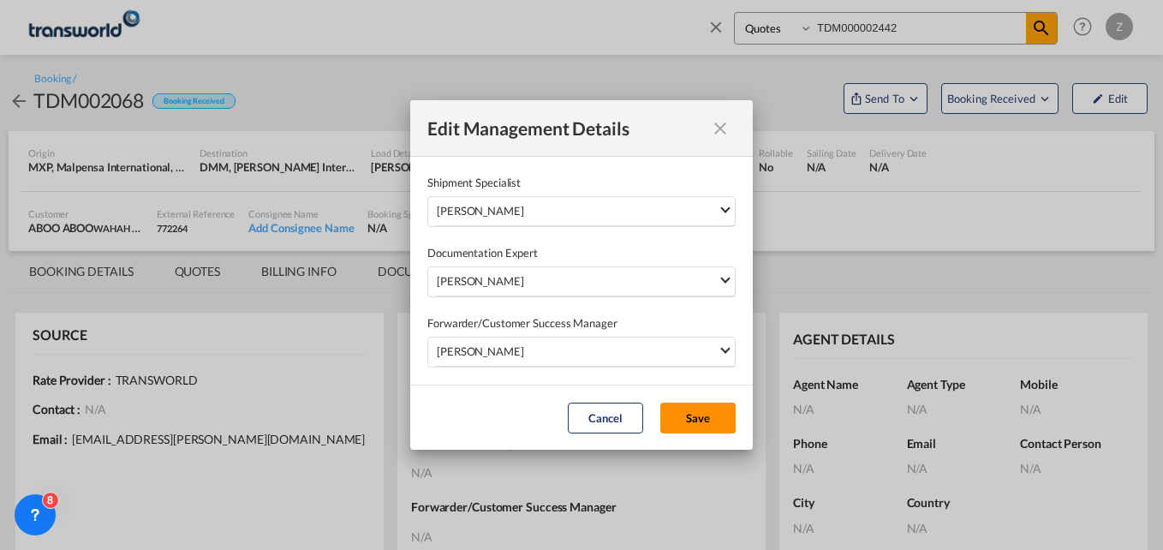
click at [701, 423] on button "Save" at bounding box center [697, 417] width 75 height 31
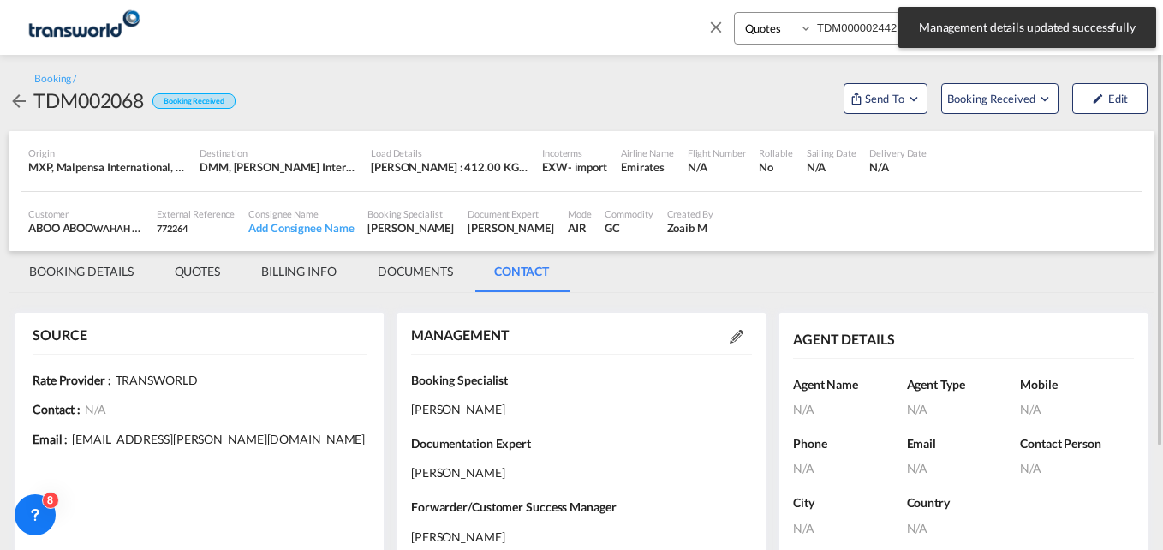
click at [85, 276] on md-tab-item "BOOKING DETAILS" at bounding box center [82, 271] width 146 height 41
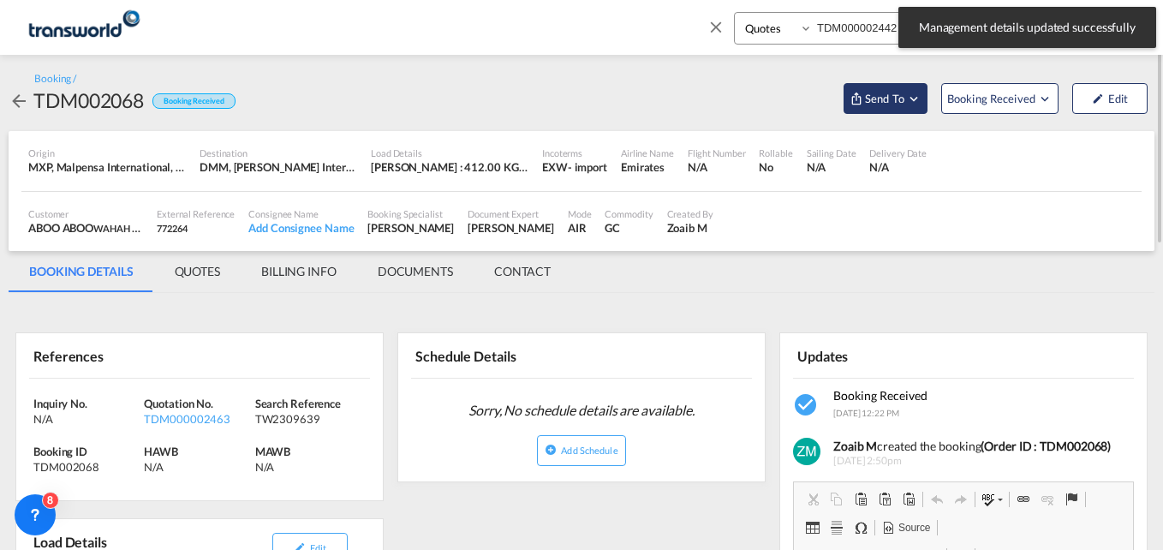
click at [911, 101] on md-icon "Open demo menu" at bounding box center [913, 98] width 15 height 15
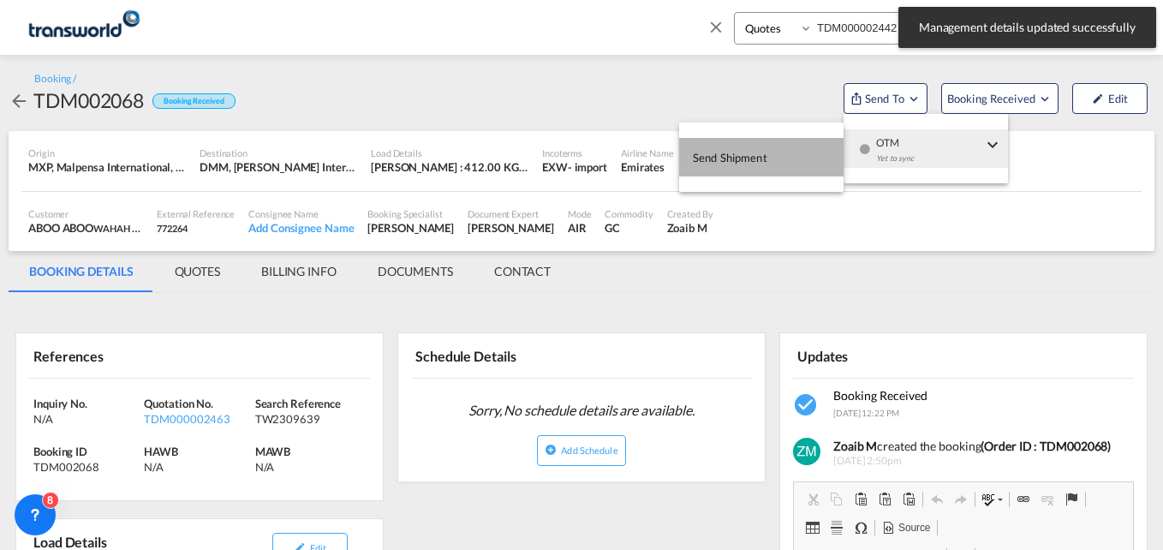
click at [739, 155] on span "Send Shipment" at bounding box center [730, 157] width 74 height 27
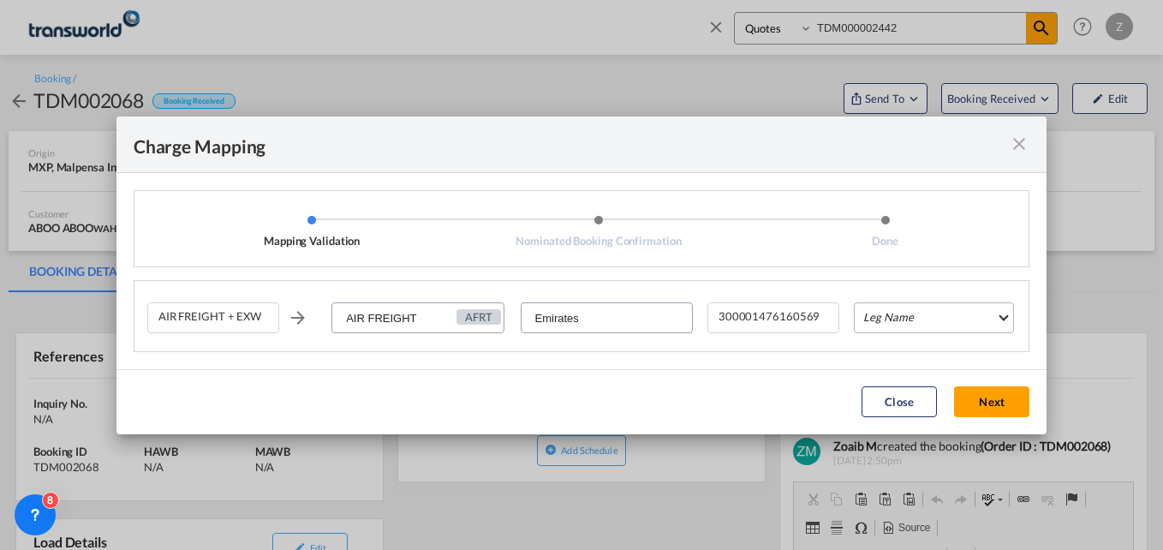
click at [883, 312] on md-select "Leg Name HANDLING ORIGIN HANDLING DESTINATION OTHERS TL PICK UP CUSTOMS ORIGIN …" at bounding box center [933, 317] width 160 height 31
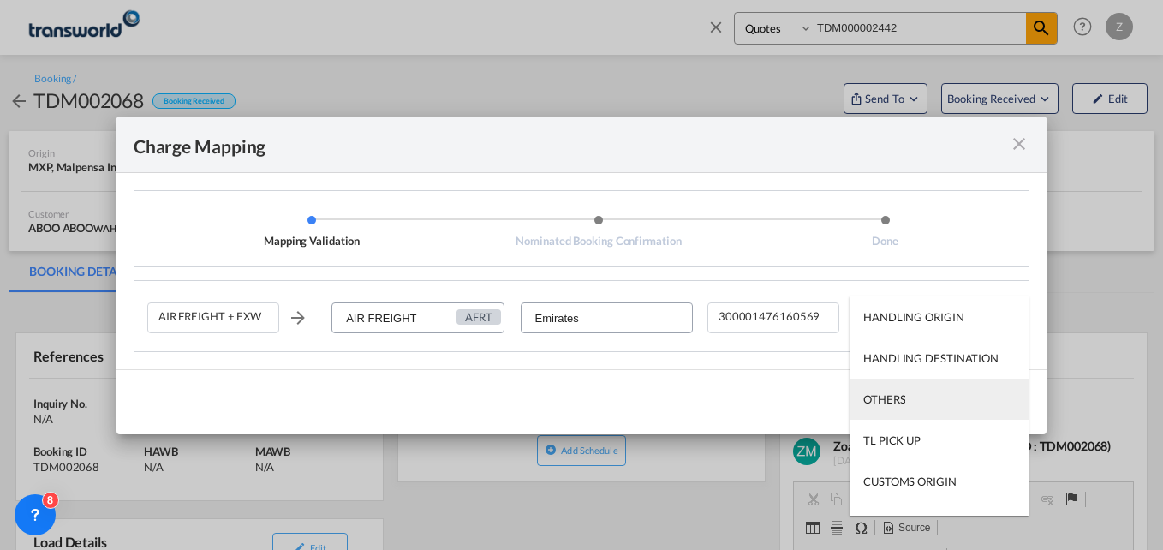
click at [898, 384] on md-option "OTHERS" at bounding box center [938, 398] width 179 height 41
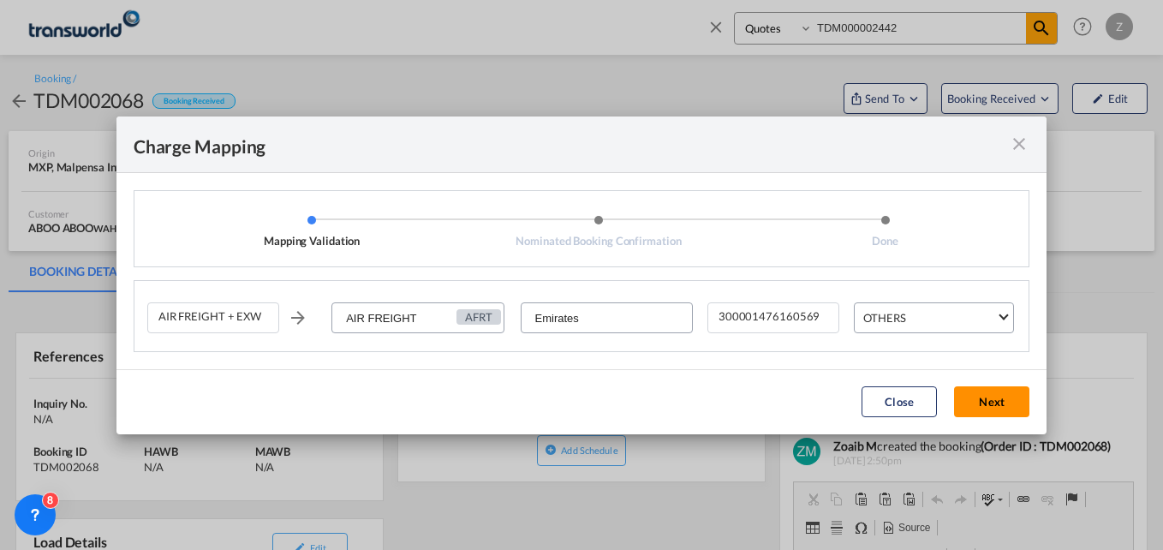
click at [1004, 390] on button "Next" at bounding box center [991, 401] width 75 height 31
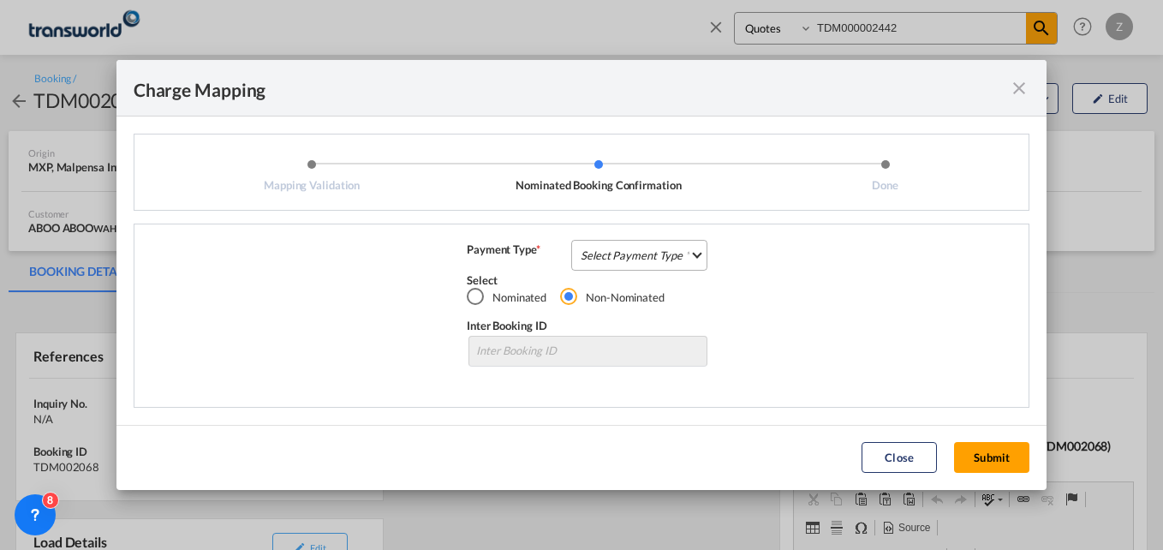
click at [646, 247] on md-select "Select Payment Type COLLECT PREPAID" at bounding box center [639, 255] width 136 height 31
click at [611, 261] on div "COLLECT" at bounding box center [606, 254] width 49 height 15
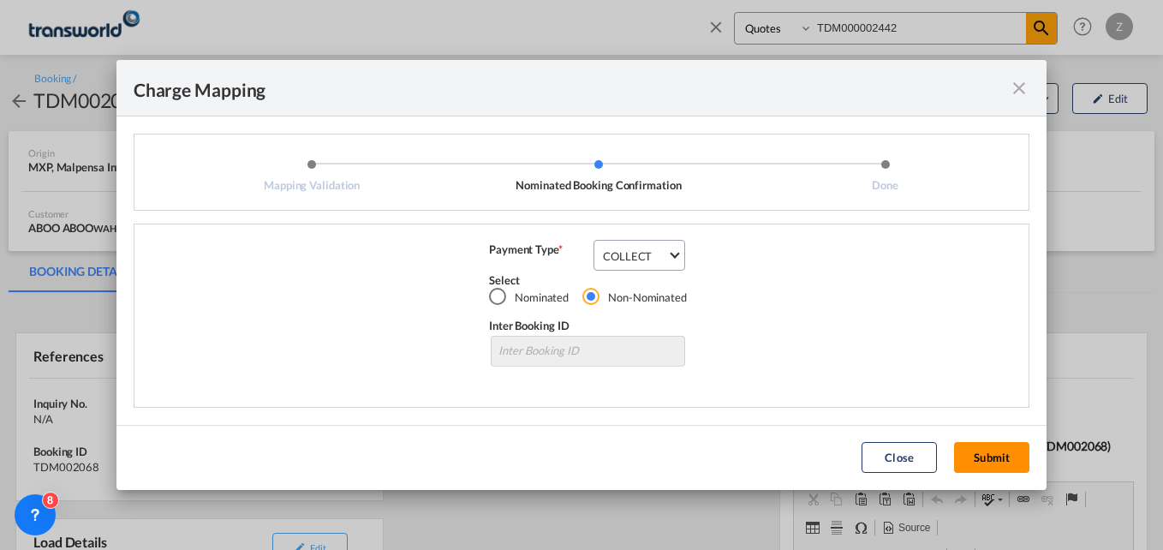
click at [989, 465] on button "Submit" at bounding box center [991, 457] width 75 height 31
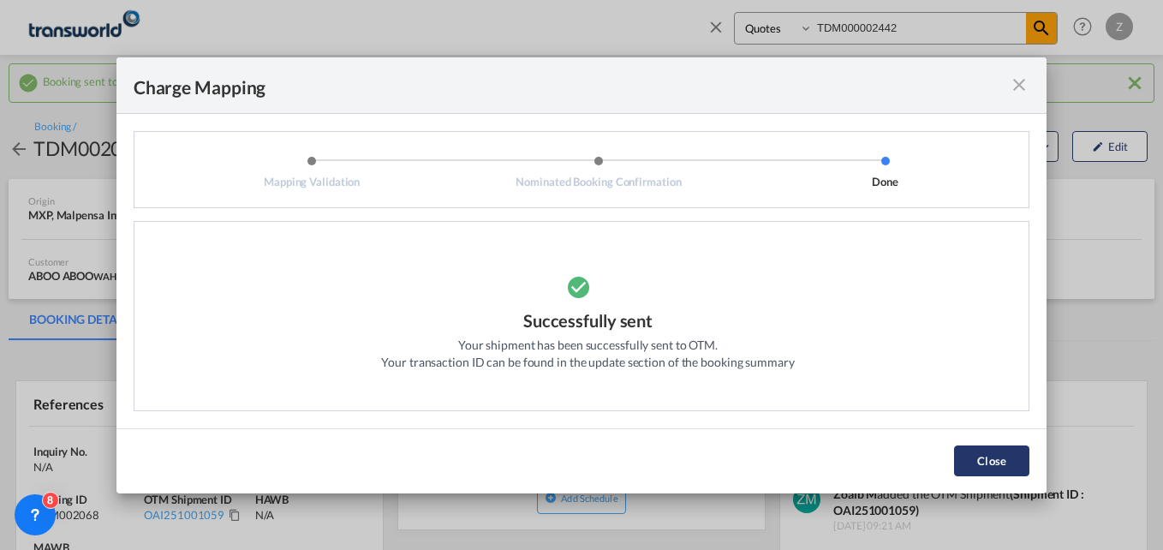
click at [973, 454] on button "Close" at bounding box center [991, 460] width 75 height 31
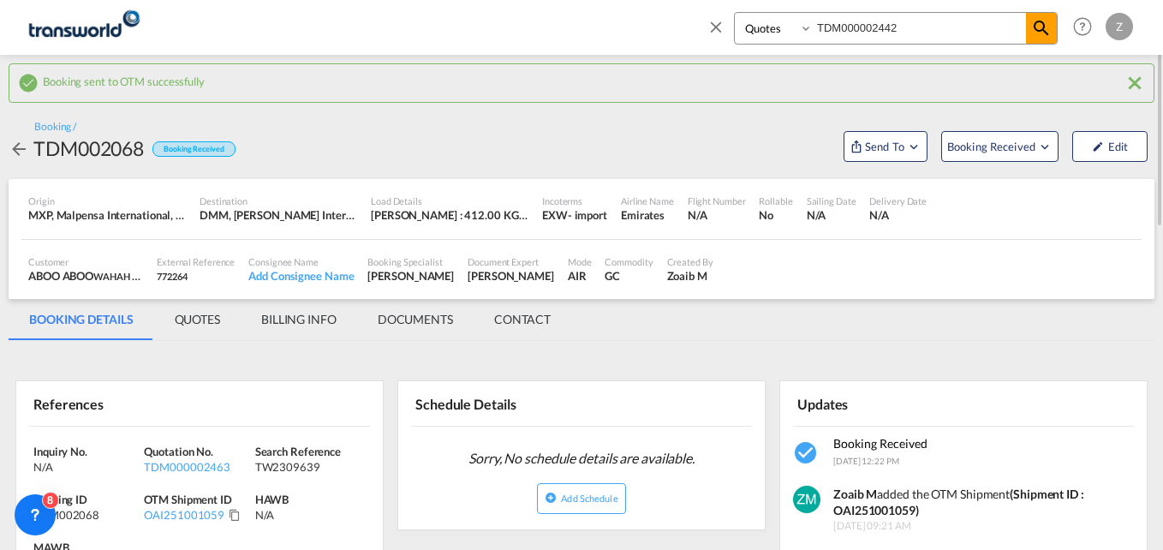
click at [909, 31] on input "TDM000002442" at bounding box center [918, 28] width 213 height 30
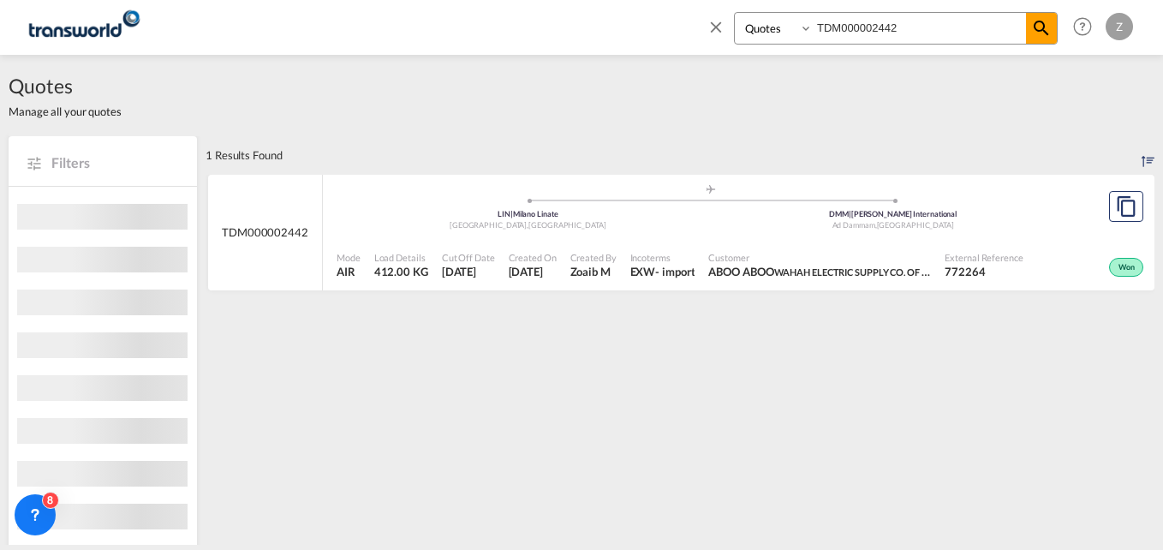
click at [967, 239] on div "Mode AIR Load Details 412.00 KG Cut Off Date [DATE] Created On [DATE] Created B…" at bounding box center [738, 265] width 831 height 52
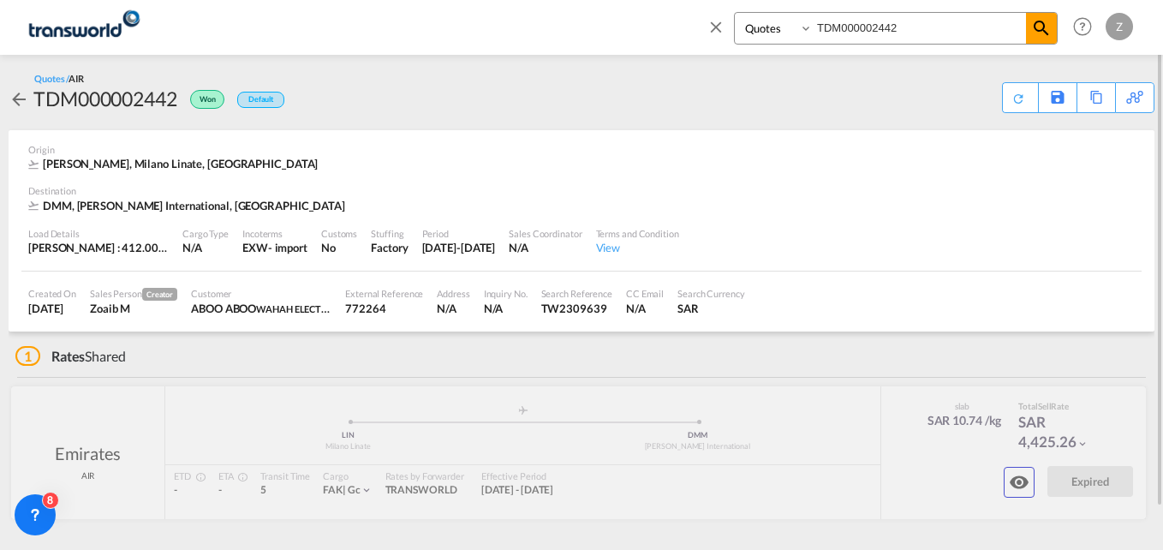
scroll to position [45, 0]
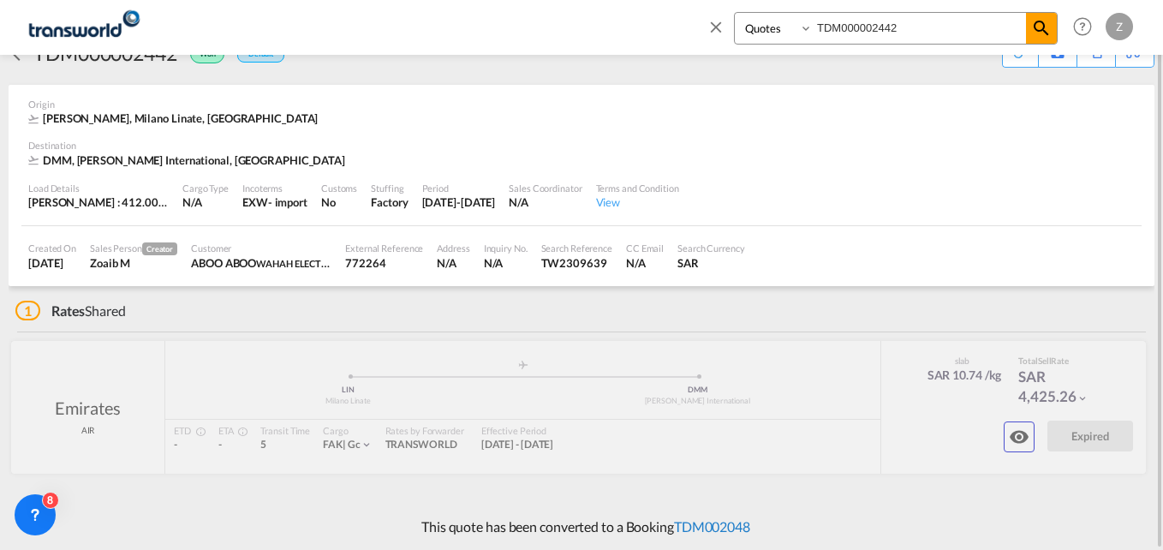
click at [689, 526] on link "TDM002048" at bounding box center [712, 526] width 76 height 16
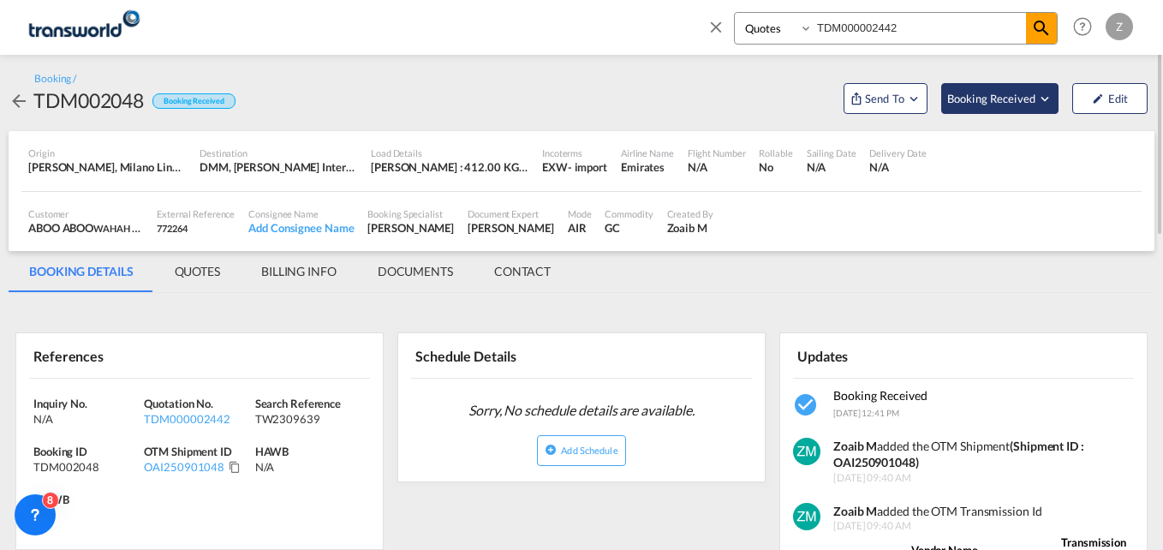
click at [983, 98] on span "Booking Received" at bounding box center [992, 98] width 90 height 17
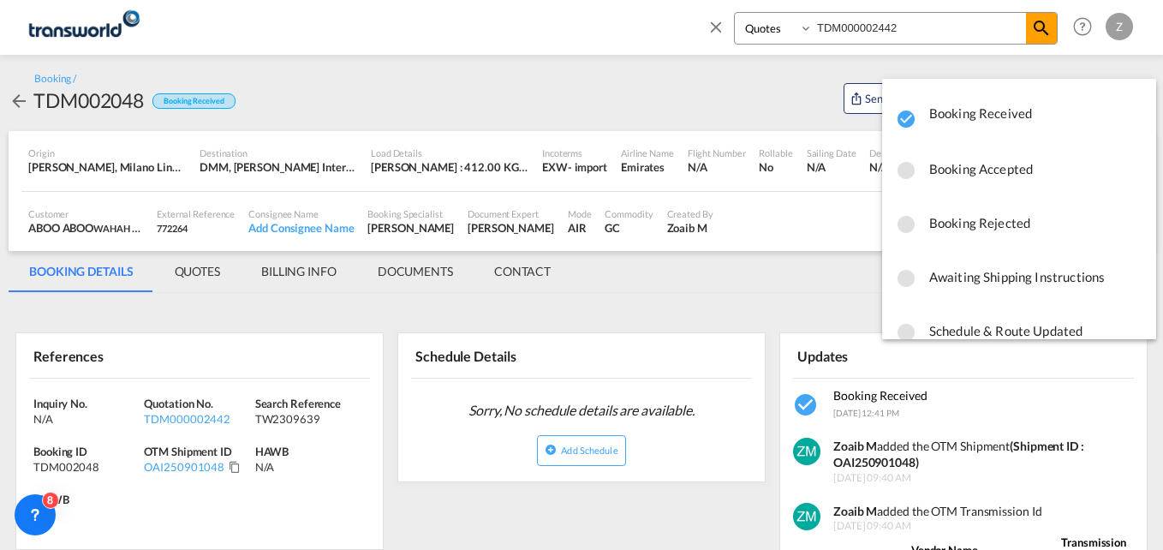
click at [968, 223] on span "Booking Rejected" at bounding box center [1035, 222] width 213 height 31
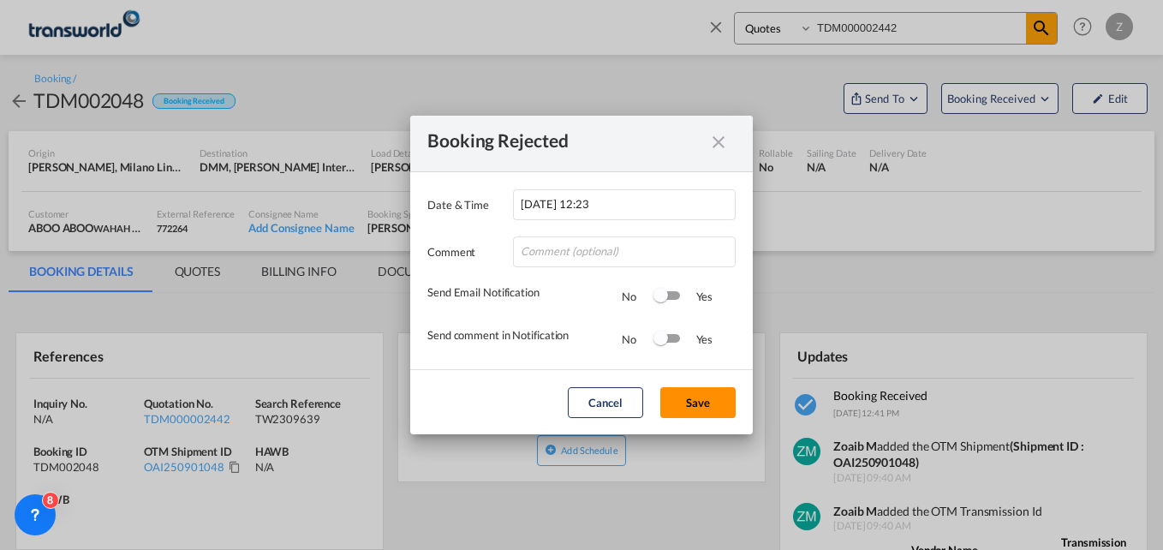
click at [680, 401] on button "Save" at bounding box center [697, 402] width 75 height 31
